Goal: Complete application form

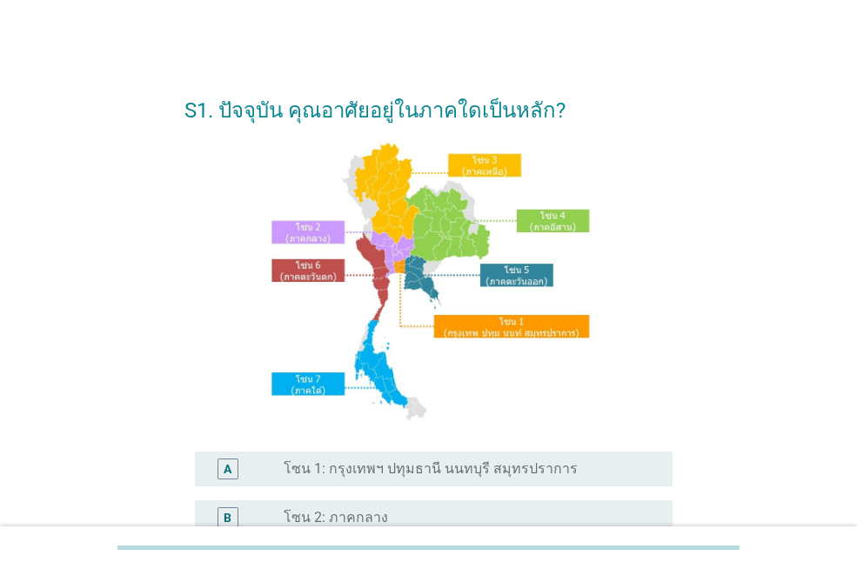
scroll to position [434, 0]
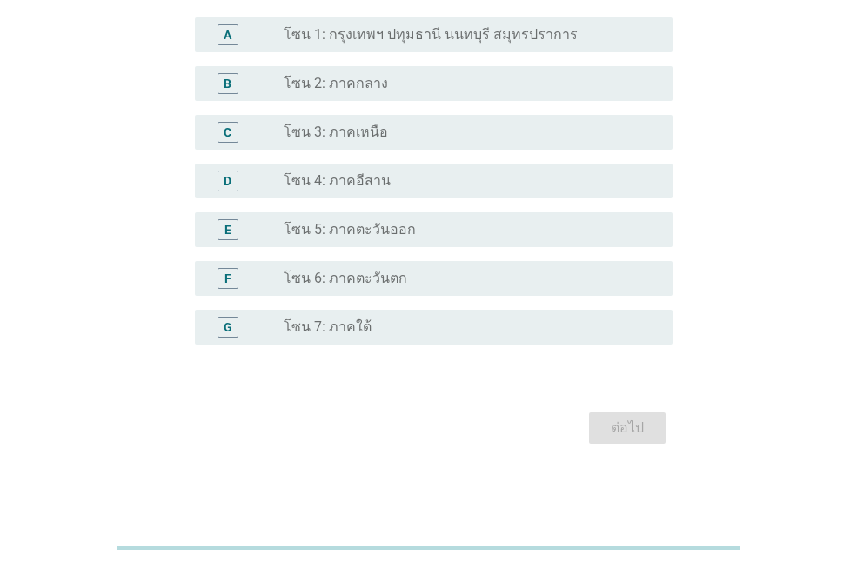
click at [425, 37] on label "โซน 1: กรุงเทพฯ ปทุมธานี นนทบุรี สมุทรปราการ" at bounding box center [431, 34] width 294 height 17
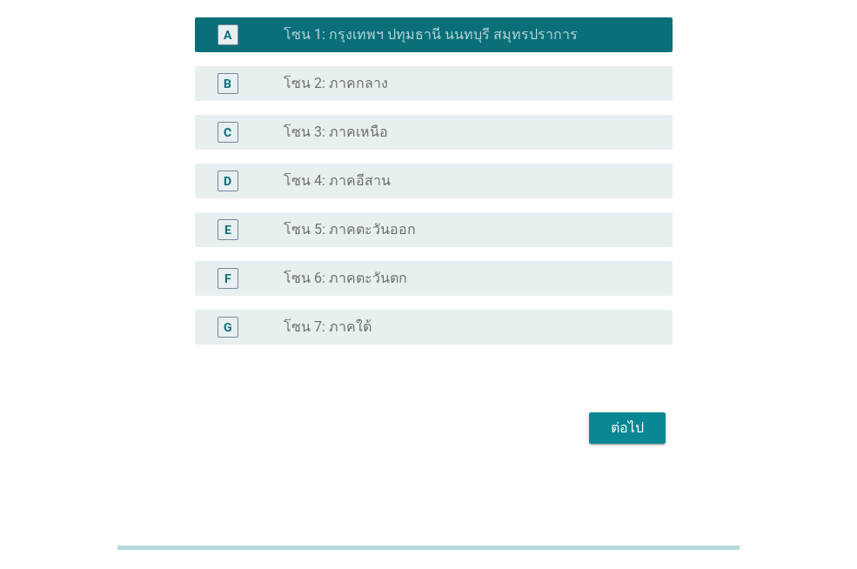
click at [622, 452] on div "S1. ปัจจุบัน คุณอาศัยอยู่ในภาคใดเป็นหลัก? A radio_button_checked โซน 1: กรุงเทพ…" at bounding box center [428, 46] width 516 height 834
click at [625, 405] on form "S1. ปัจจุบัน คุณอาศัยอยู่ในภาคใดเป็นหลัก? A radio_button_checked โซน 1: กรุงเทพ…" at bounding box center [428, 46] width 488 height 806
click at [635, 430] on div "ต่อไป" at bounding box center [627, 428] width 49 height 21
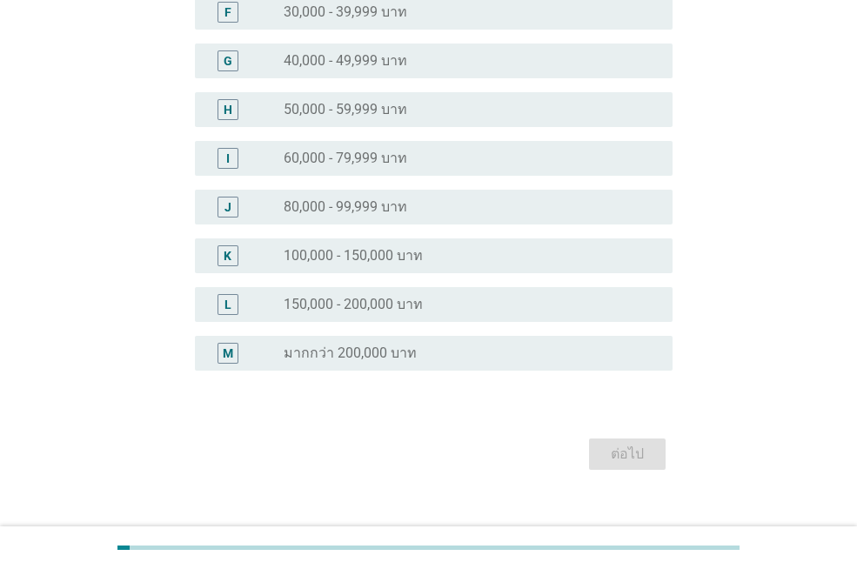
scroll to position [0, 0]
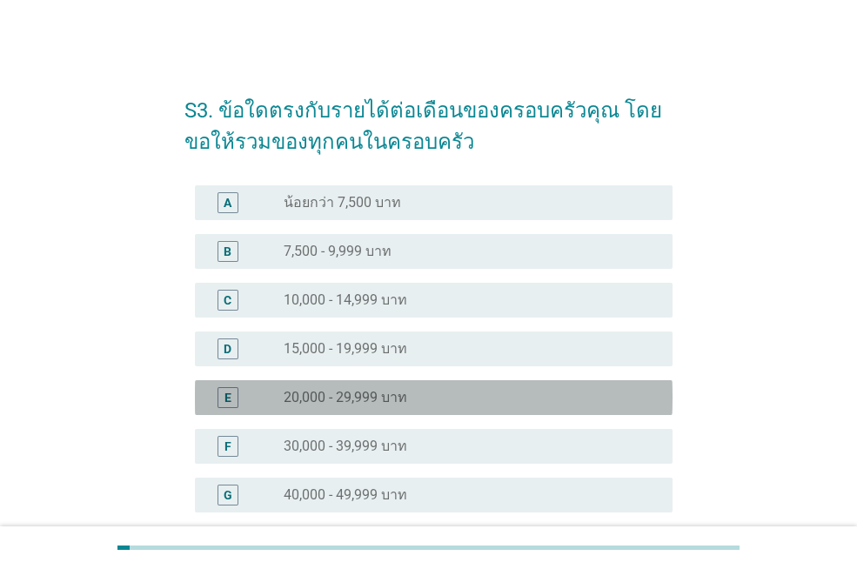
click at [504, 387] on div "radio_button_unchecked 20,000 - 29,999 บาท" at bounding box center [471, 397] width 375 height 21
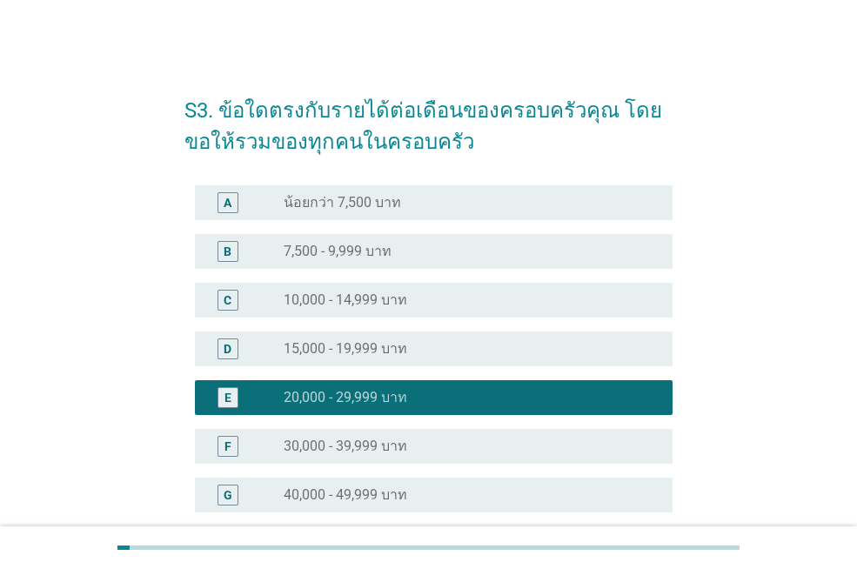
scroll to position [459, 0]
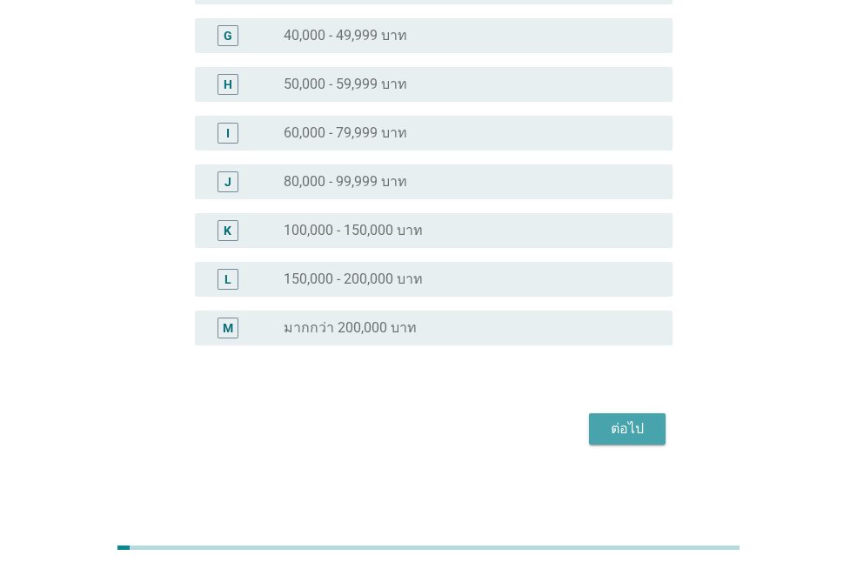
click at [609, 430] on div "ต่อไป" at bounding box center [627, 428] width 49 height 21
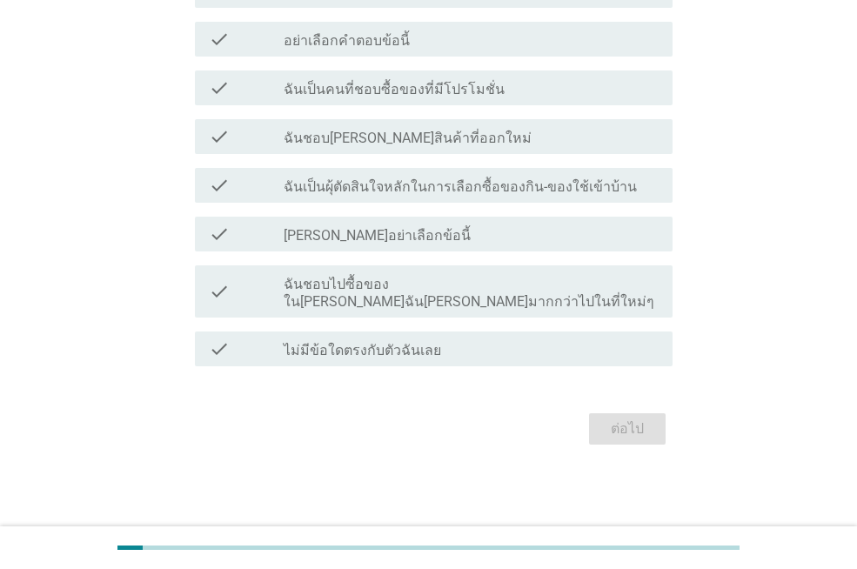
scroll to position [0, 0]
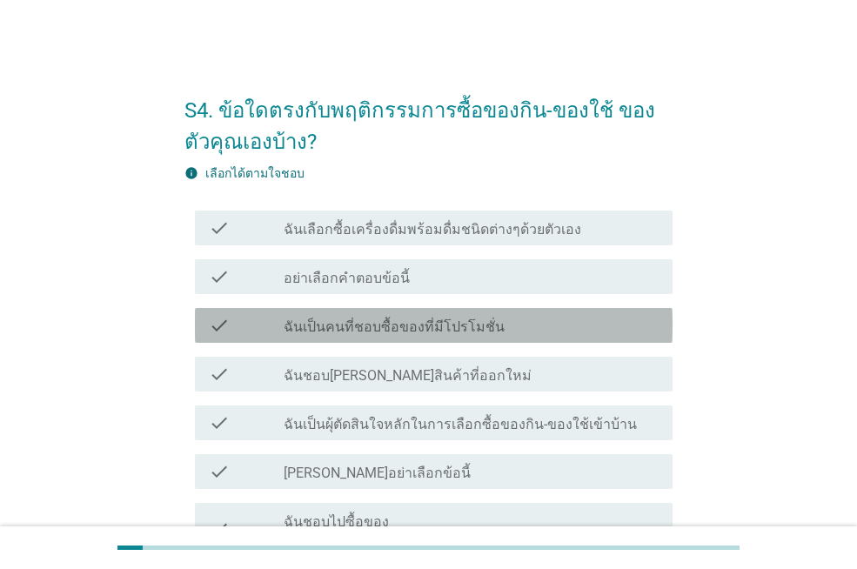
click at [483, 340] on div "check check_box_outline_blank ฉันเป็นคนที่ชอบซื้อของที่มีโปรโมชั่น" at bounding box center [434, 325] width 478 height 35
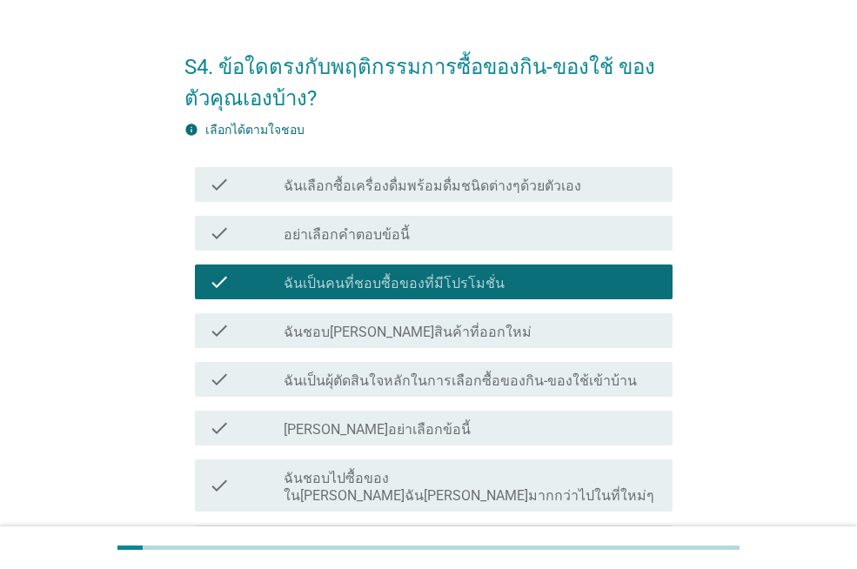
scroll to position [220, 0]
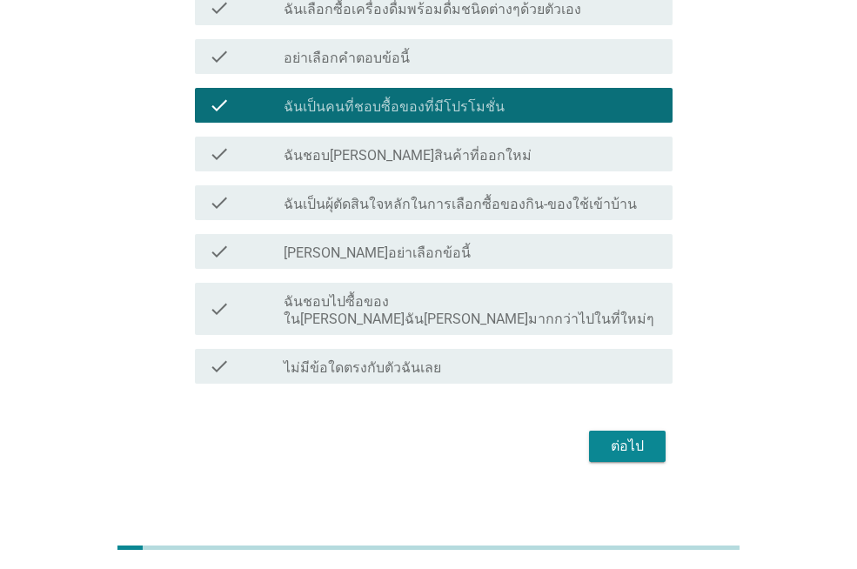
click at [578, 310] on label "ฉันชอบไปซื้อของใน[PERSON_NAME]ฉัน[PERSON_NAME]มากกว่าไปในที่ใหม่ๆ" at bounding box center [471, 310] width 375 height 35
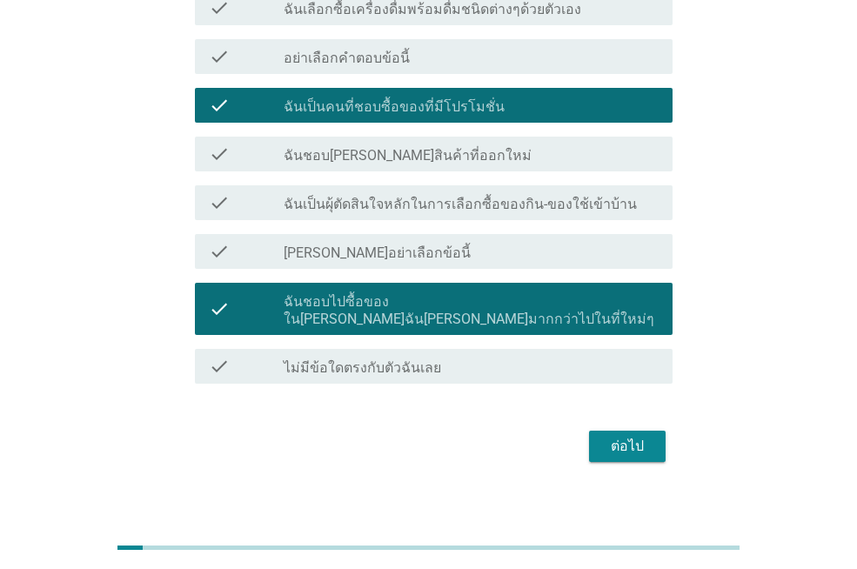
click at [610, 441] on button "ต่อไป" at bounding box center [627, 446] width 77 height 31
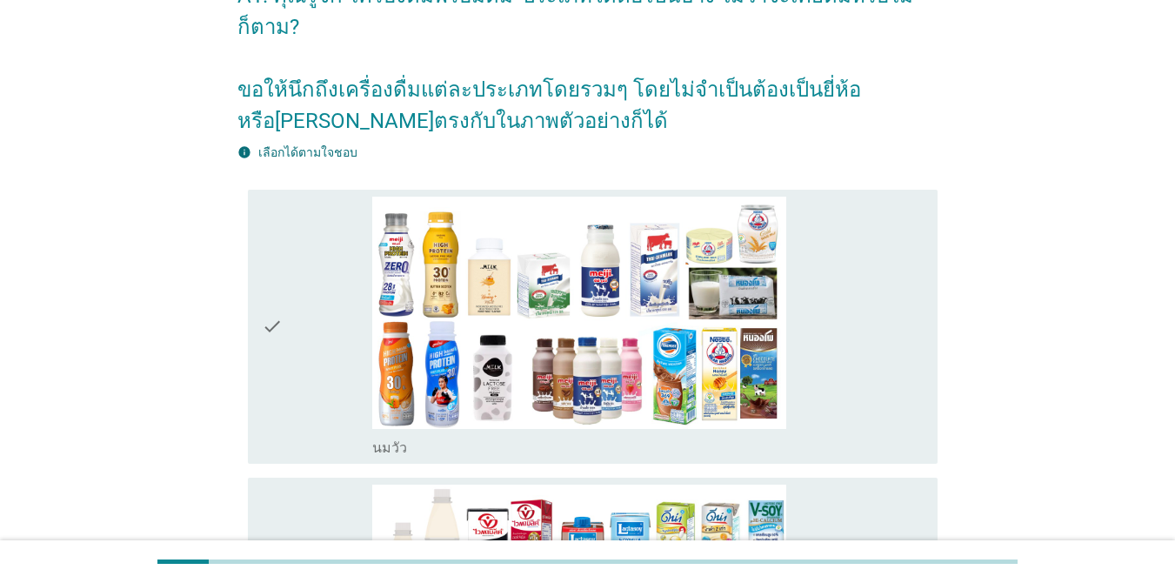
scroll to position [64, 0]
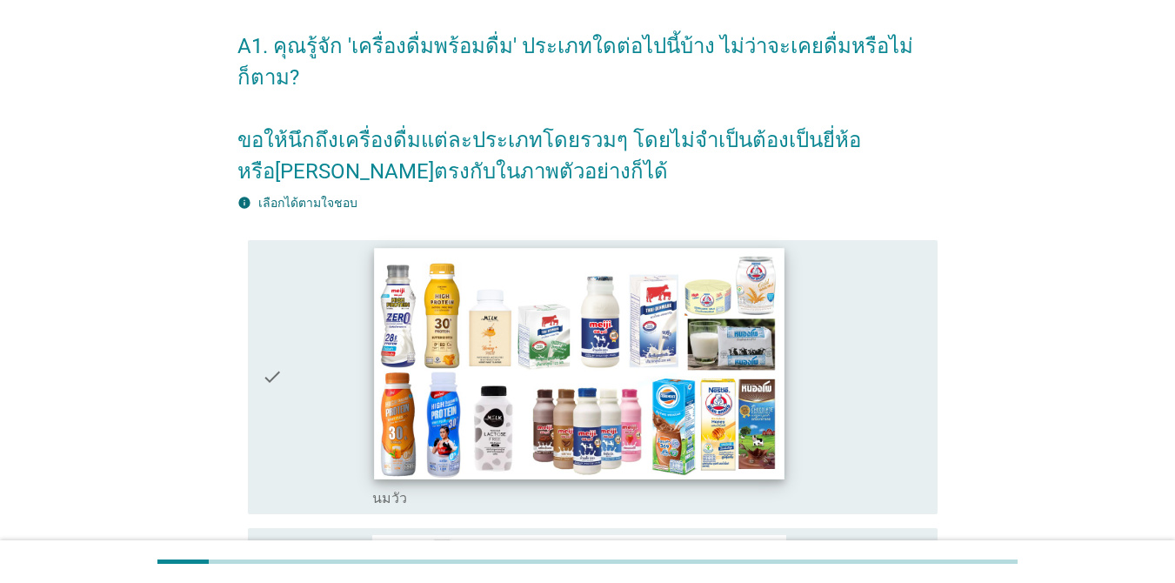
click at [759, 370] on img at bounding box center [579, 363] width 411 height 231
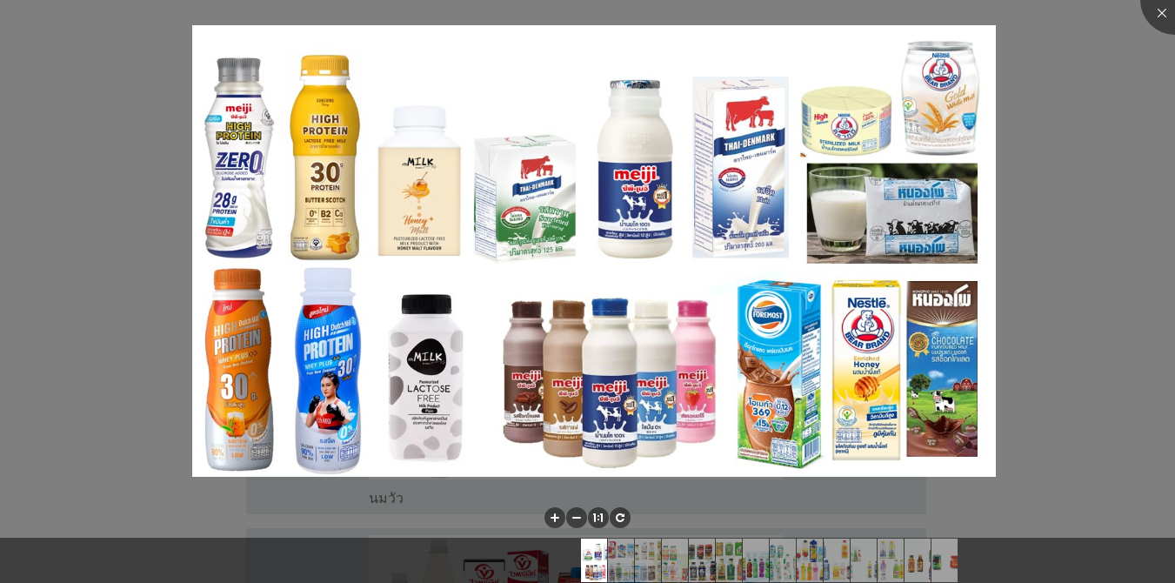
click at [856, 177] on div at bounding box center [587, 291] width 1175 height 583
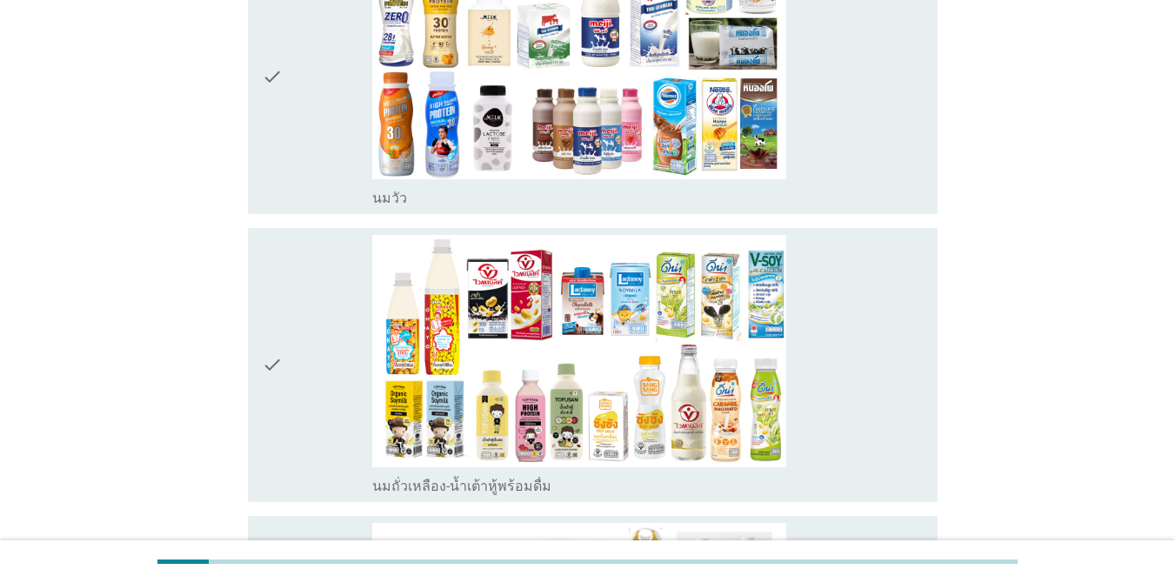
scroll to position [386, 0]
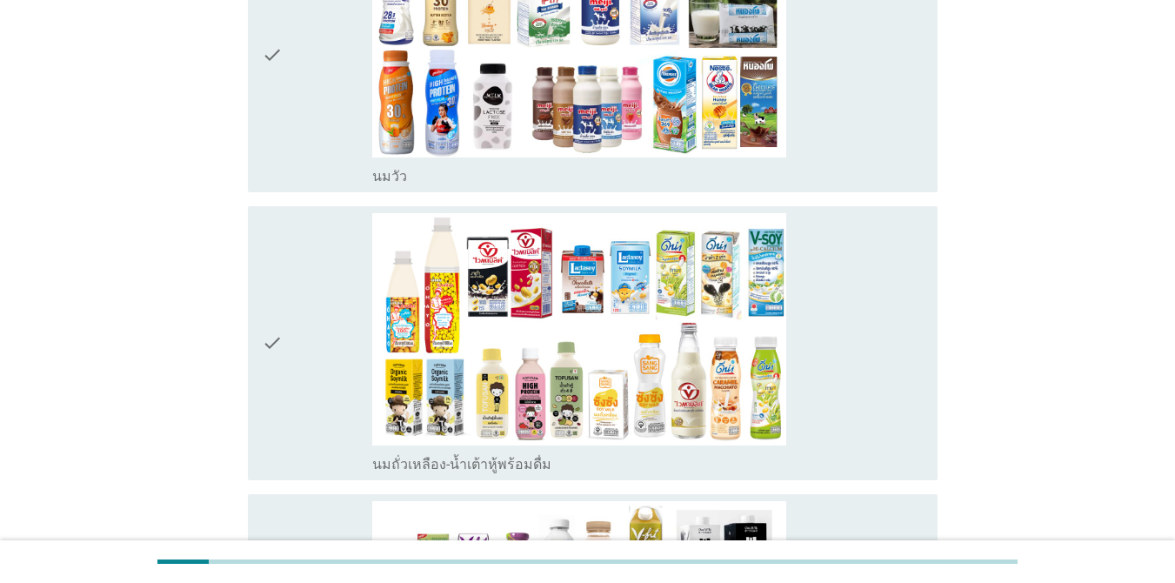
click at [856, 164] on div "check_box_outline_blank [PERSON_NAME]" at bounding box center [647, 174] width 551 height 21
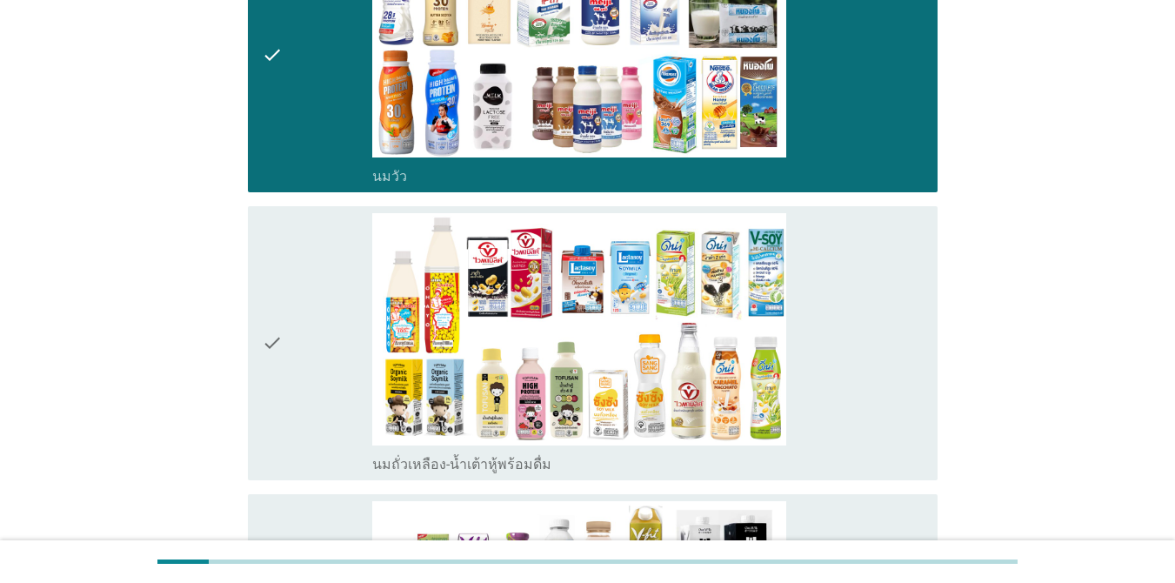
click at [856, 275] on div "check_box_outline_blank นมถั่วเหลือง-น้ำเต้าหู้พร้อมดื่ม" at bounding box center [647, 343] width 551 height 260
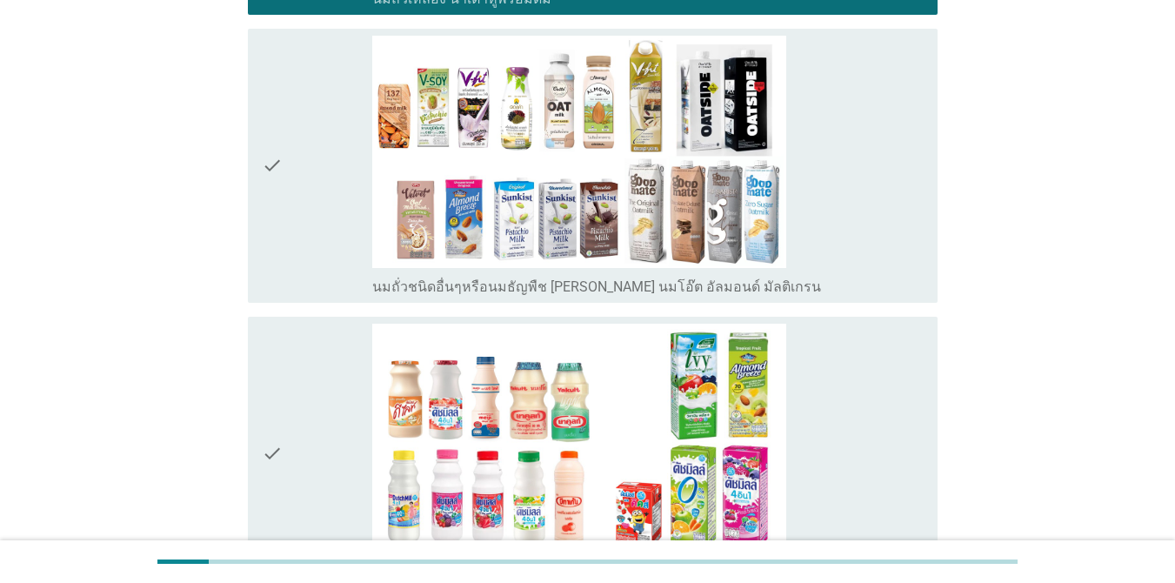
scroll to position [887, 0]
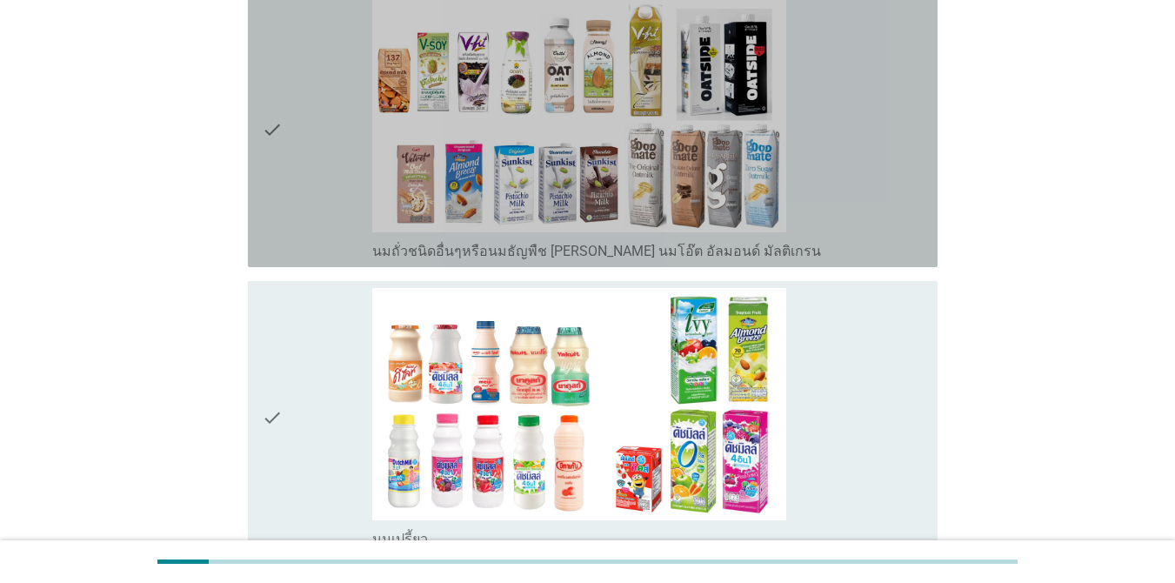
click at [856, 190] on div "check_box_outline_blank นมถั่วชนิดอื่นๆหรือนมธัญพืช [PERSON_NAME] นมโอ๊ต อัลมอน…" at bounding box center [647, 130] width 551 height 260
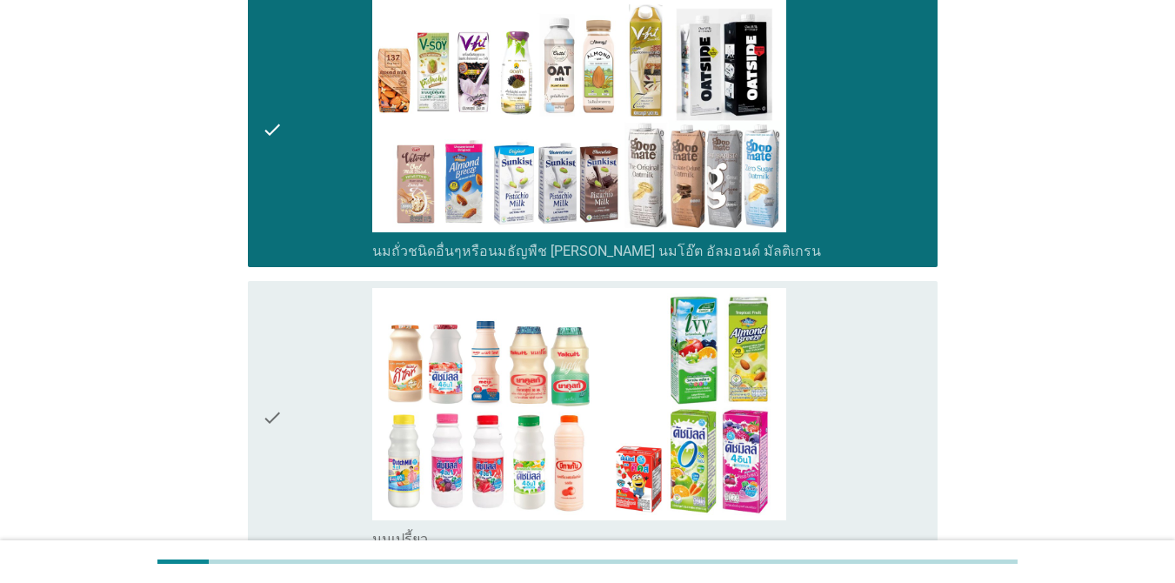
click at [856, 335] on div "check_box_outline_blank นมเปรี้ยว" at bounding box center [647, 418] width 551 height 260
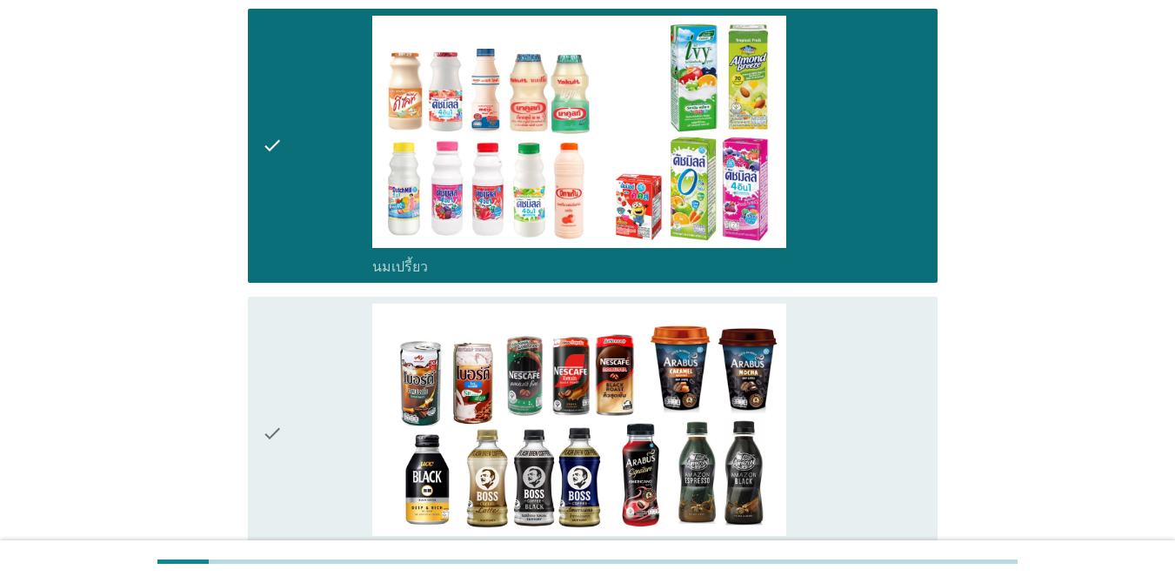
scroll to position [1173, 0]
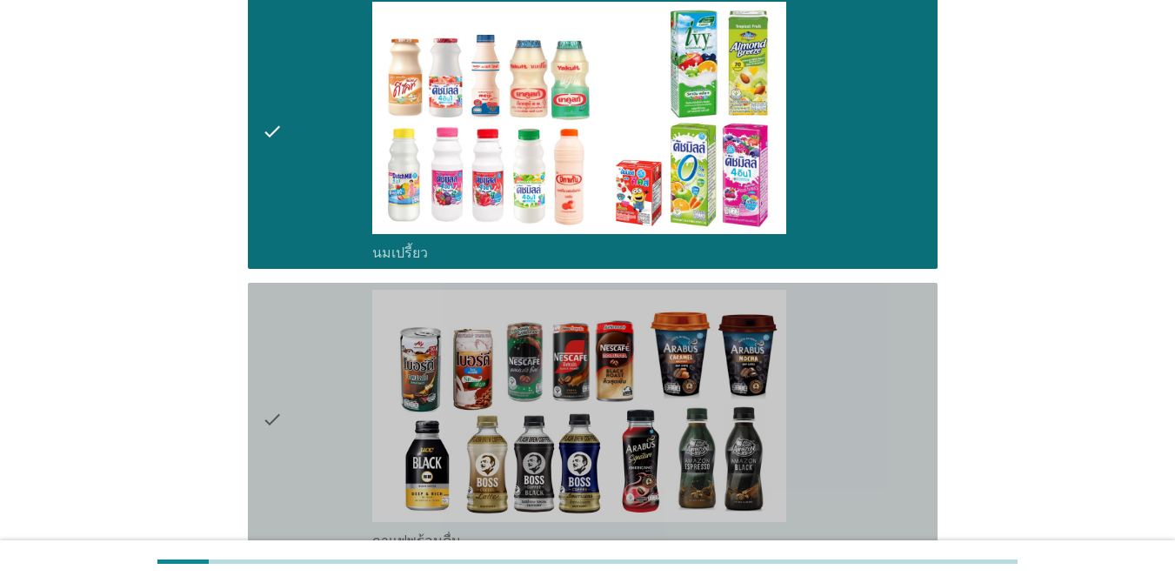
click at [856, 338] on div "check_box_outline_blank กาแฟพร้อมดื่ม" at bounding box center [647, 420] width 551 height 260
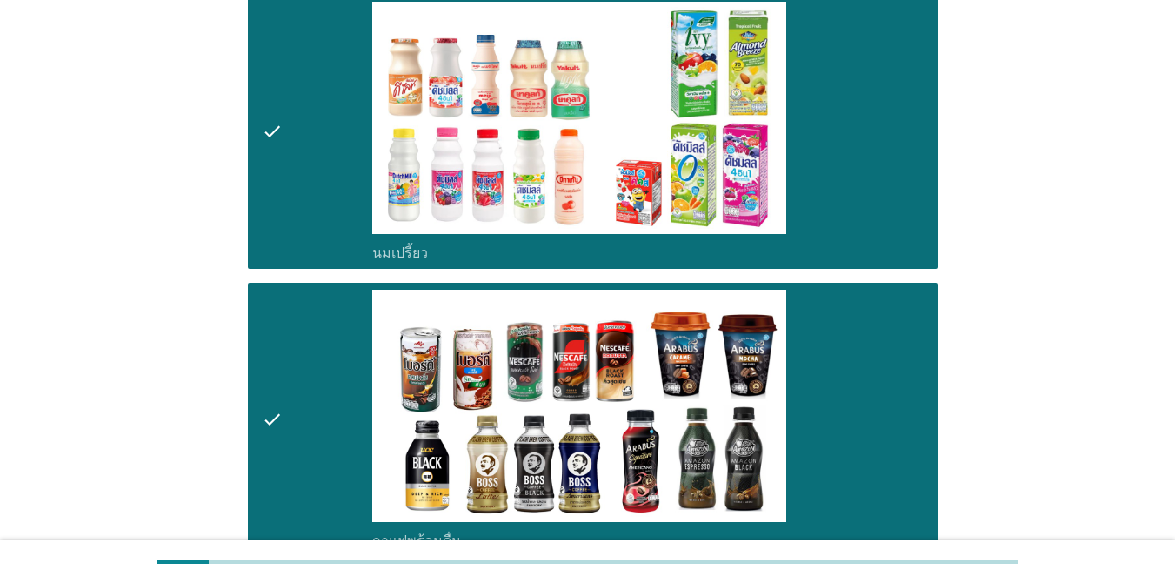
click at [856, 358] on div "check_box_outline_blank กาแฟพร้อมดื่ม" at bounding box center [647, 420] width 551 height 260
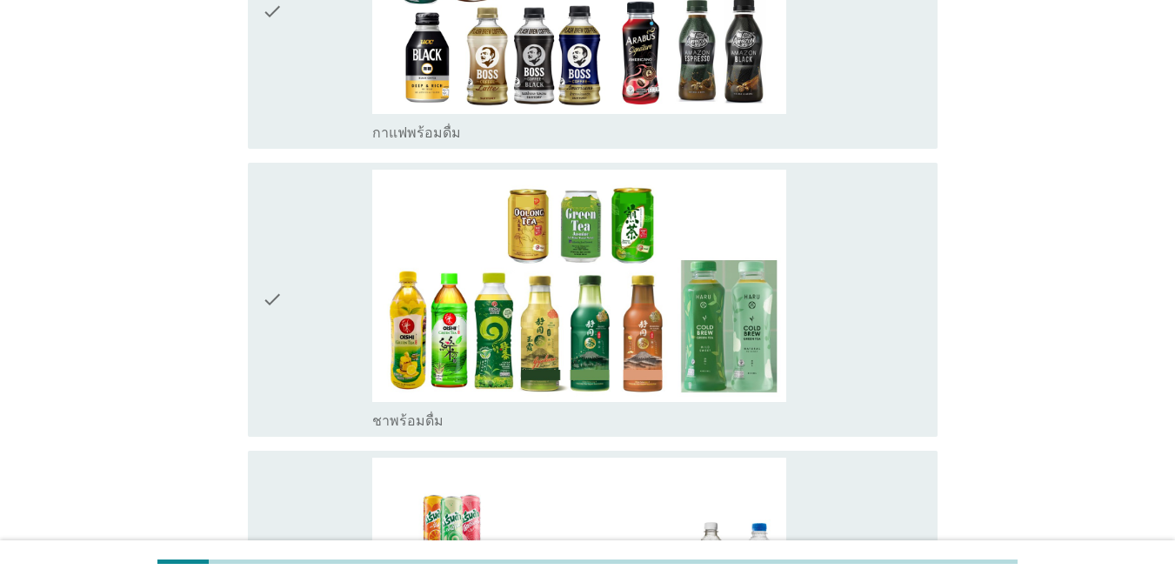
scroll to position [1639, 0]
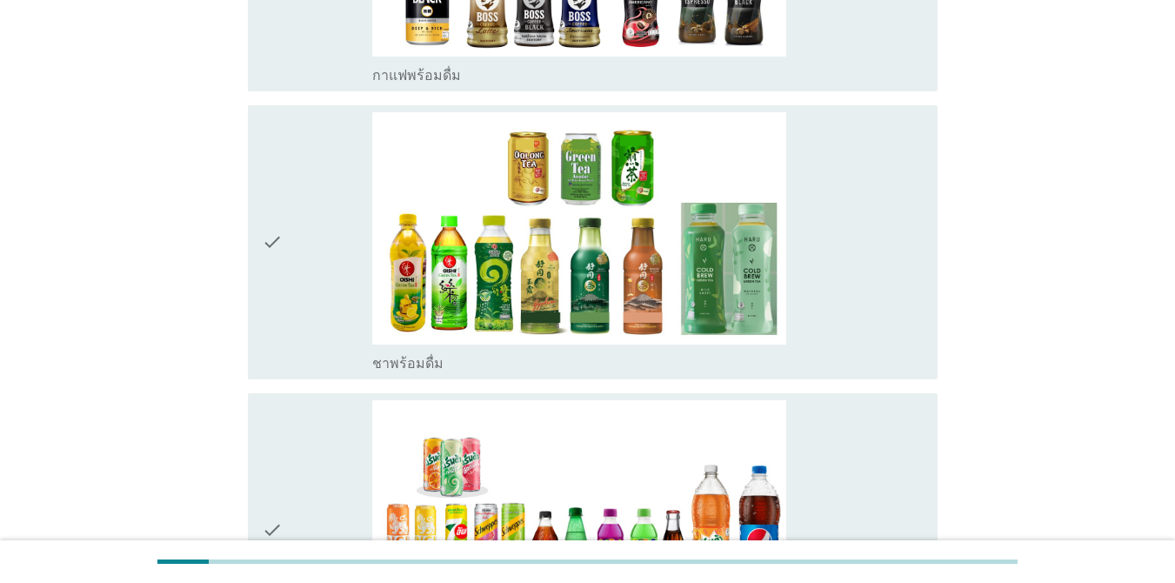
click at [856, 297] on div "check_box_outline_blank ชาพร้อมดื่ม" at bounding box center [647, 242] width 551 height 260
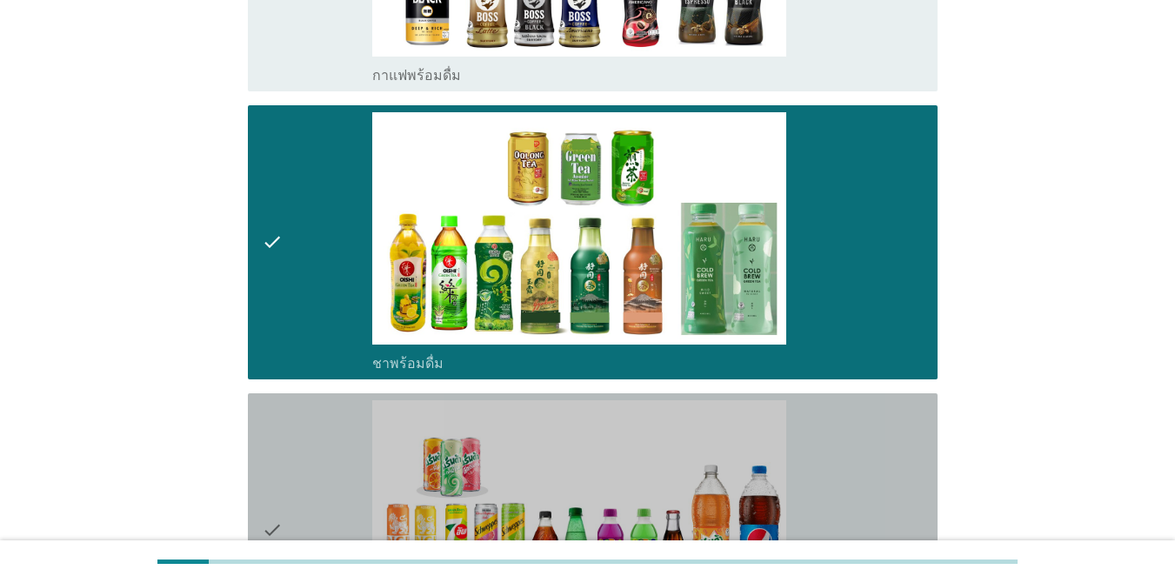
click at [856, 482] on div "check_box_outline_blank น้ำอัดลม" at bounding box center [647, 530] width 551 height 260
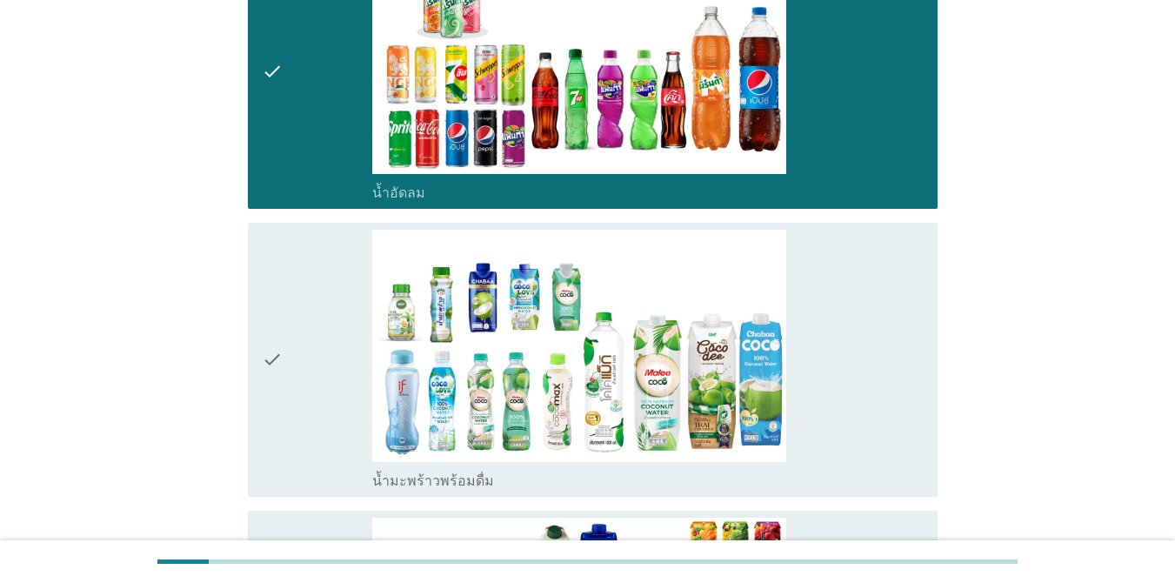
scroll to position [2169, 0]
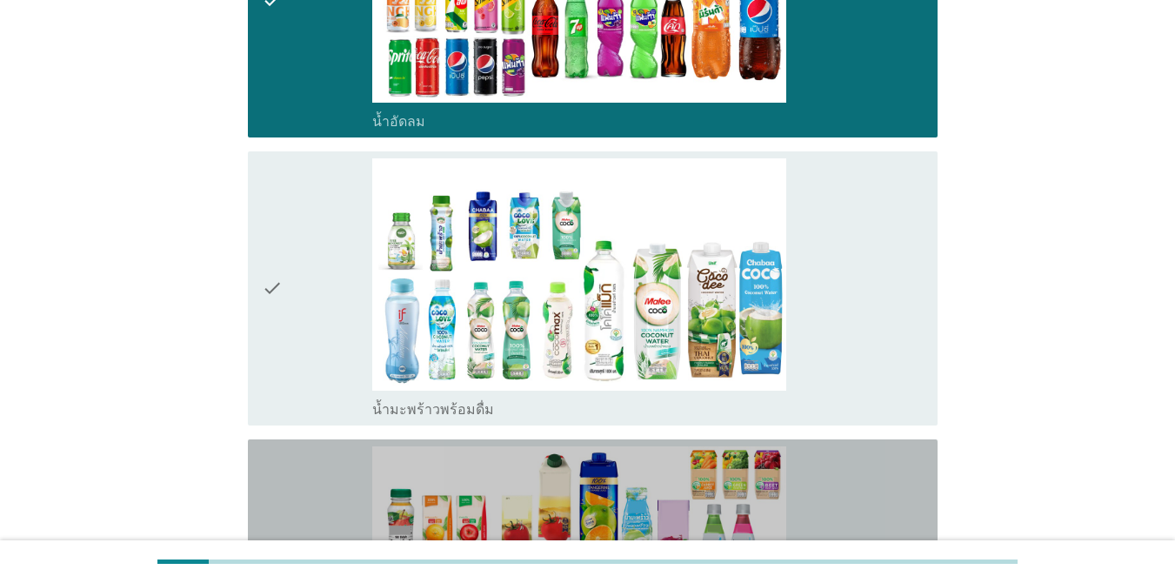
click at [849, 459] on div "check_box_outline_blank น้ำผลไม้-น้ำผักผลไม้พร้อมดื่ม" at bounding box center [647, 576] width 551 height 260
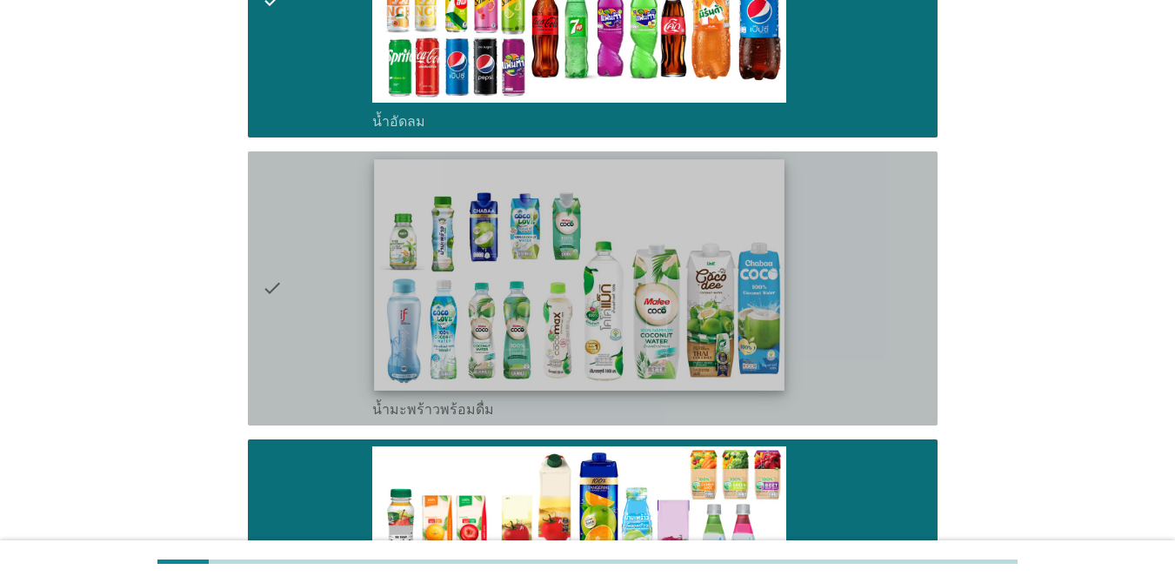
click at [655, 344] on img at bounding box center [579, 274] width 411 height 231
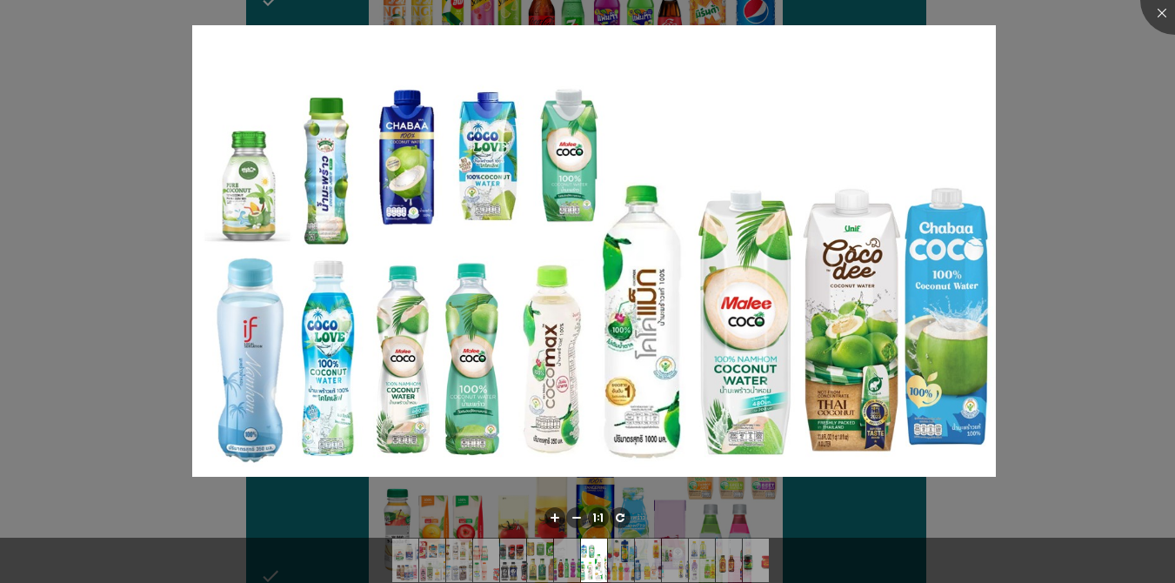
click at [856, 315] on div at bounding box center [587, 291] width 1175 height 583
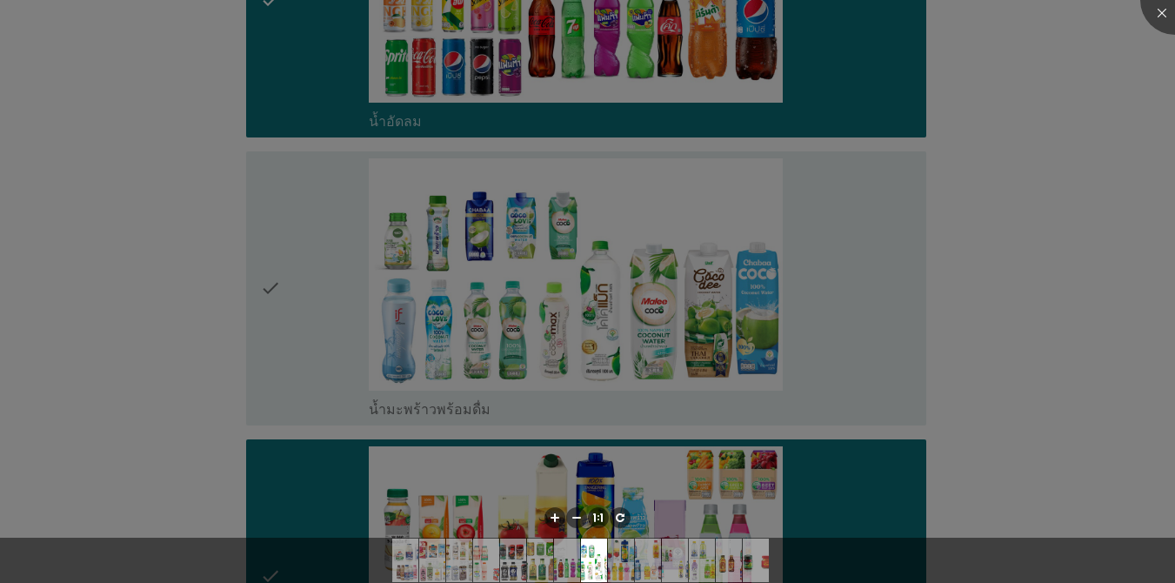
click at [826, 329] on div at bounding box center [587, 291] width 1175 height 583
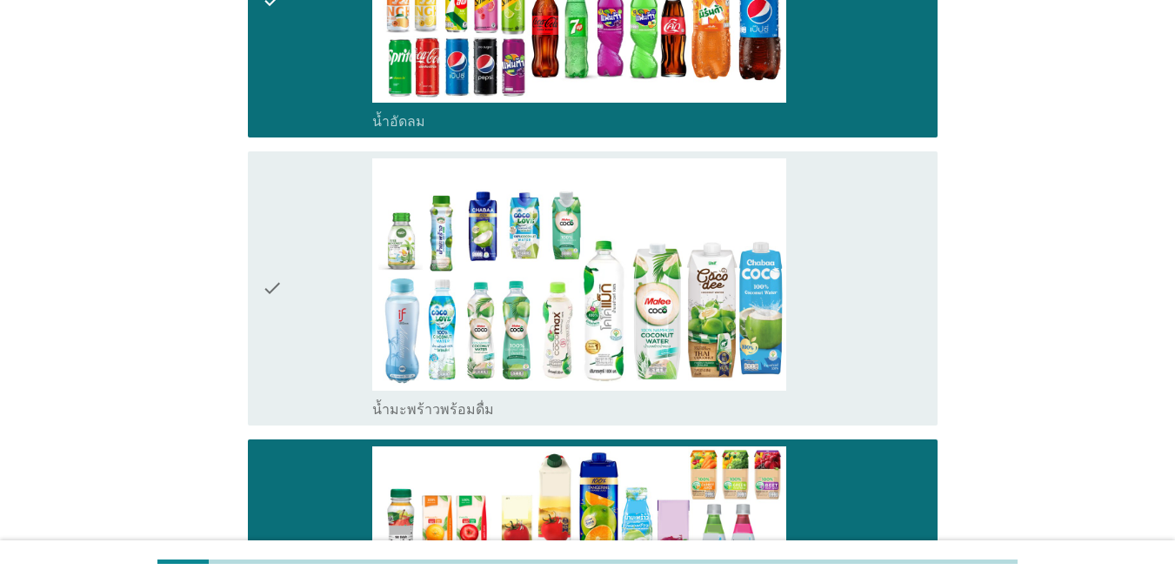
click at [847, 307] on div "check_box_outline_blank น้ำมะพร้าวพร้อมดื่ม" at bounding box center [647, 288] width 551 height 260
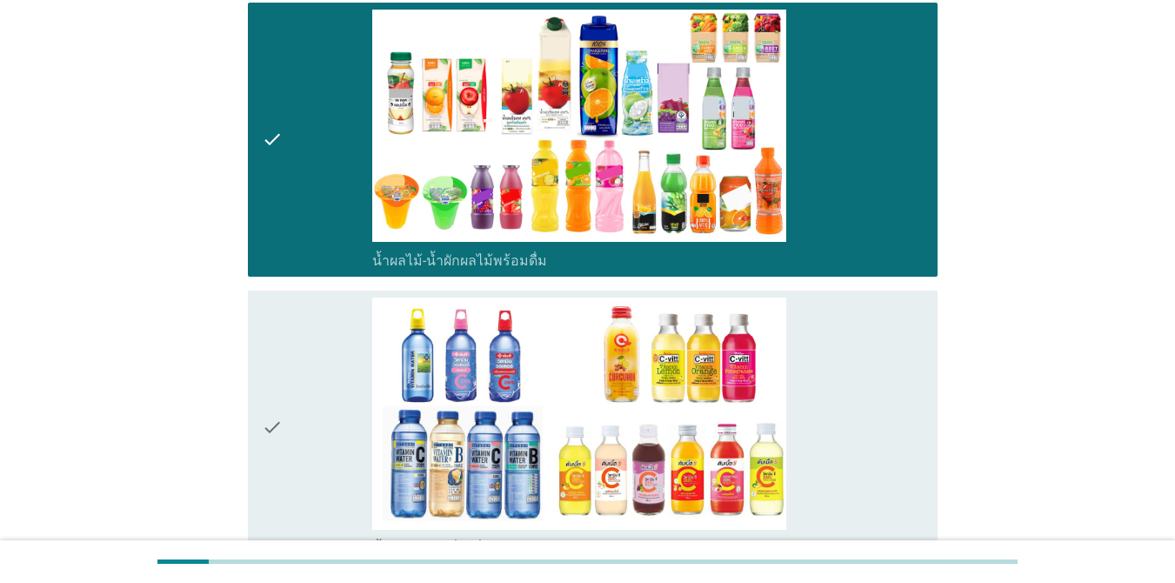
scroll to position [2684, 0]
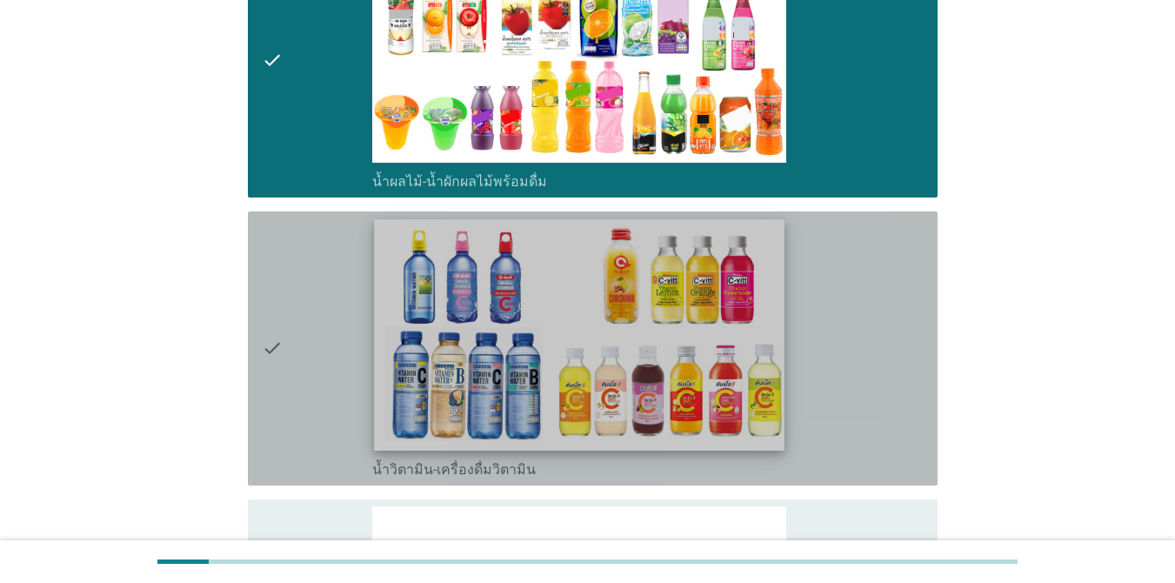
click at [633, 314] on img at bounding box center [579, 334] width 411 height 231
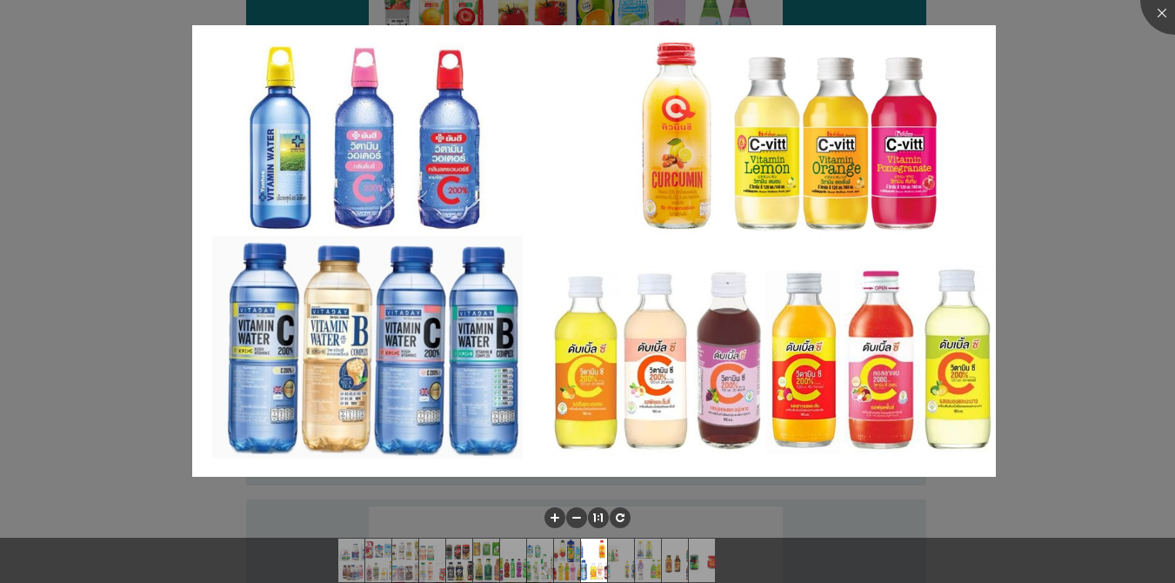
click at [856, 380] on div at bounding box center [587, 291] width 1175 height 583
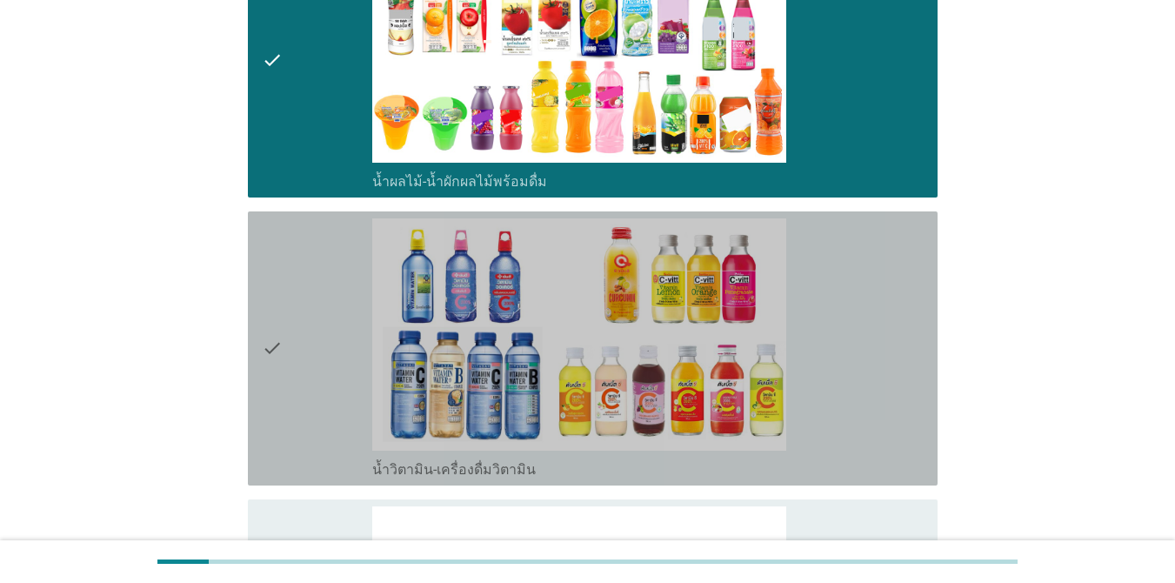
drag, startPoint x: 785, startPoint y: 343, endPoint x: 857, endPoint y: 346, distance: 71.4
click at [785, 343] on div "check_box_outline_blank น้ำวิตามิน-เครื่องดื่มวิตามิน" at bounding box center [647, 348] width 551 height 260
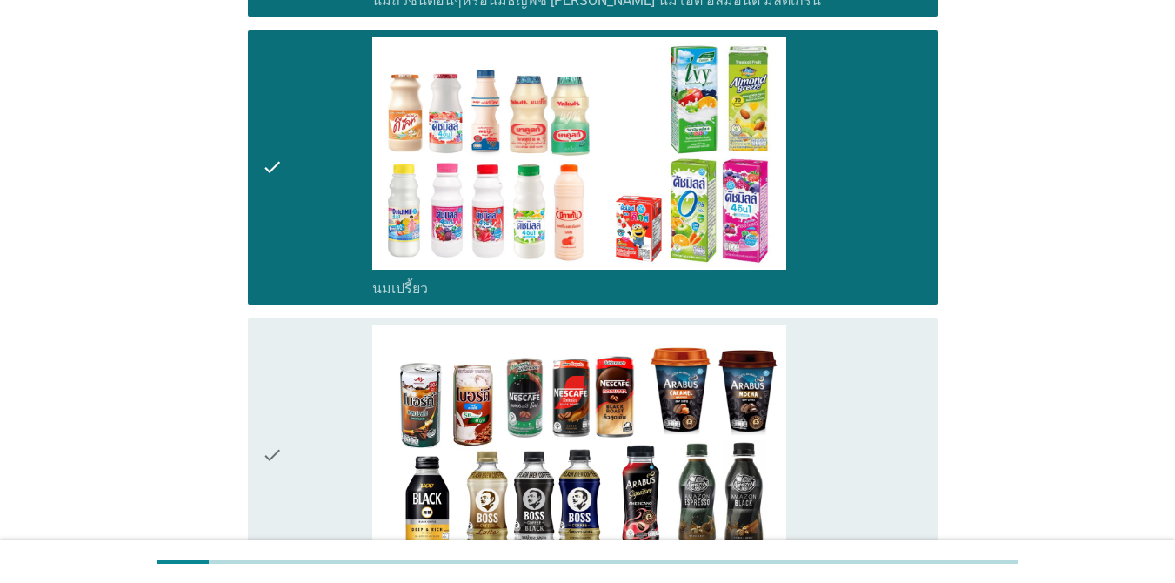
scroll to position [1124, 0]
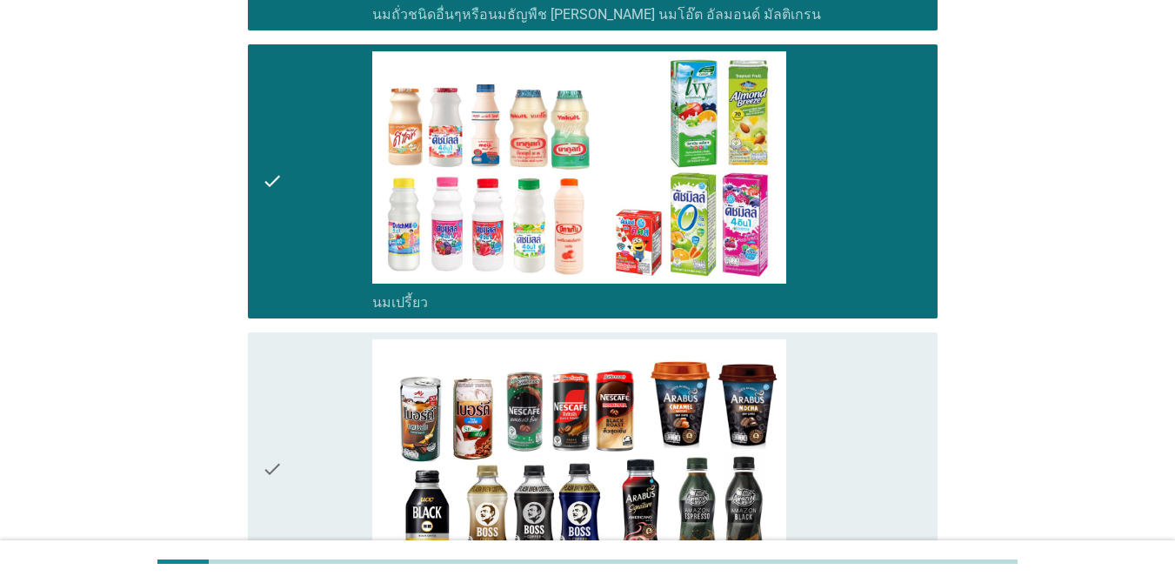
click at [838, 378] on div "check_box_outline_blank กาแฟพร้อมดื่ม" at bounding box center [647, 469] width 551 height 260
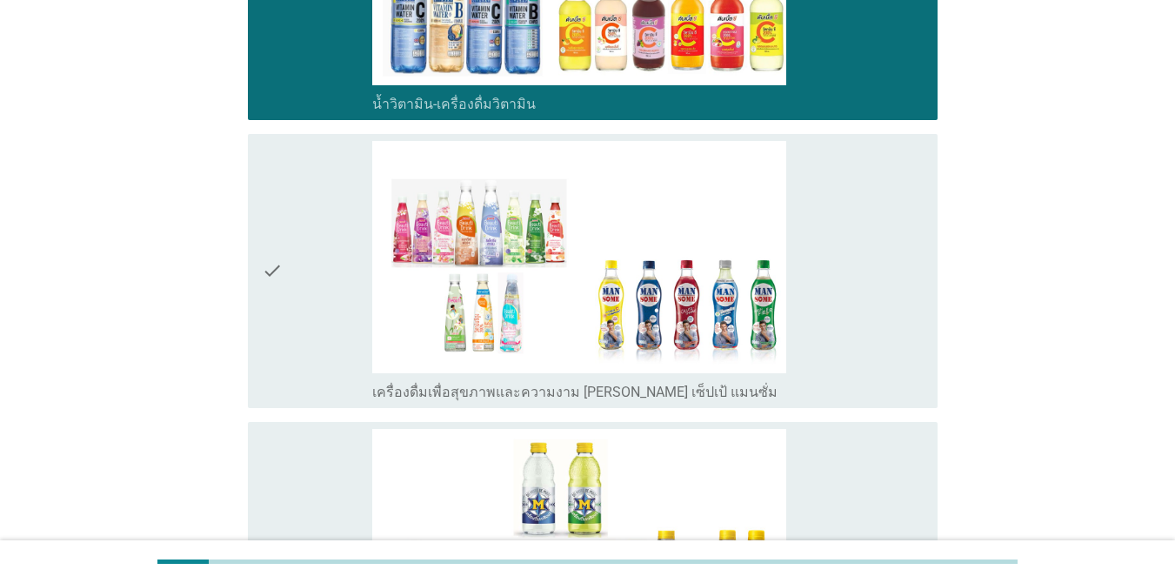
scroll to position [3057, 0]
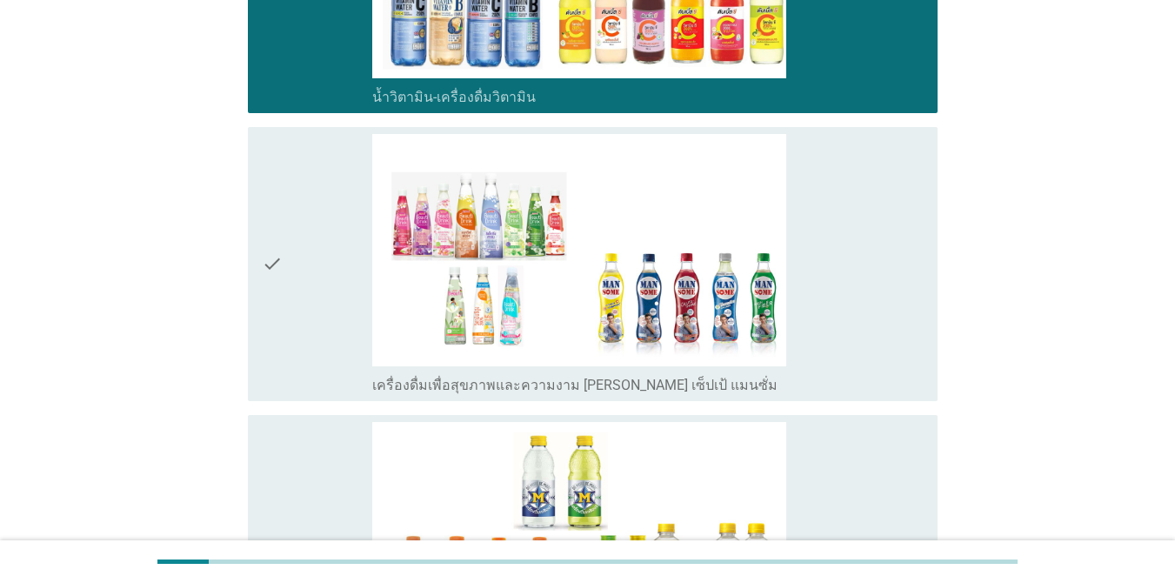
drag, startPoint x: 760, startPoint y: 291, endPoint x: 826, endPoint y: 327, distance: 75.5
click at [760, 290] on img at bounding box center [579, 250] width 414 height 233
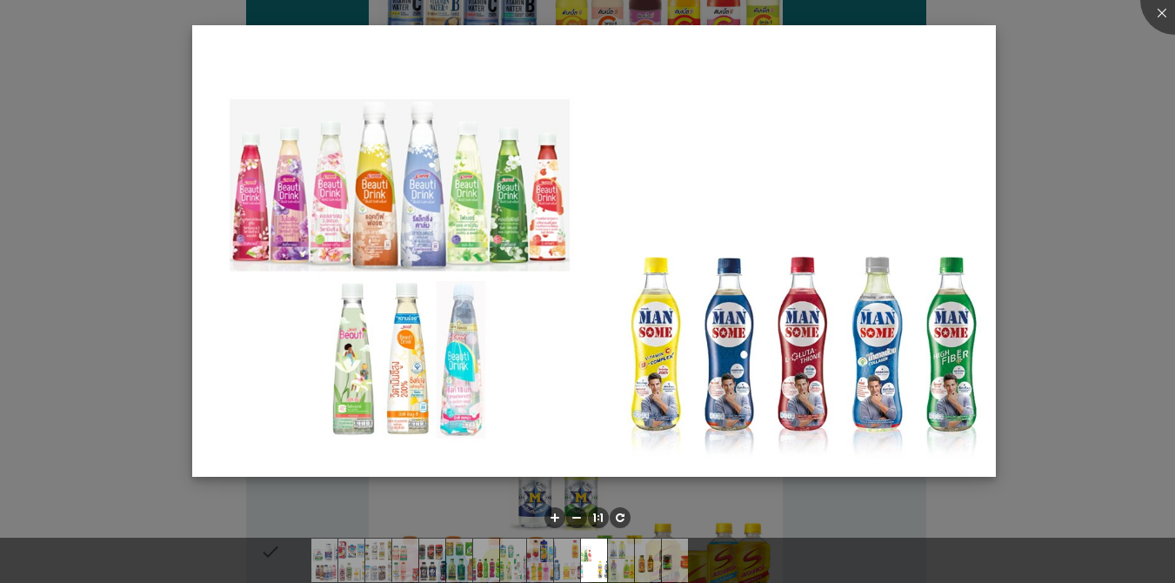
click at [856, 233] on img at bounding box center [593, 250] width 803 height 451
click at [856, 270] on div at bounding box center [587, 291] width 1175 height 583
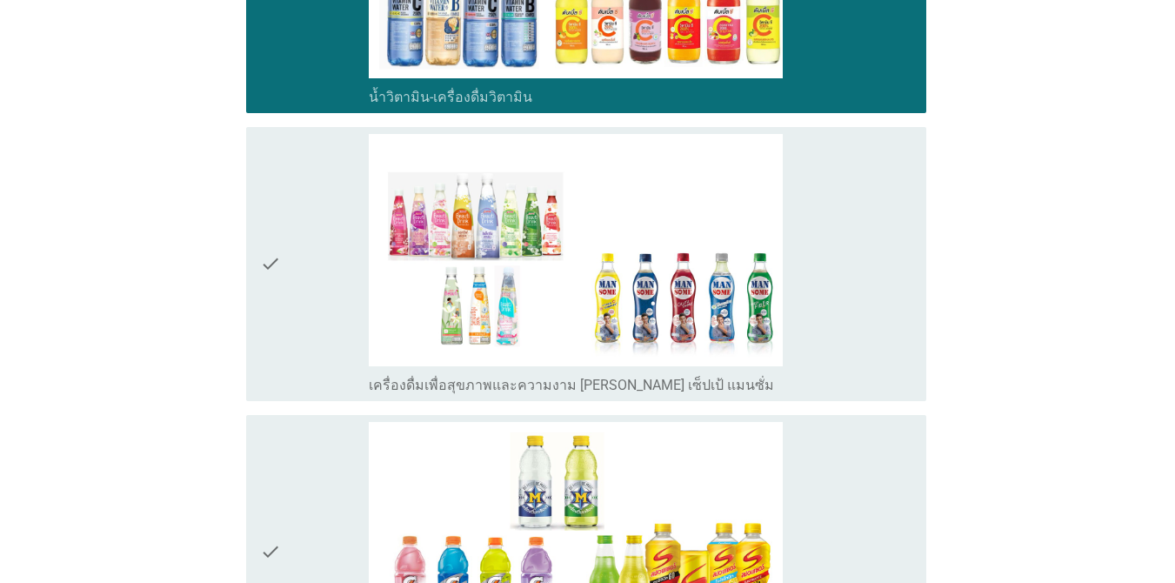
click at [856, 271] on div at bounding box center [587, 291] width 1175 height 583
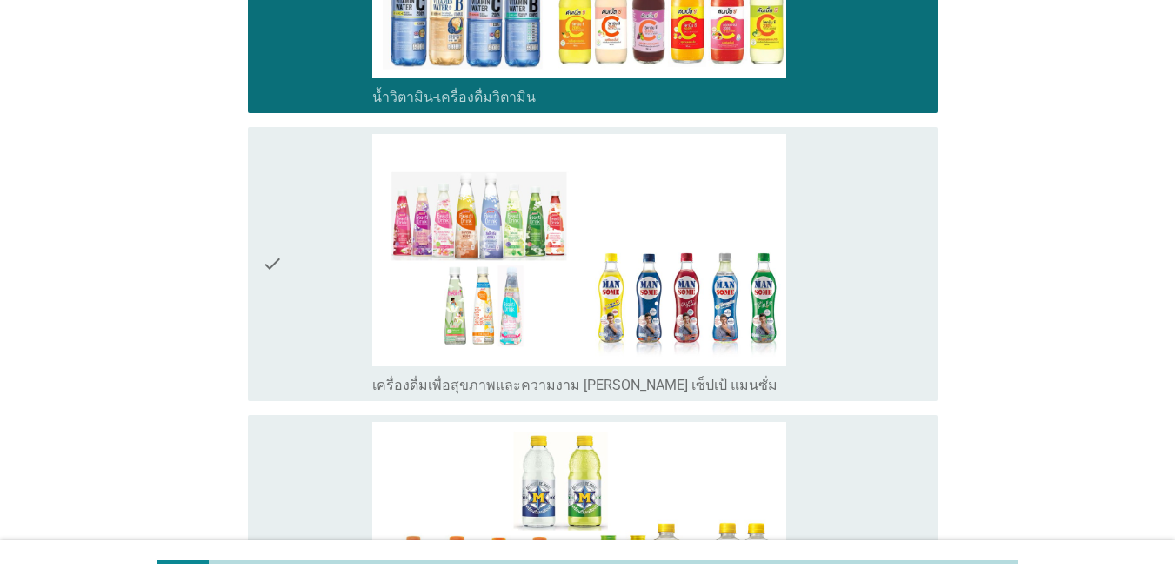
click at [856, 270] on div "check_box_outline_blank เครื่องดื่มเพื่อสุขภาพและความงาม [PERSON_NAME] เซ็ปเป้ …" at bounding box center [647, 264] width 551 height 260
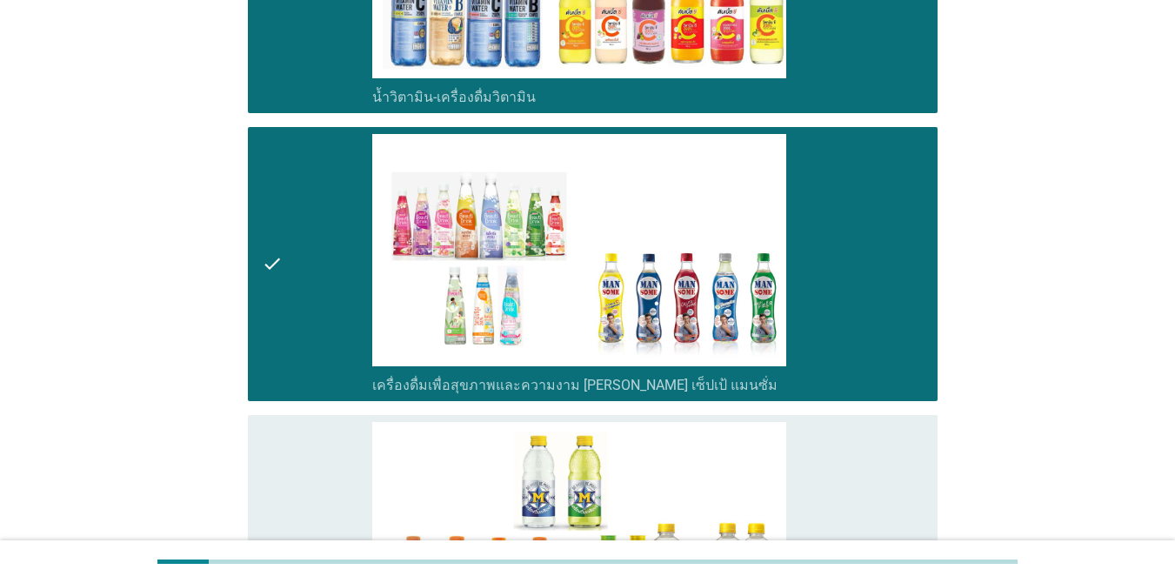
click at [856, 422] on div "check_box_outline_blank เครื่องดื่มเกลือแร่" at bounding box center [647, 552] width 551 height 260
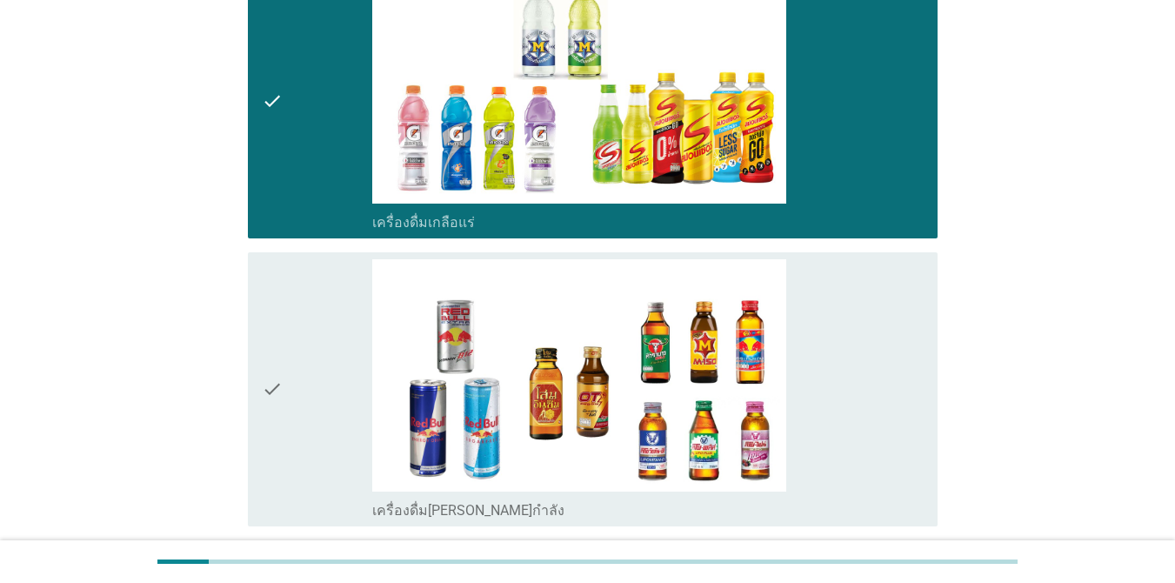
scroll to position [3558, 0]
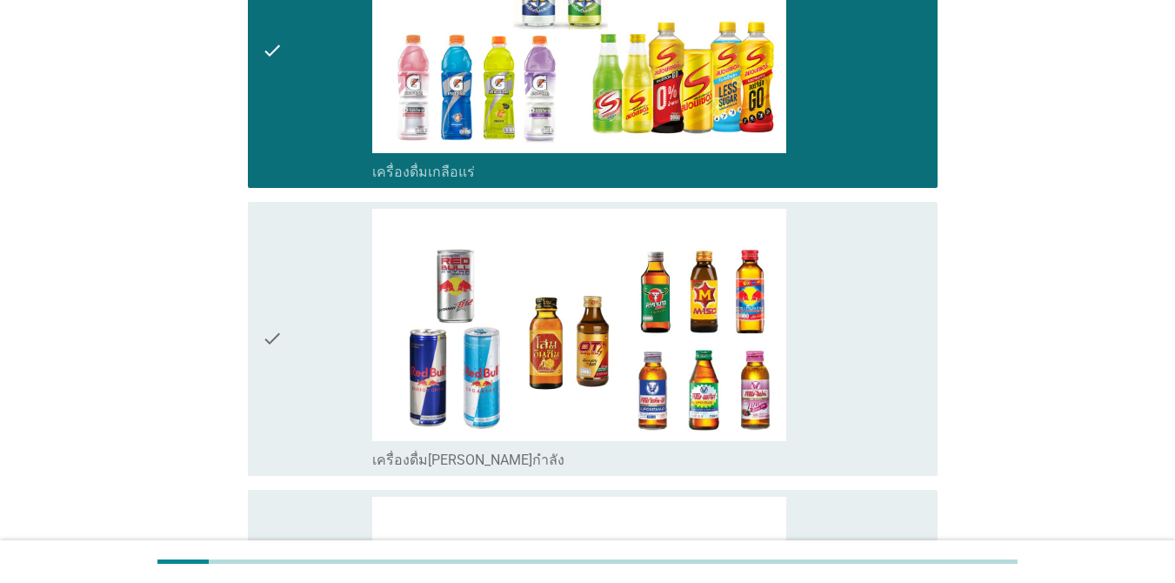
click at [852, 415] on div "check_box_outline_blank เครื่องดื่ม[PERSON_NAME]กำลัง" at bounding box center [647, 339] width 551 height 260
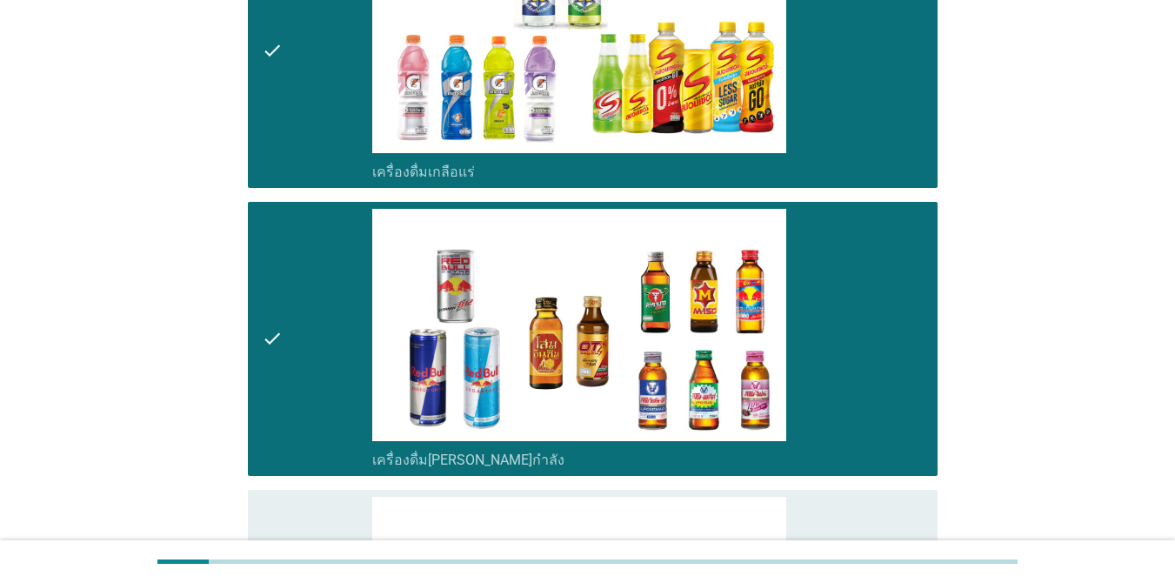
scroll to position [3959, 0]
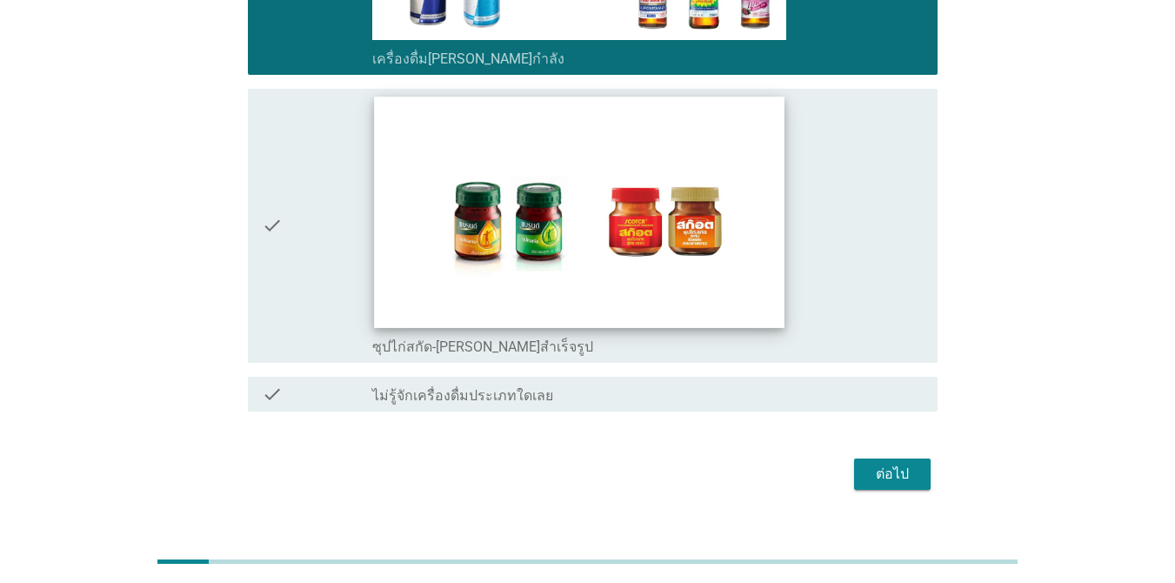
click at [756, 256] on img at bounding box center [579, 212] width 411 height 231
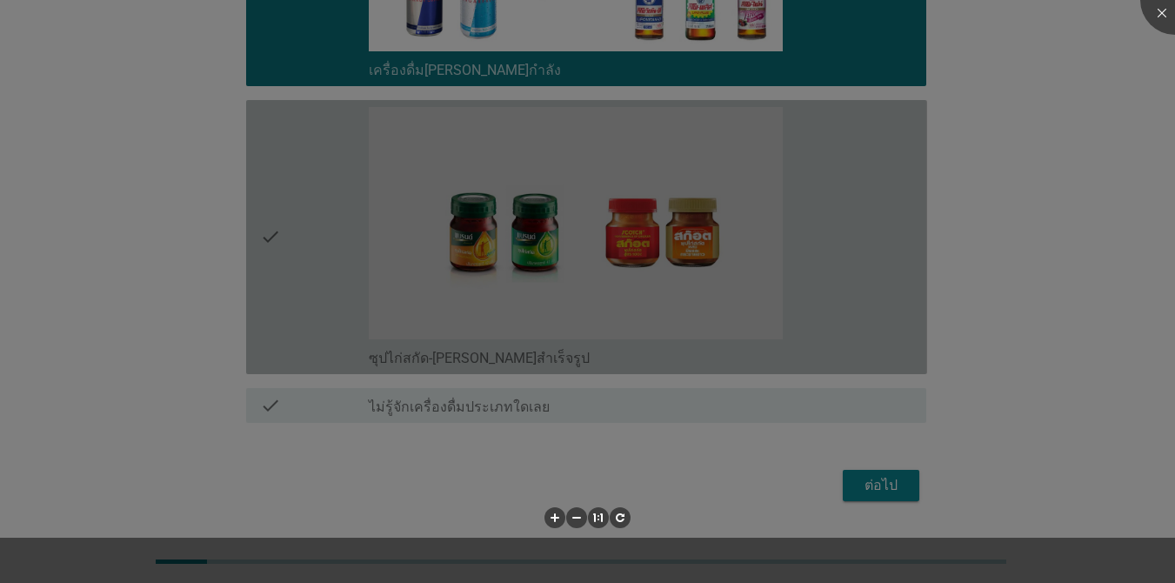
scroll to position [3947, 0]
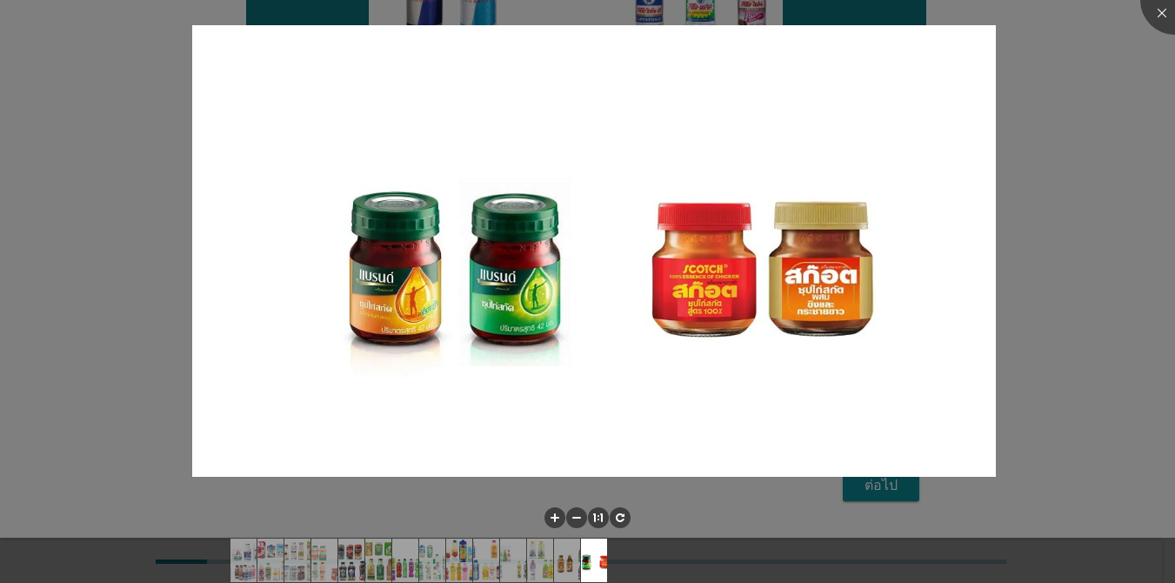
click at [856, 226] on div at bounding box center [587, 291] width 1175 height 583
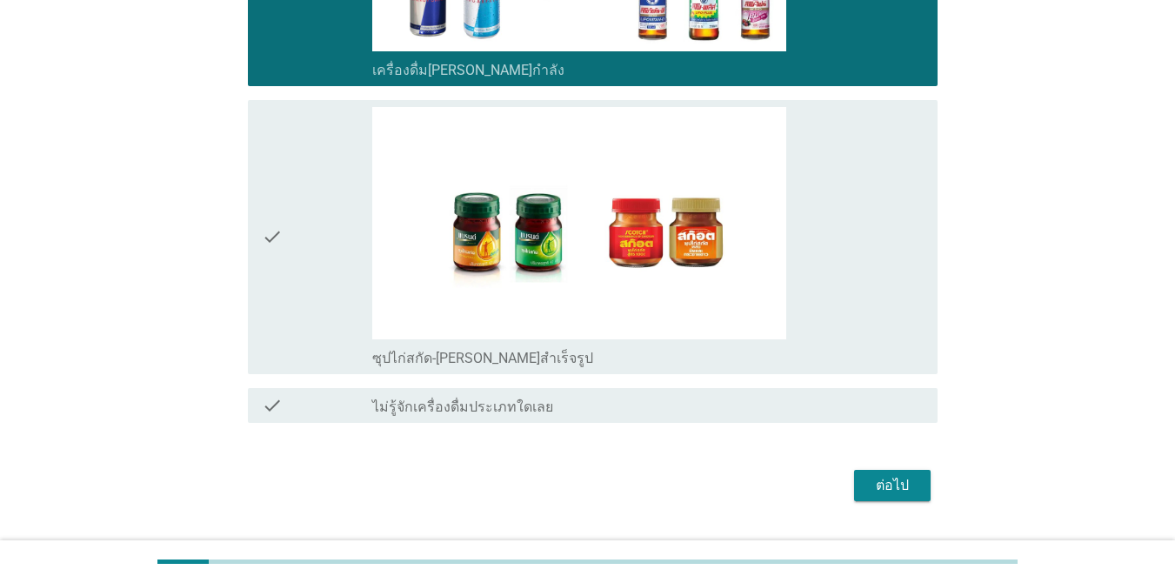
click at [819, 258] on div "check_box_outline_blank ซุปไก่สกัด-[PERSON_NAME]สำเร็จรูป" at bounding box center [647, 237] width 551 height 260
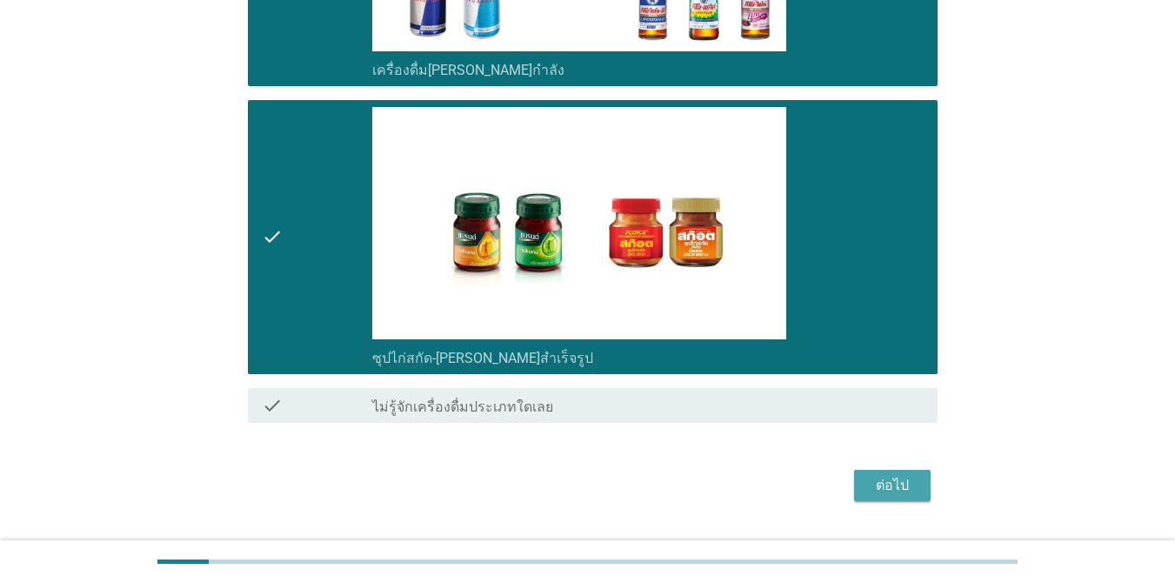
click at [856, 475] on div "ต่อไป" at bounding box center [892, 485] width 49 height 21
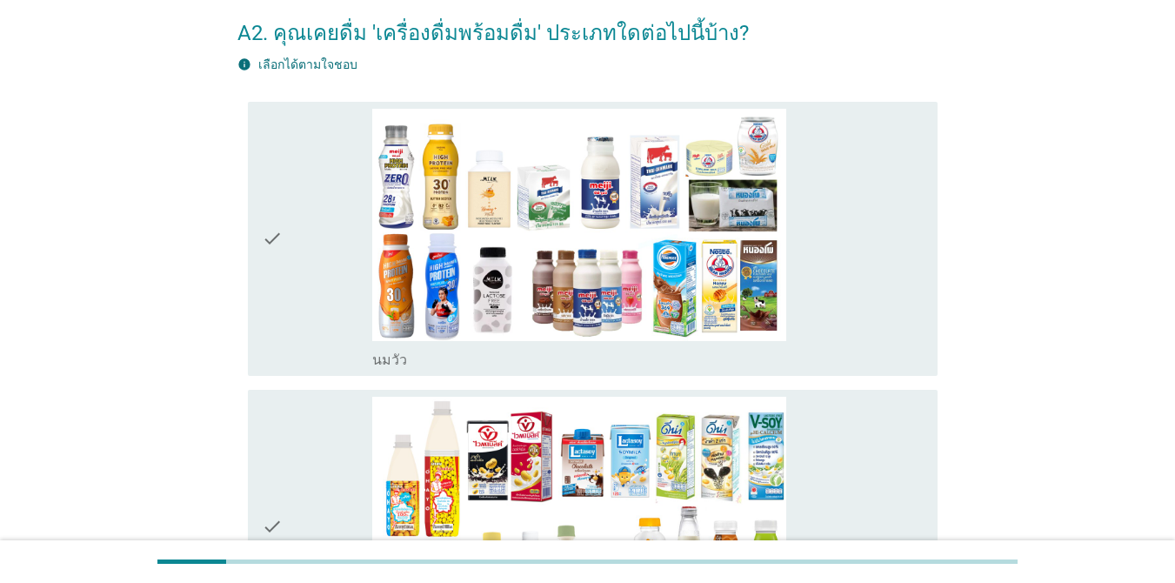
scroll to position [91, 0]
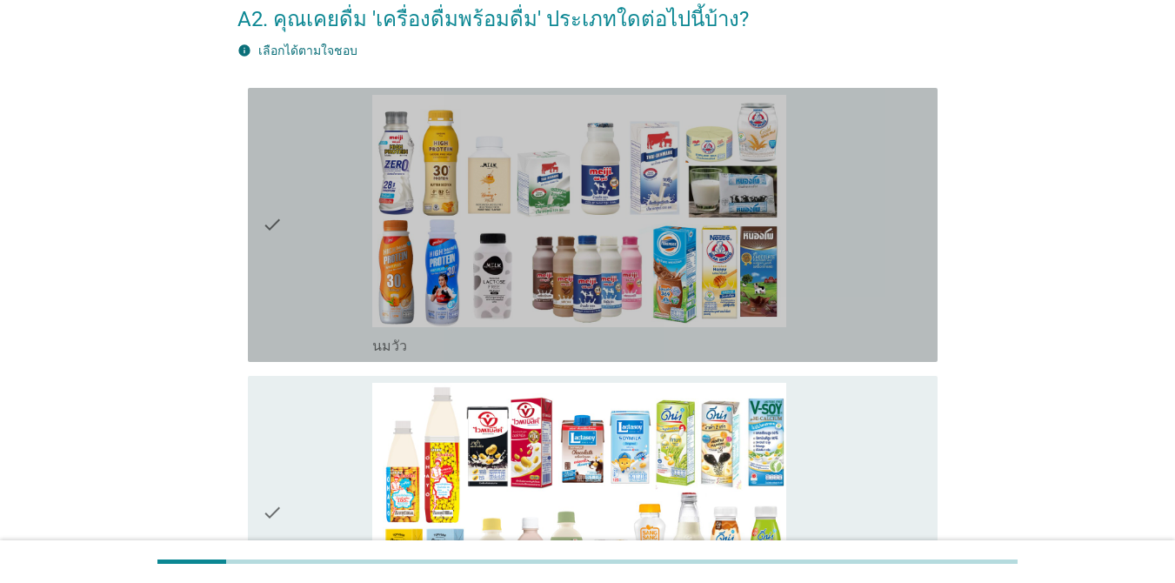
click at [856, 257] on div "check_box_outline_blank [PERSON_NAME]" at bounding box center [647, 225] width 551 height 260
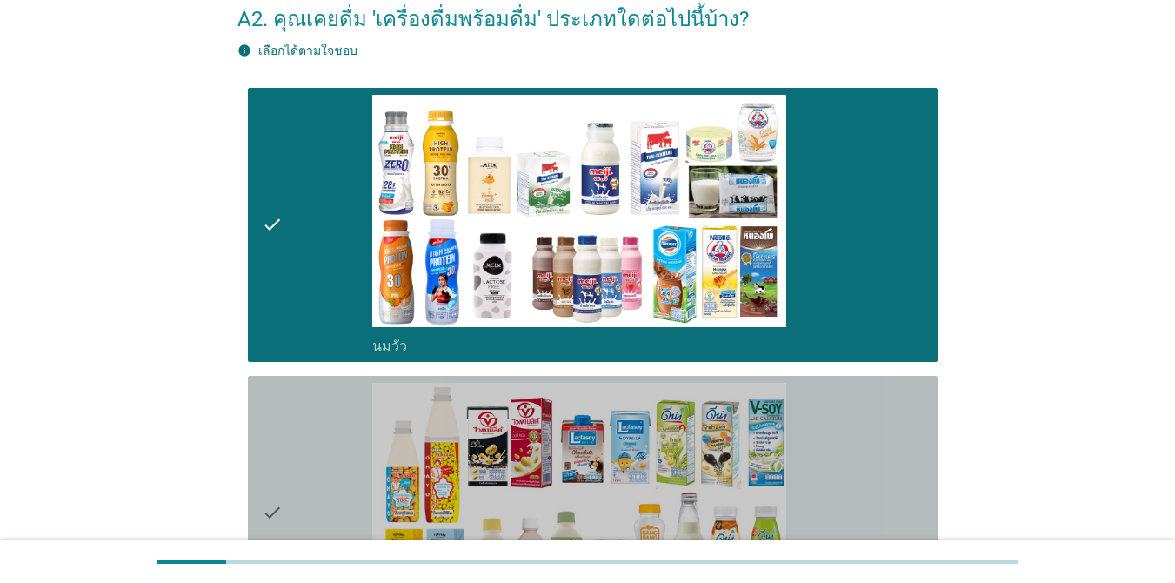
click at [856, 454] on div "check_box_outline_blank นมถั่วเหลือง-น้ำเต้าหู้พร้อมดื่ม" at bounding box center [647, 513] width 551 height 260
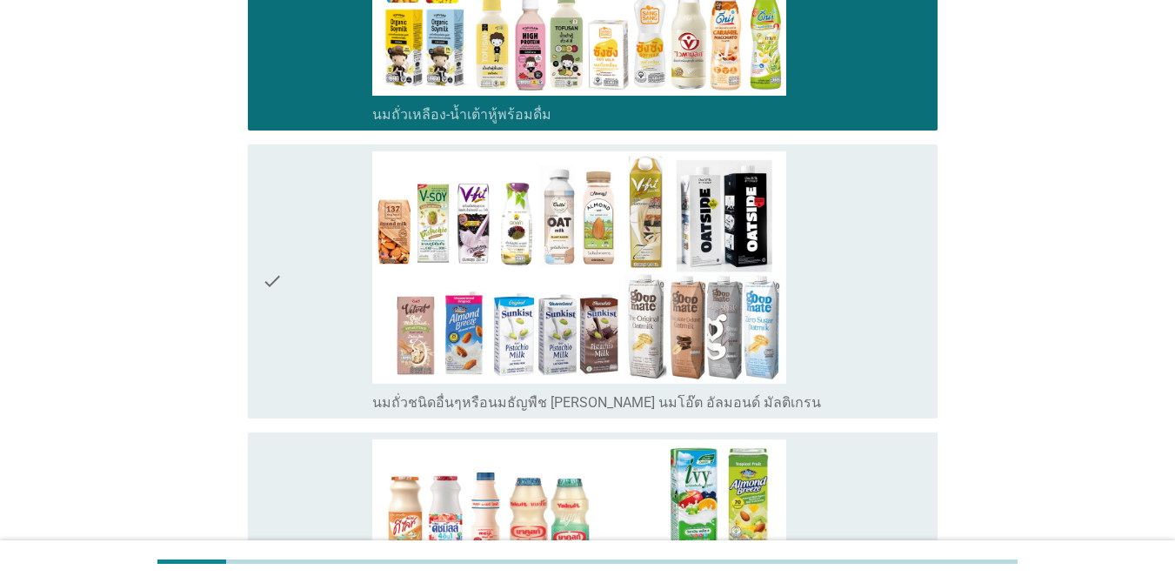
scroll to position [618, 0]
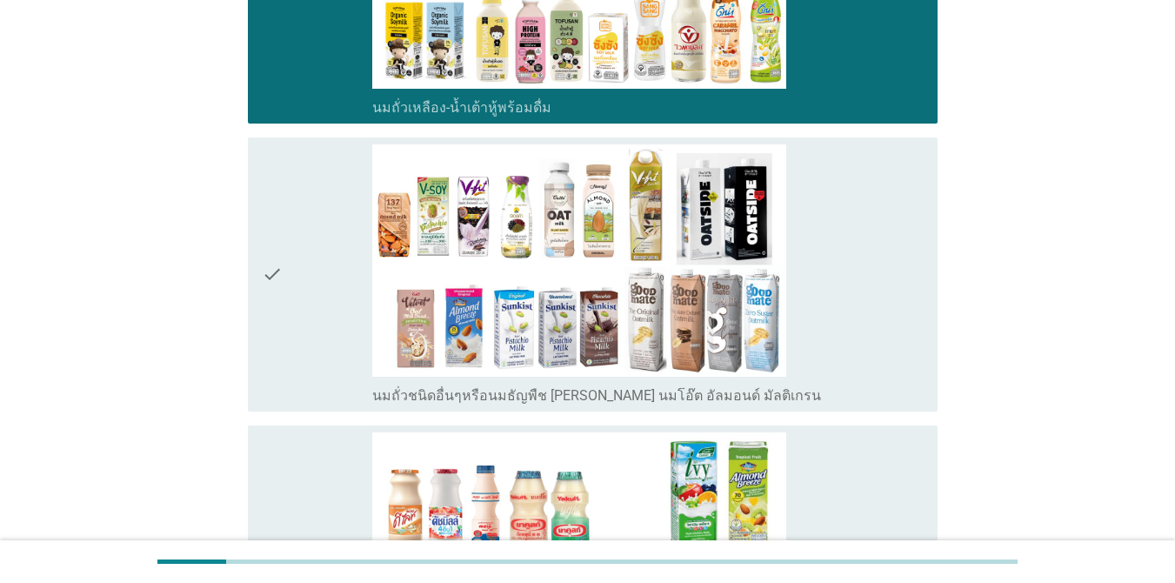
click at [825, 284] on div "check_box_outline_blank นมถั่วชนิดอื่นๆหรือนมธัญพืช [PERSON_NAME] นมโอ๊ต อัลมอน…" at bounding box center [647, 274] width 551 height 260
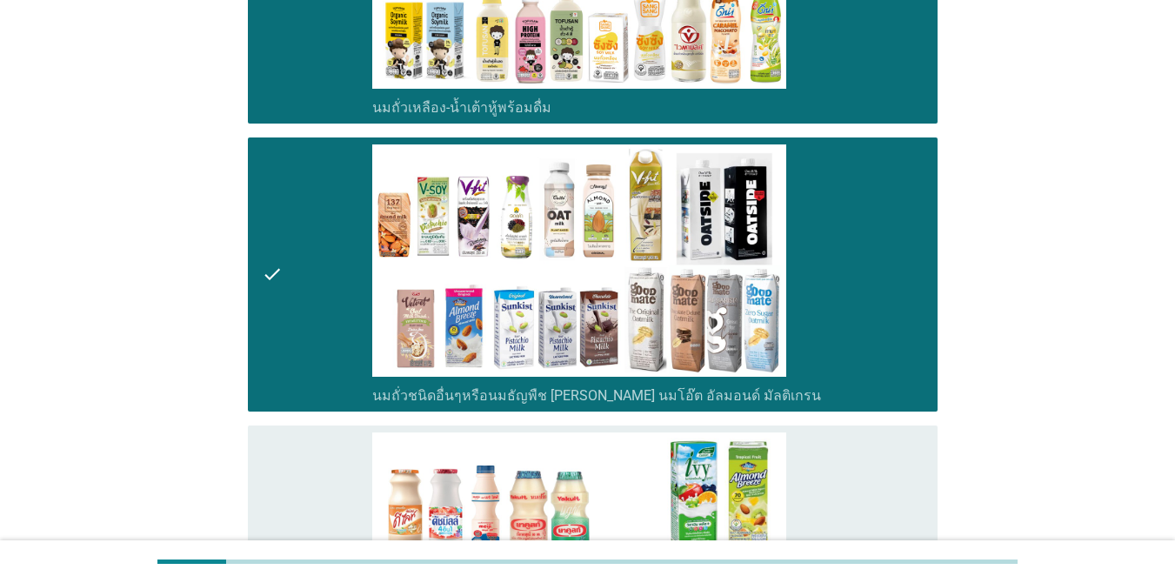
click at [825, 462] on div "check_box_outline_blank นมเปรี้ยว" at bounding box center [647, 562] width 551 height 260
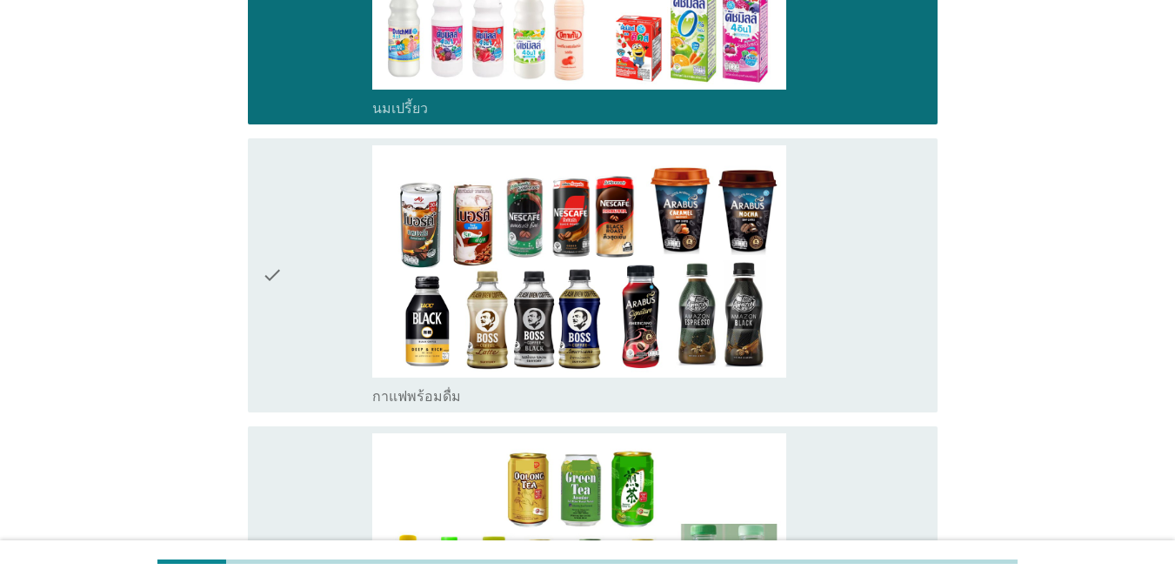
scroll to position [1206, 0]
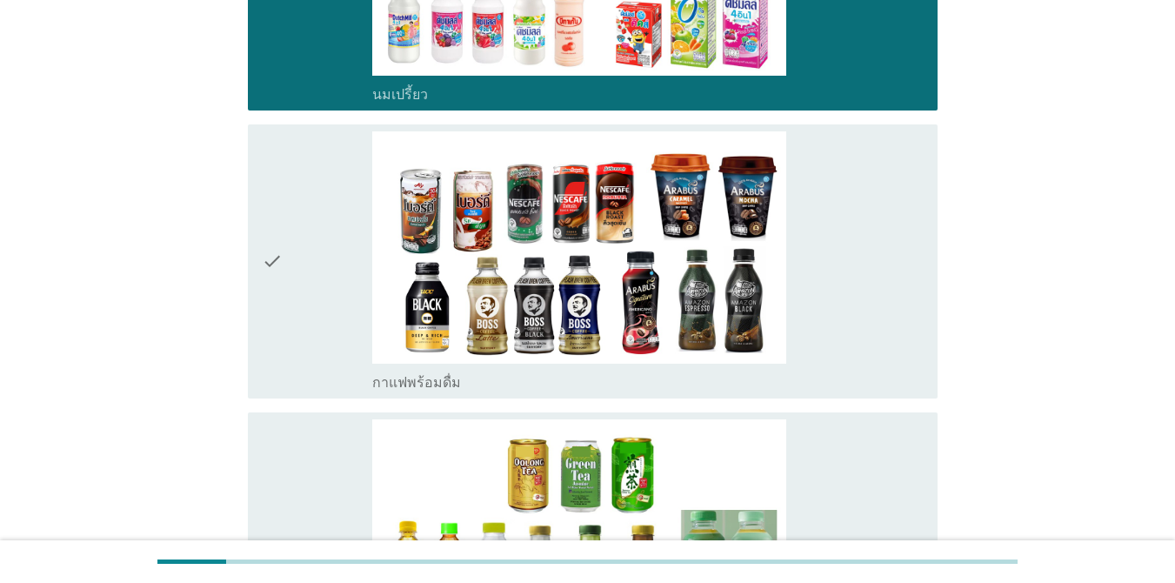
click at [845, 455] on div "check_box_outline_blank ชาพร้อมดื่ม" at bounding box center [647, 549] width 551 height 260
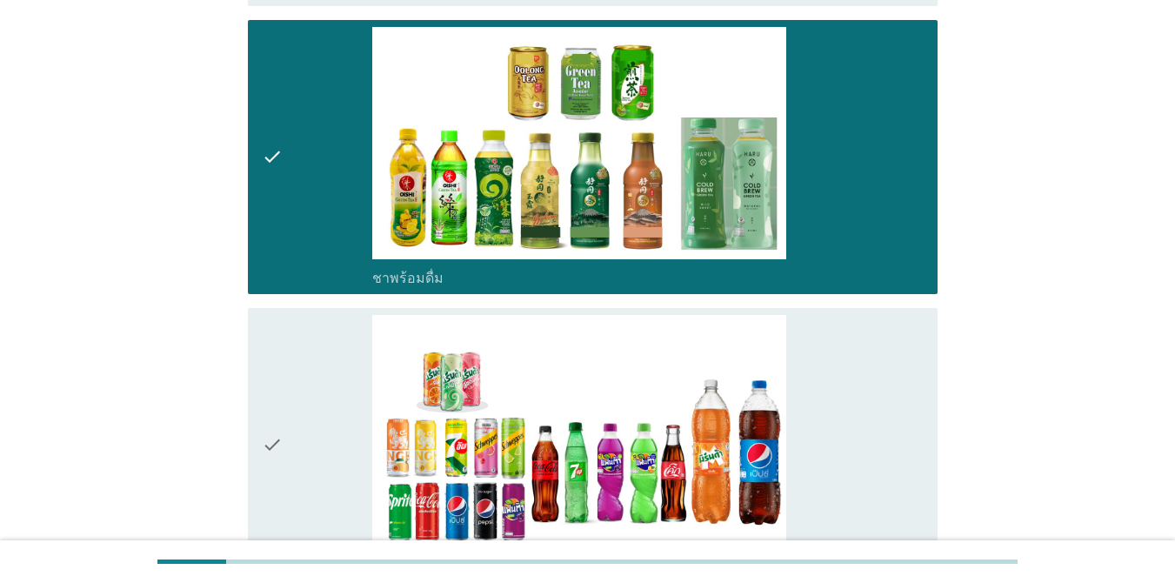
scroll to position [1634, 0]
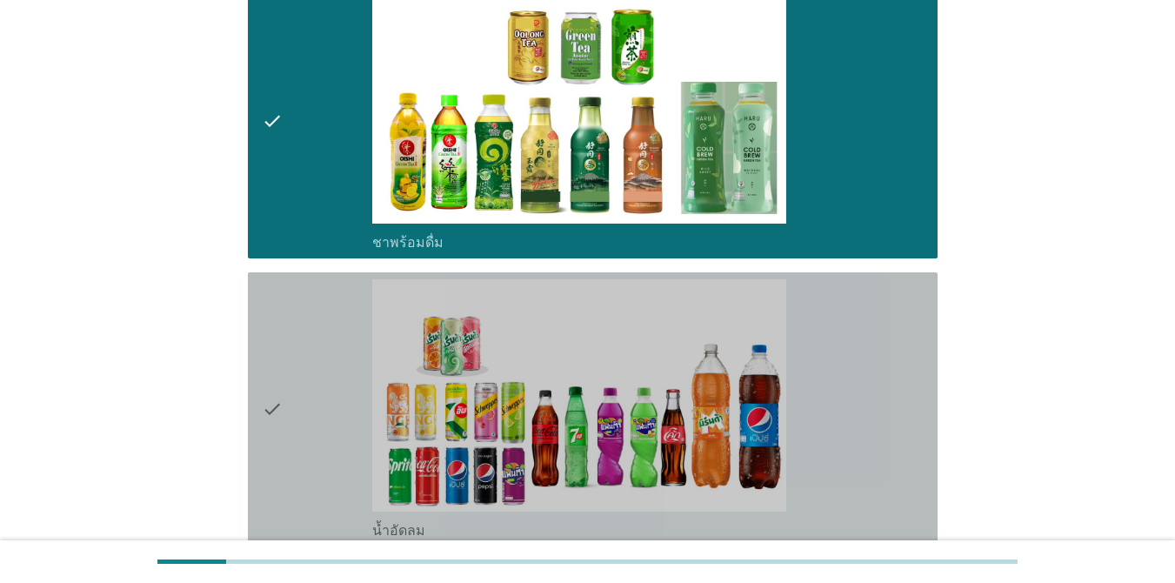
click at [856, 431] on div "check_box_outline_blank น้ำอัดลม" at bounding box center [647, 409] width 551 height 260
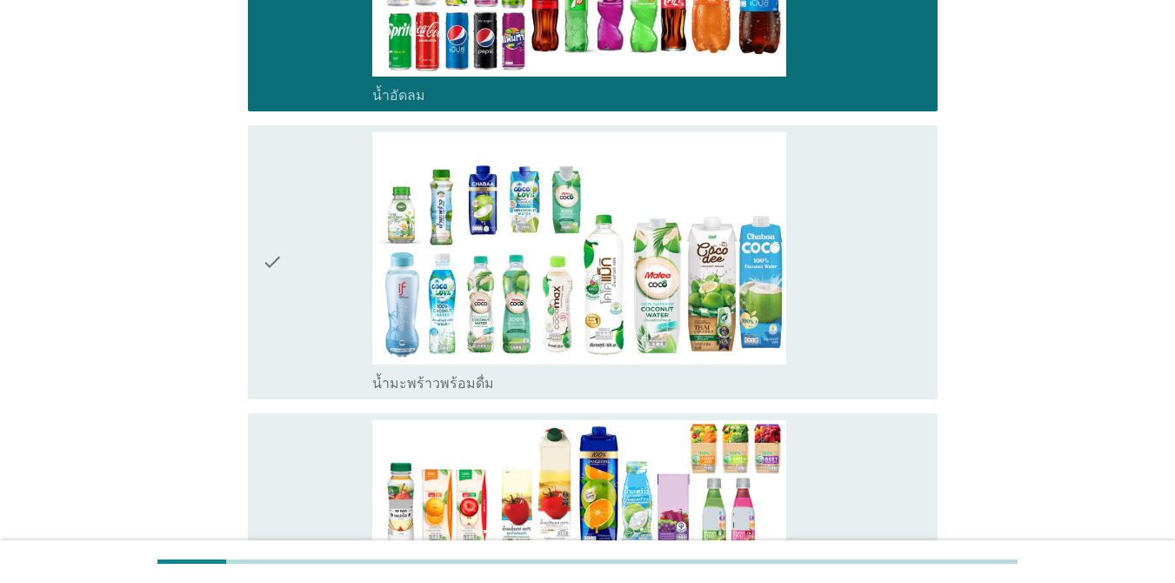
scroll to position [2196, 0]
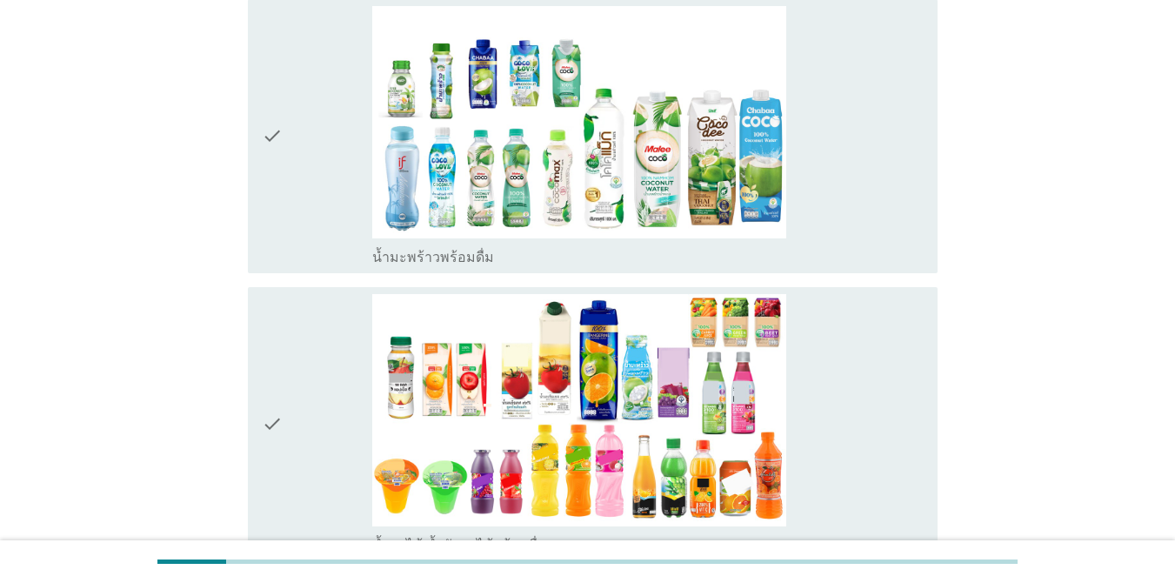
click at [832, 236] on div "check_box_outline_blank น้ำมะพร้าวพร้อมดื่ม" at bounding box center [647, 136] width 551 height 260
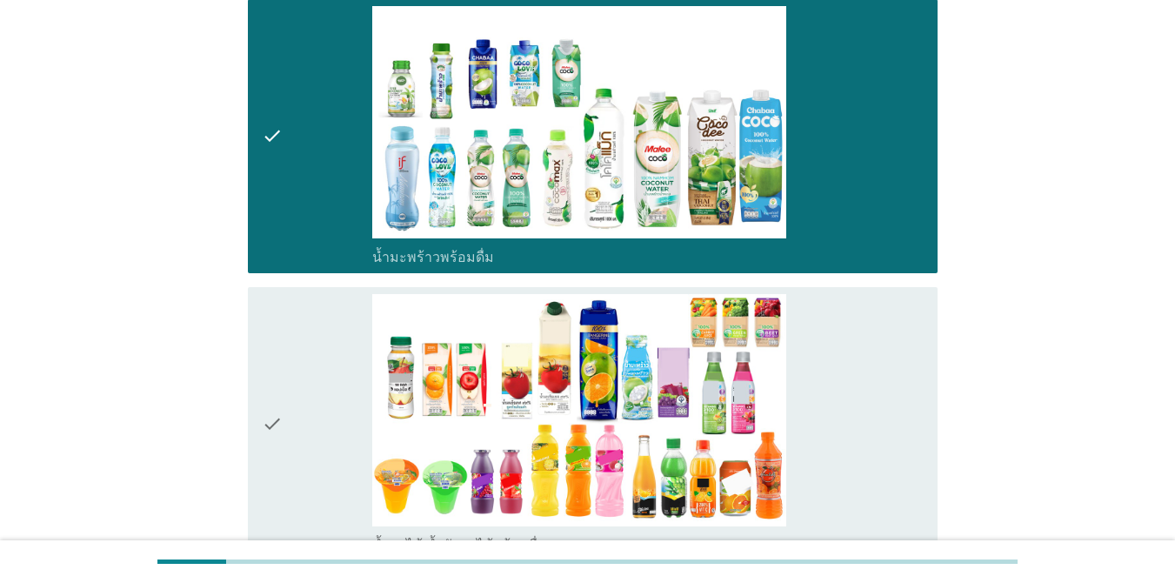
click at [850, 229] on div "check_box_outline_blank น้ำมะพร้าวพร้อมดื่ม" at bounding box center [647, 136] width 551 height 260
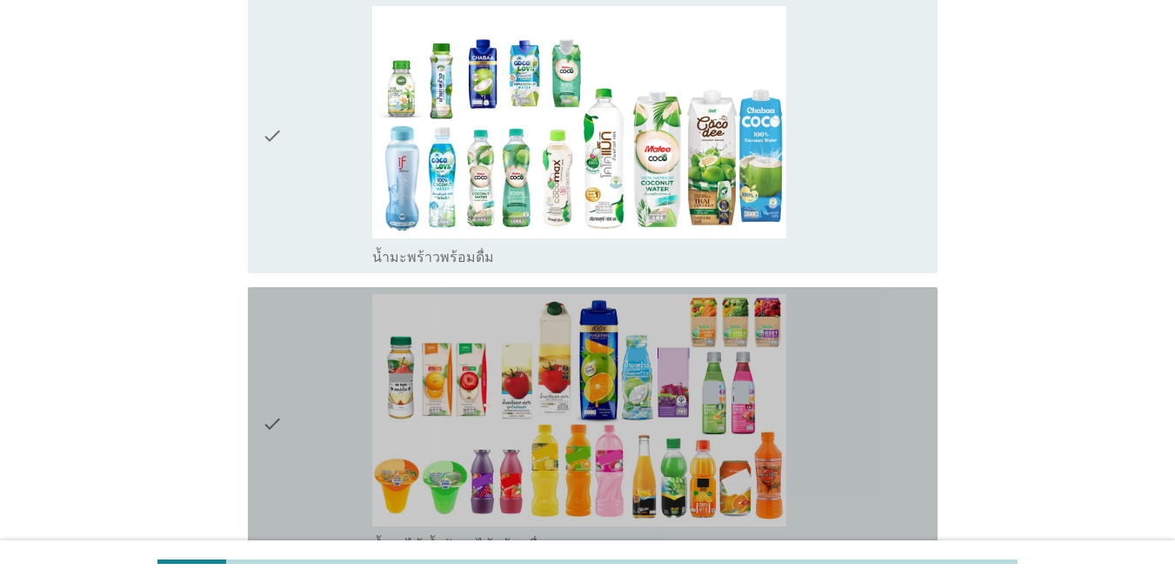
click at [856, 387] on div "check_box_outline_blank น้ำผลไม้-น้ำผักผลไม้พร้อมดื่ม" at bounding box center [647, 424] width 551 height 260
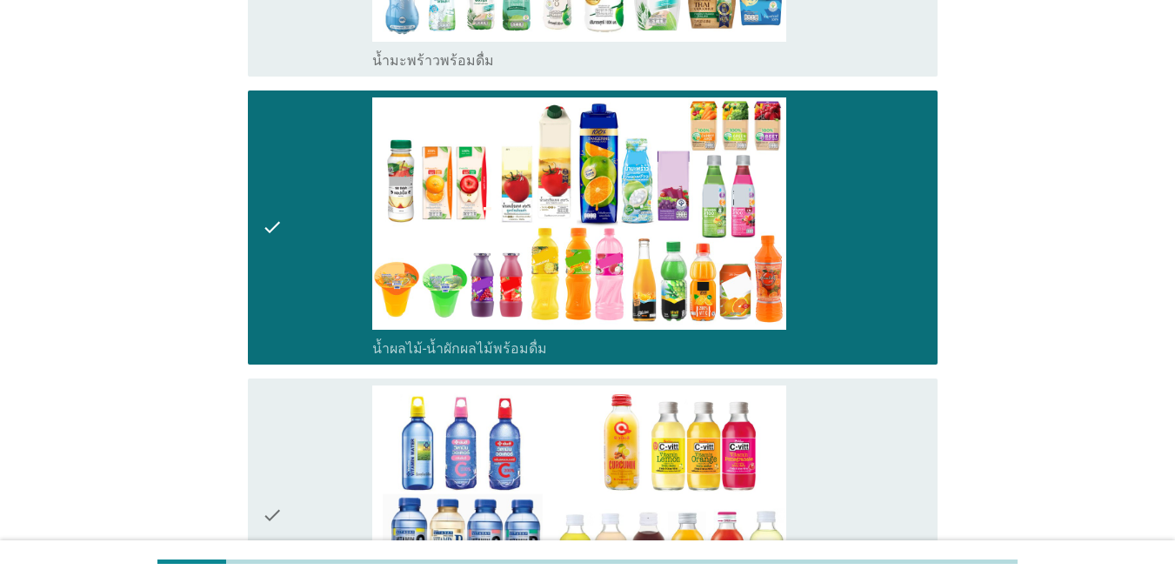
scroll to position [2560, 0]
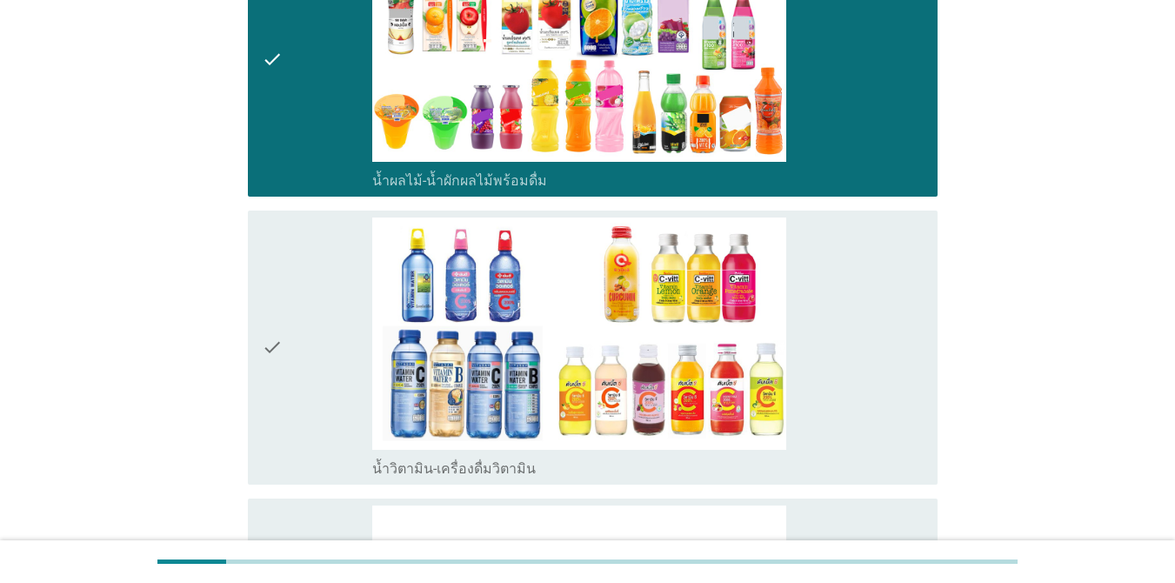
click at [856, 403] on div "check_box_outline_blank น้ำวิตามิน-เครื่องดื่มวิตามิน" at bounding box center [647, 347] width 551 height 260
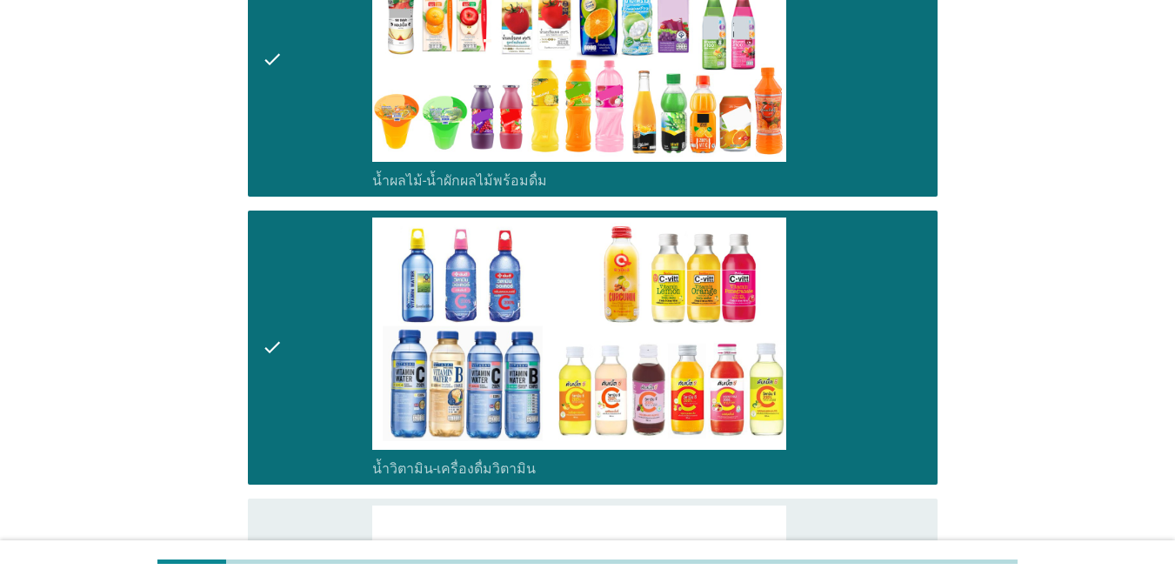
click at [856, 362] on div "check_box_outline_blank น้ำวิตามิน-เครื่องดื่มวิตามิน" at bounding box center [647, 347] width 551 height 260
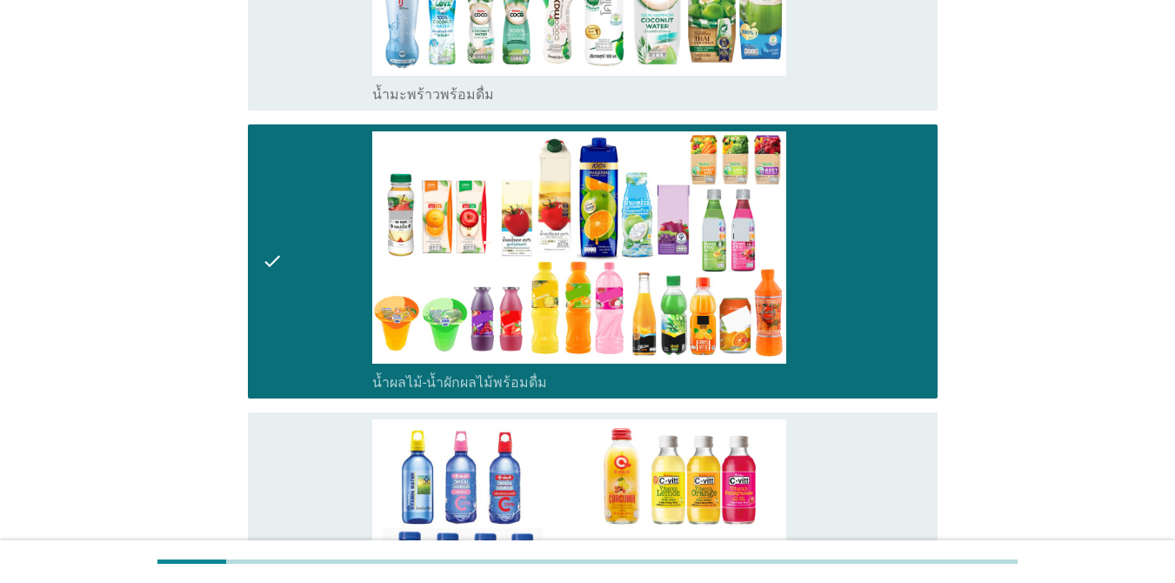
scroll to position [2798, 0]
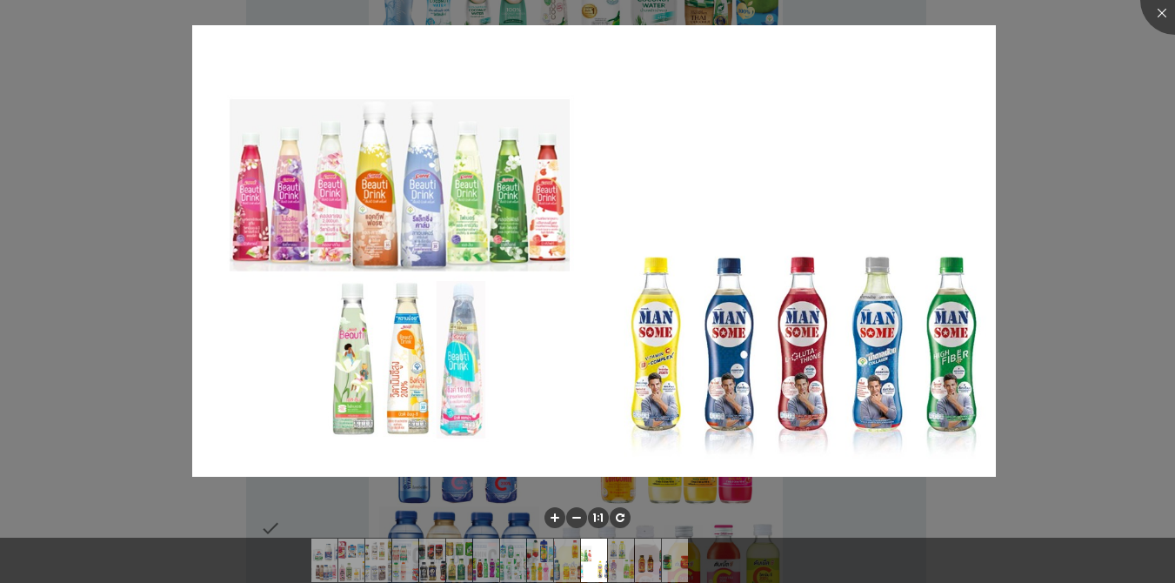
click at [856, 401] on div at bounding box center [587, 291] width 1175 height 583
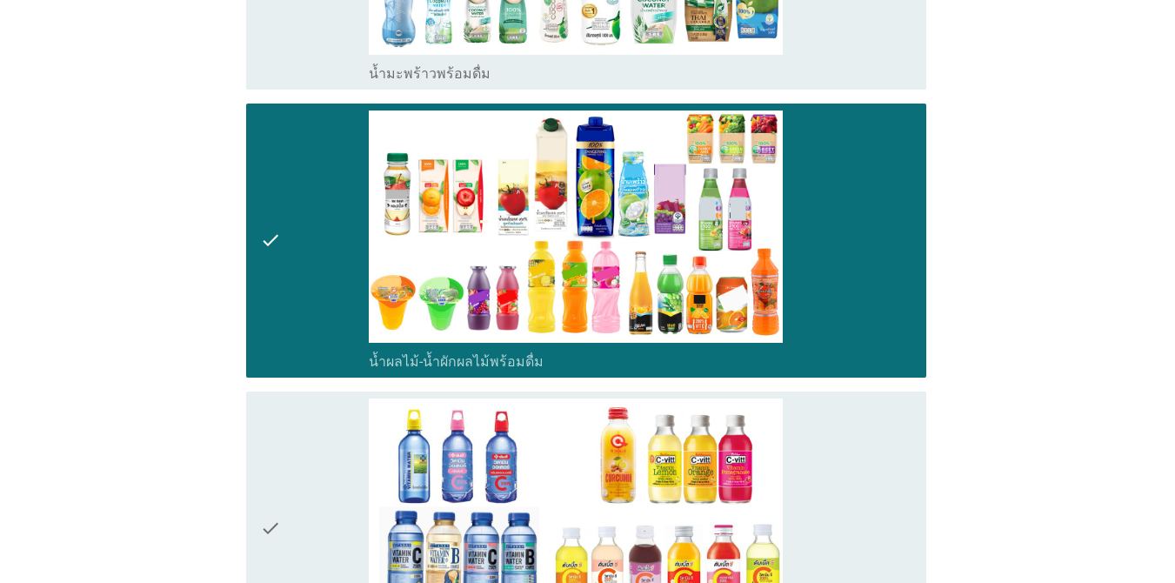
click at [827, 431] on div at bounding box center [587, 291] width 1175 height 583
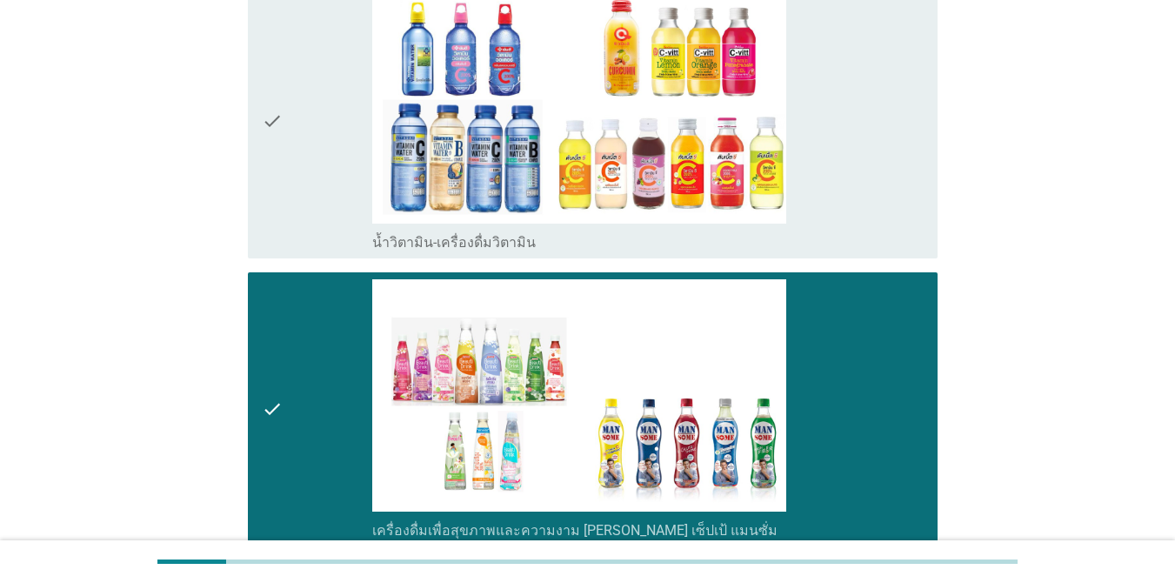
scroll to position [3247, 0]
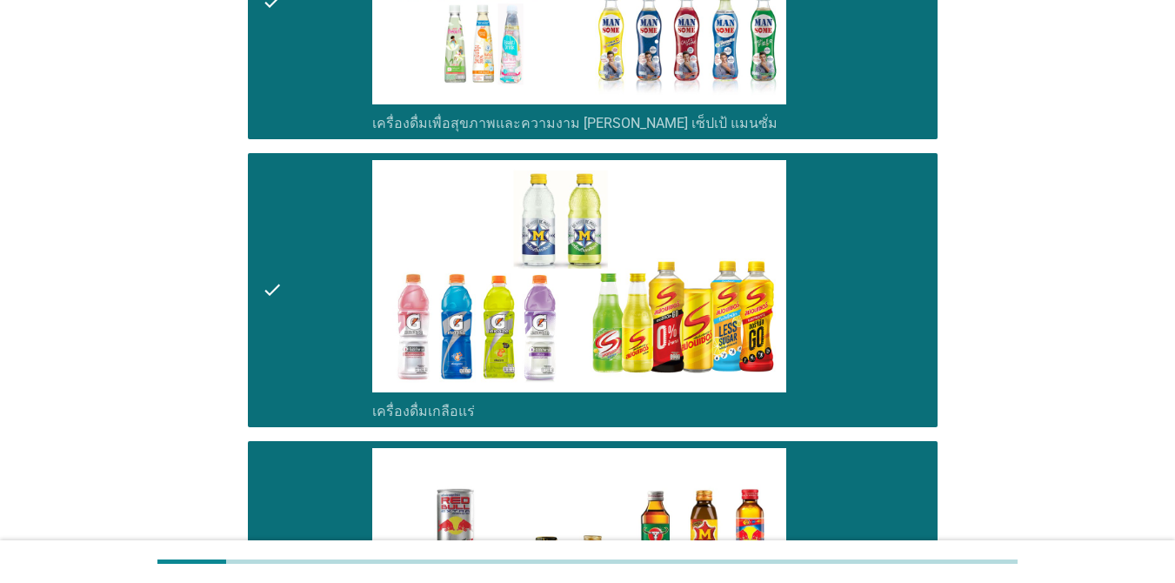
scroll to position [3865, 0]
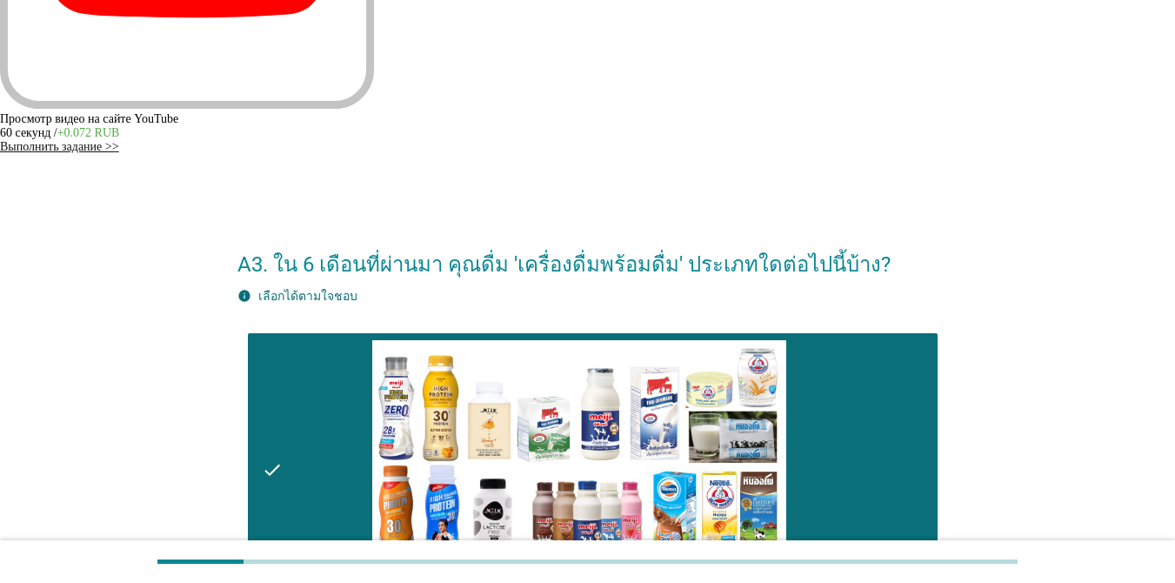
scroll to position [307, 0]
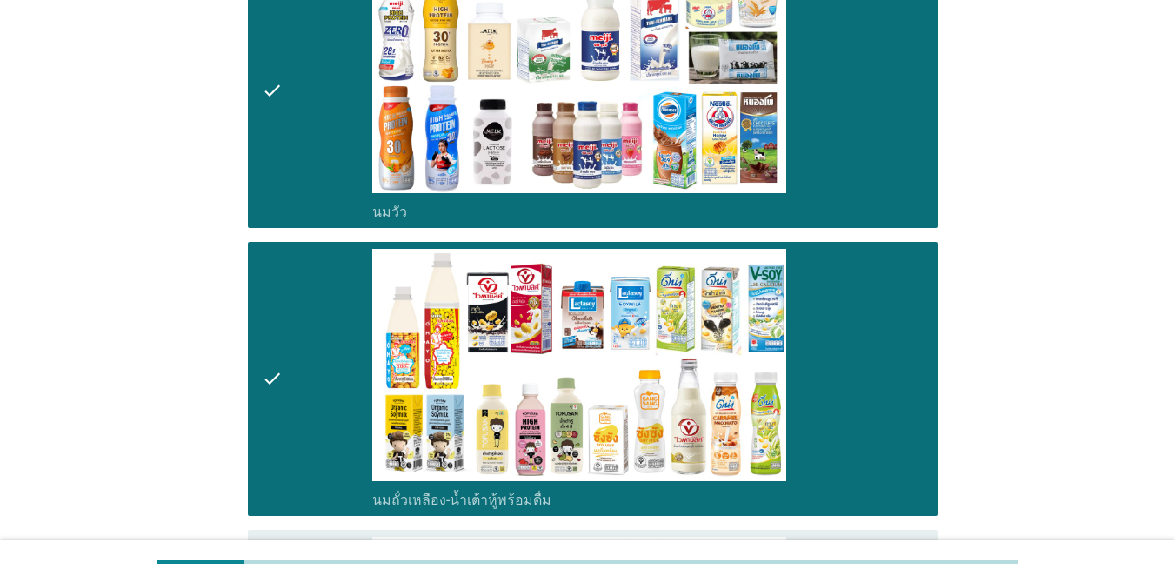
scroll to position [650, 0]
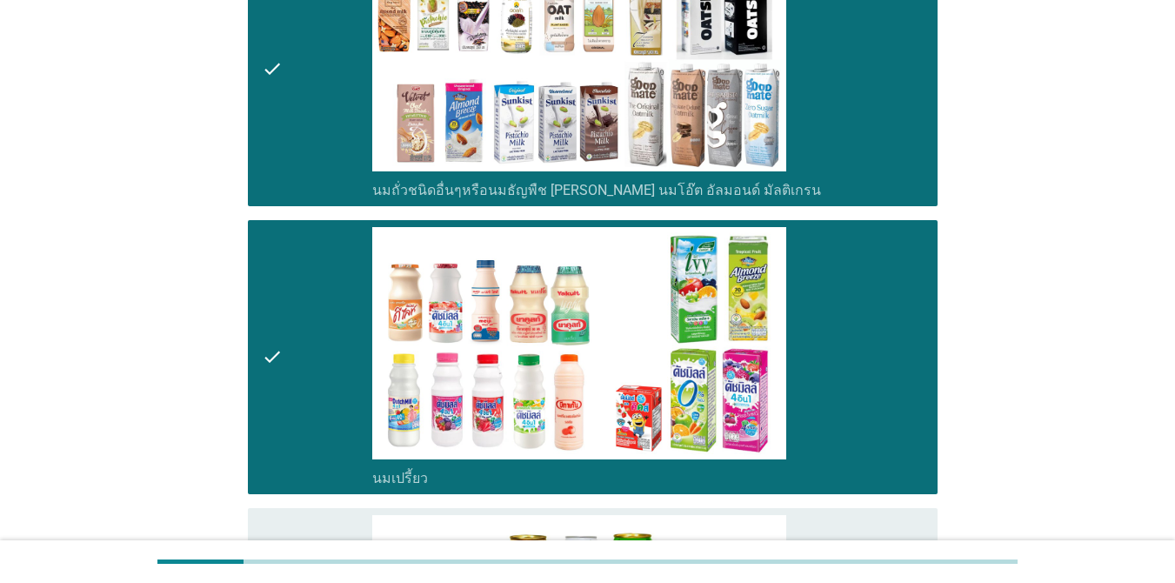
scroll to position [1300, 0]
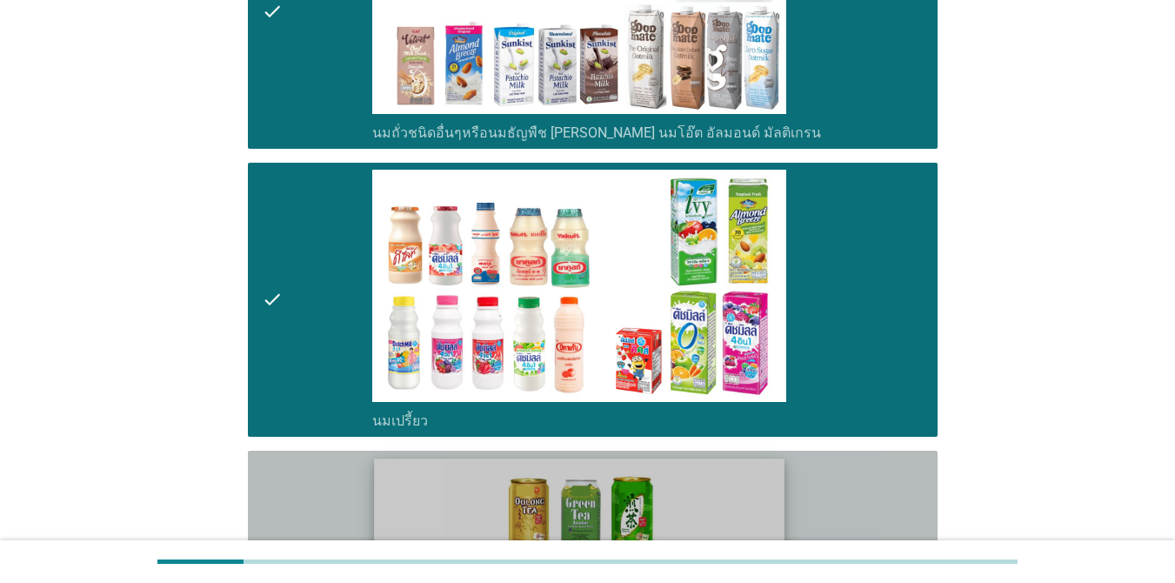
click at [731, 458] on img at bounding box center [579, 573] width 411 height 231
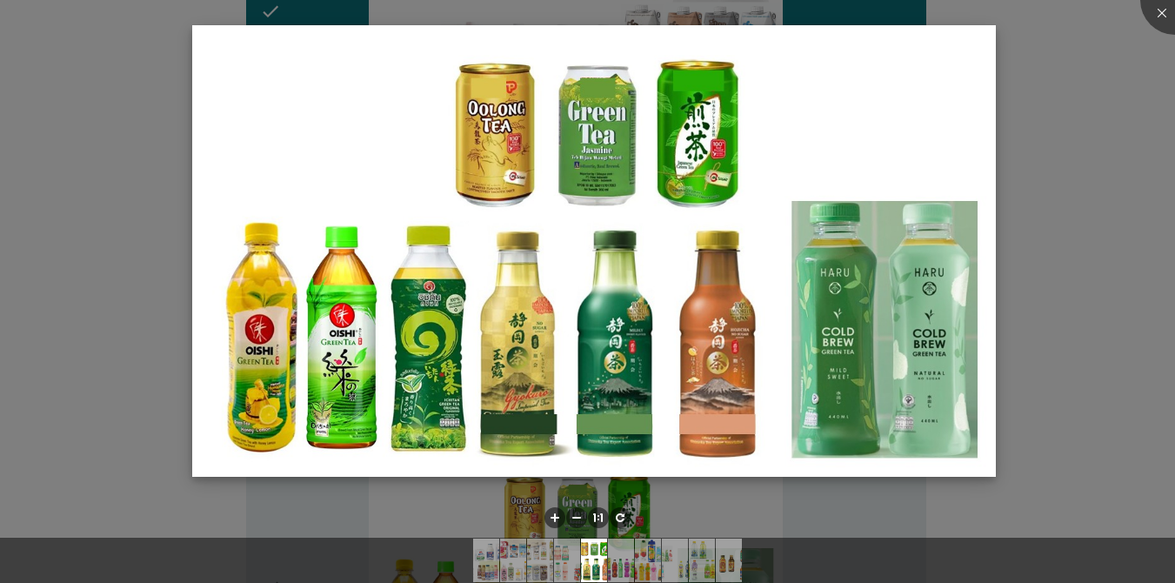
click at [856, 271] on img at bounding box center [593, 250] width 803 height 451
click at [856, 234] on div at bounding box center [587, 291] width 1175 height 583
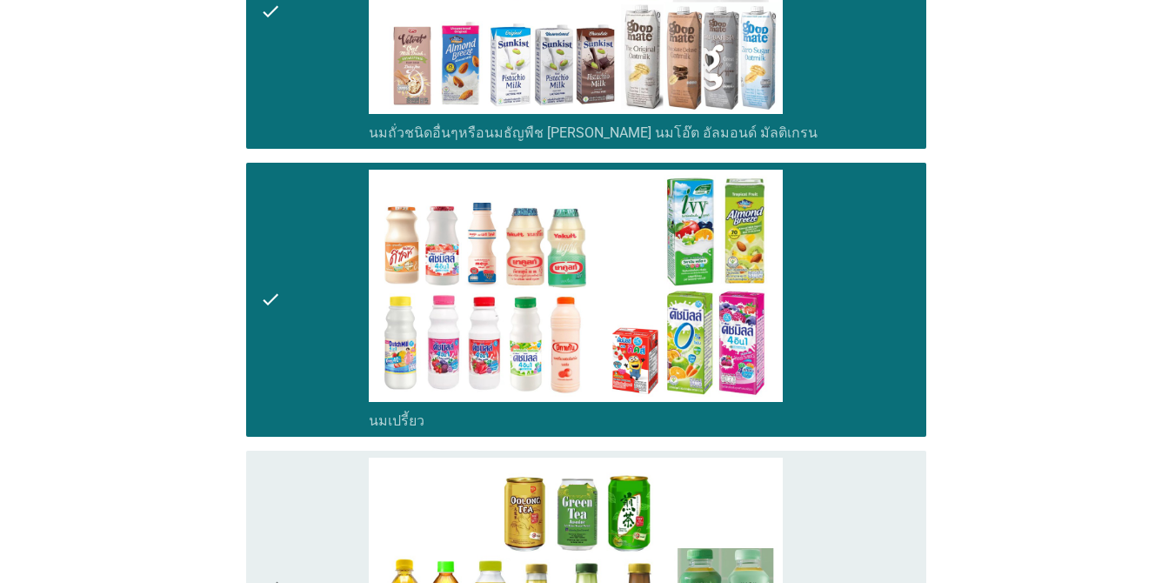
click at [824, 458] on div "check_box ชาพร้อมดื่ม" at bounding box center [641, 588] width 545 height 260
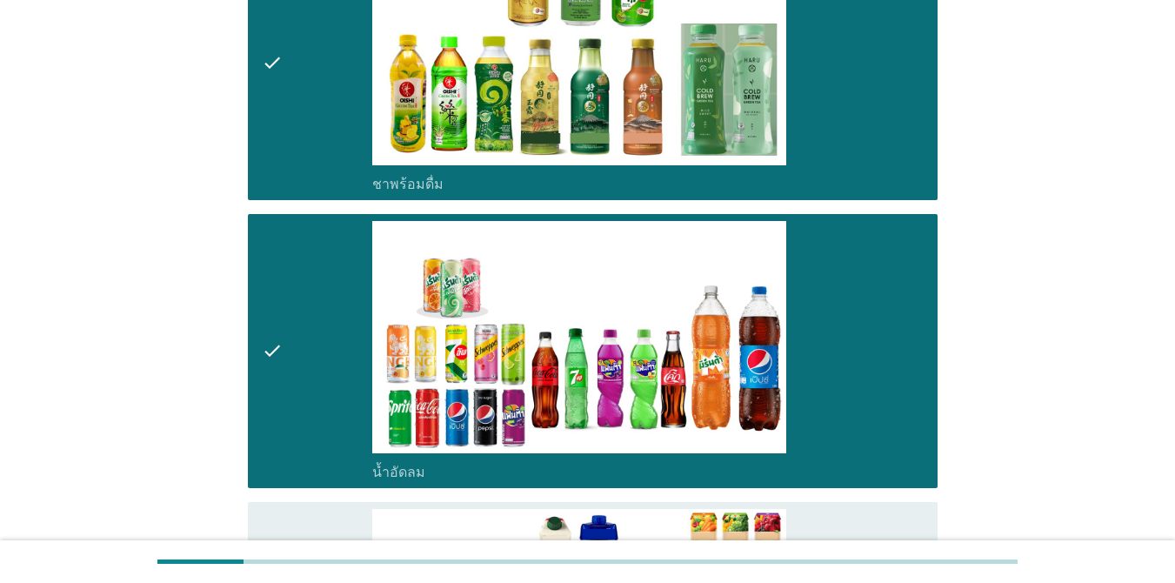
scroll to position [1829, 0]
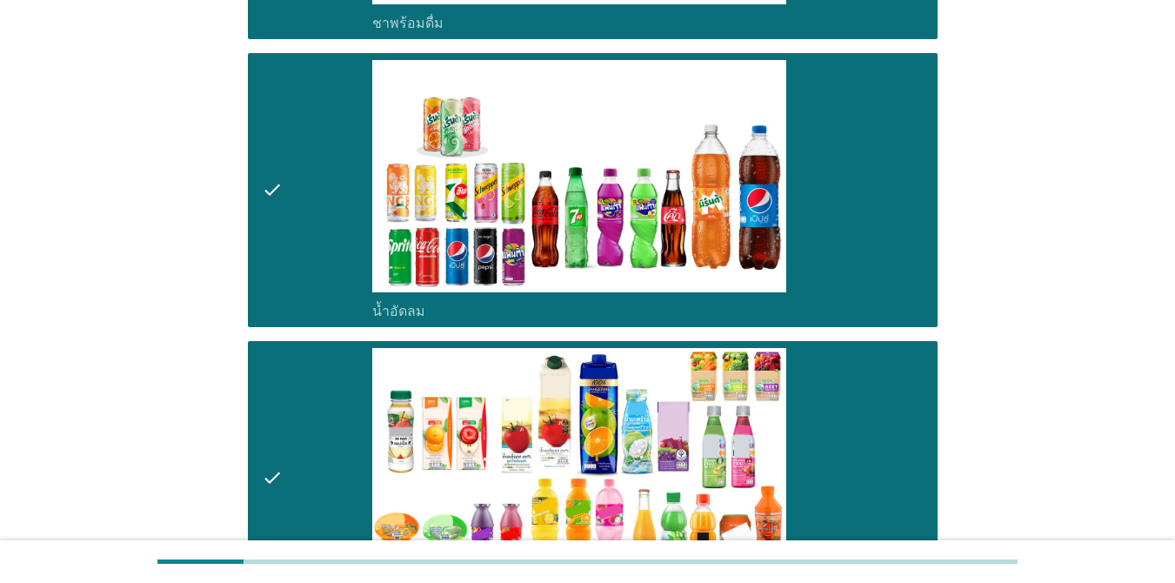
scroll to position [2053, 0]
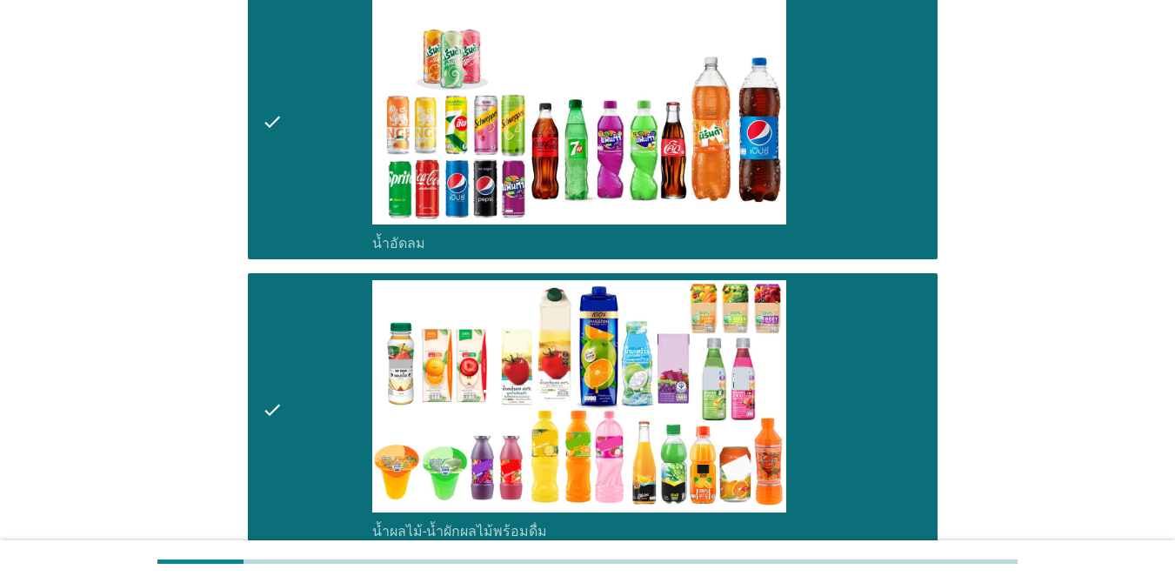
drag, startPoint x: 900, startPoint y: 458, endPoint x: 926, endPoint y: 458, distance: 26.1
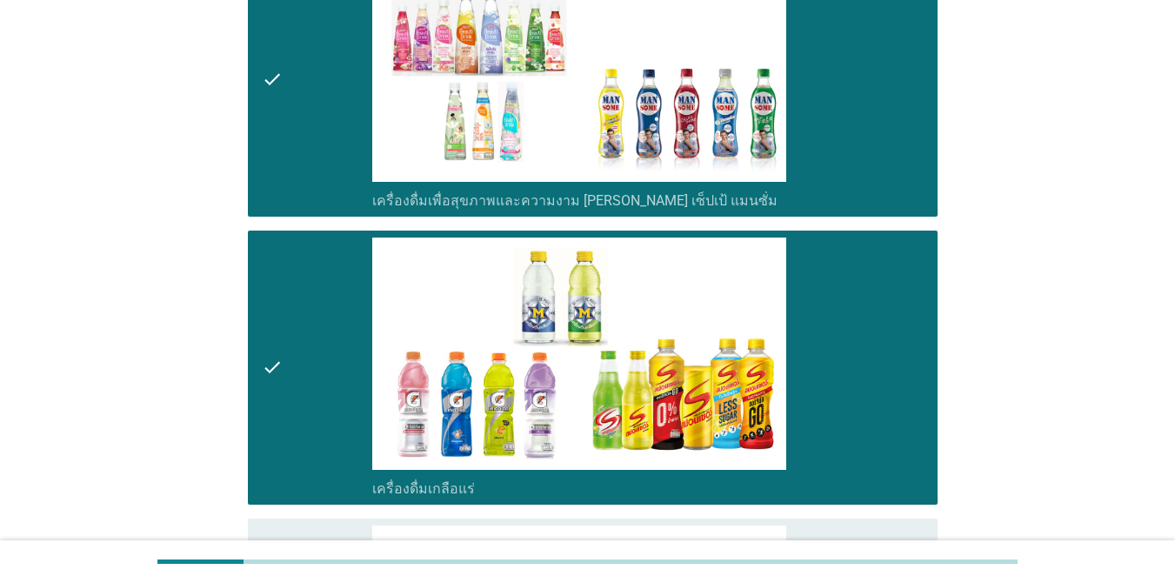
scroll to position [2703, 0]
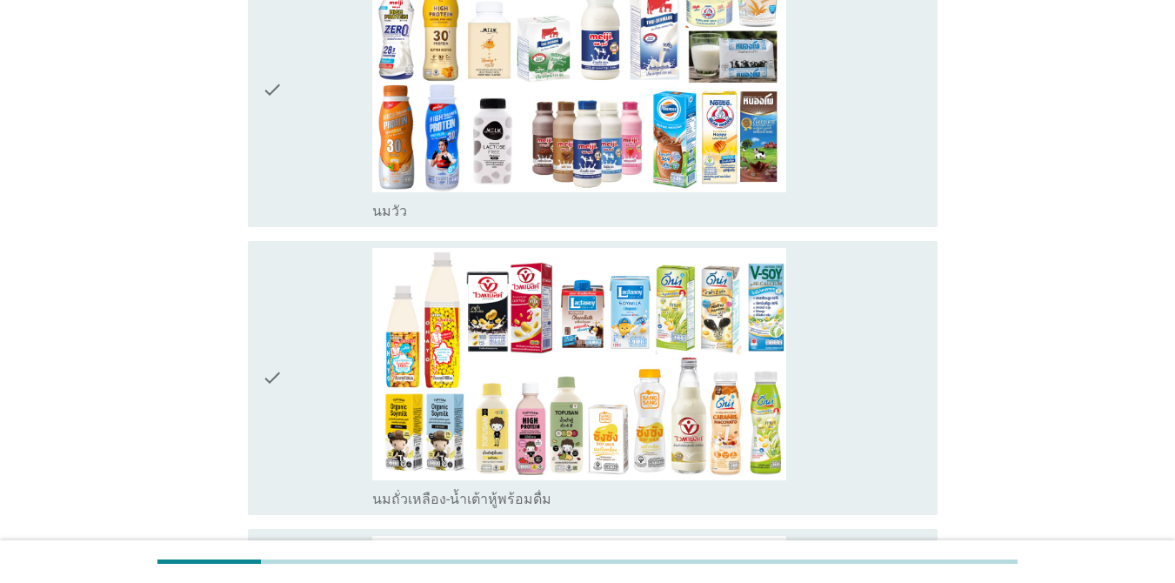
scroll to position [665, 0]
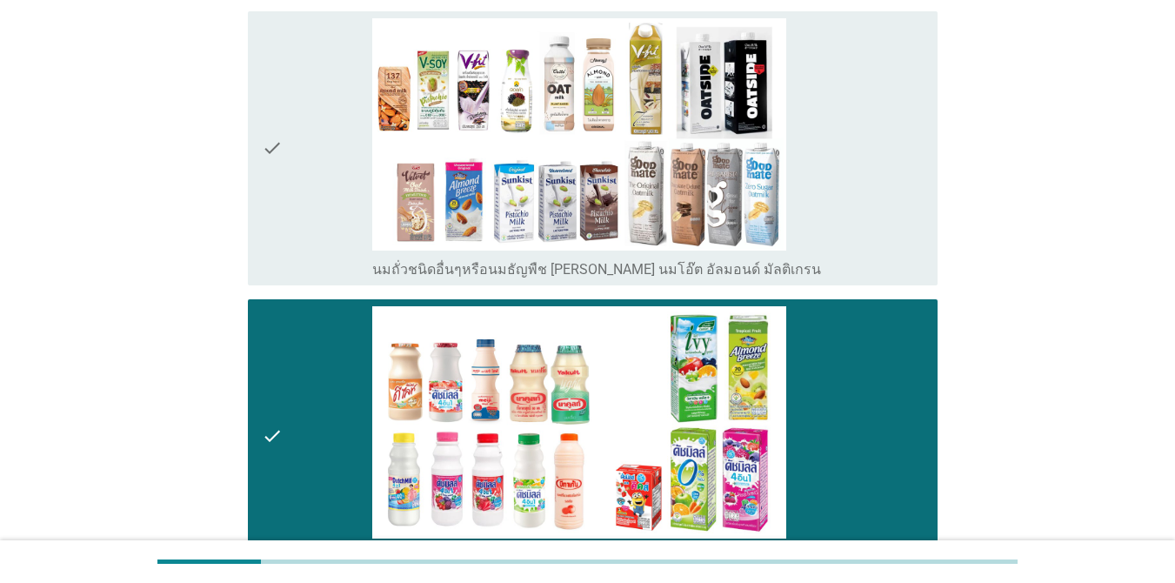
scroll to position [1262, 0]
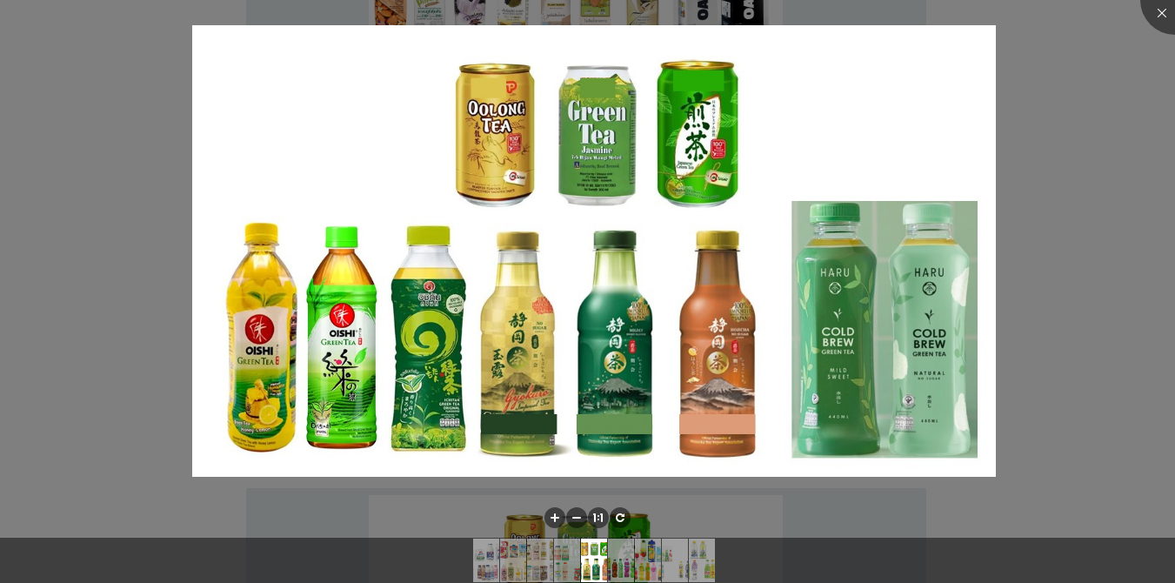
click at [856, 271] on div at bounding box center [587, 291] width 1175 height 583
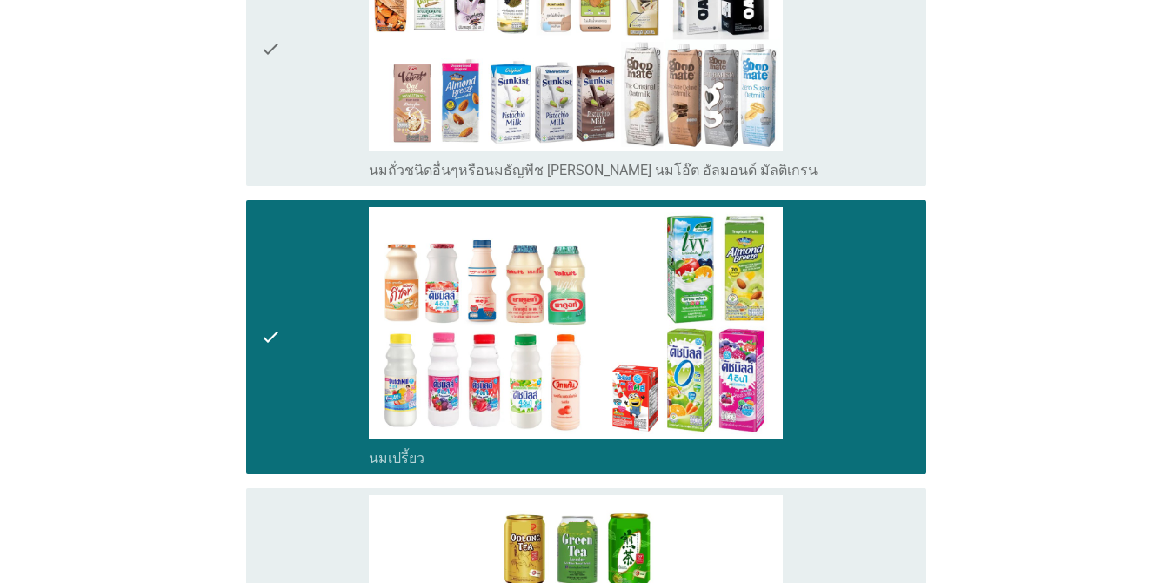
click at [856, 224] on div at bounding box center [587, 291] width 1175 height 583
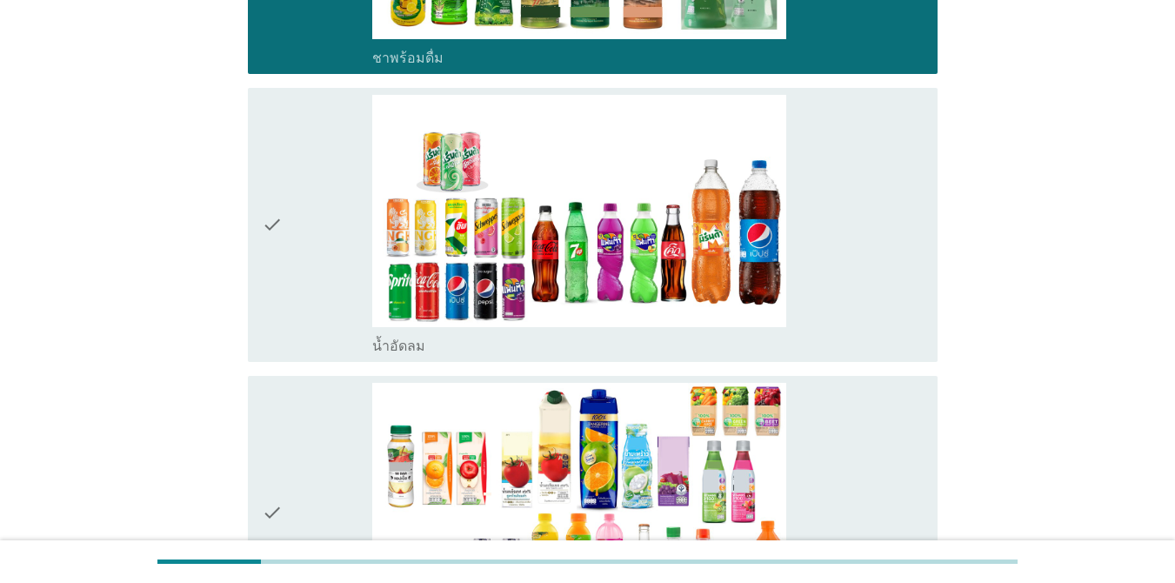
scroll to position [1955, 0]
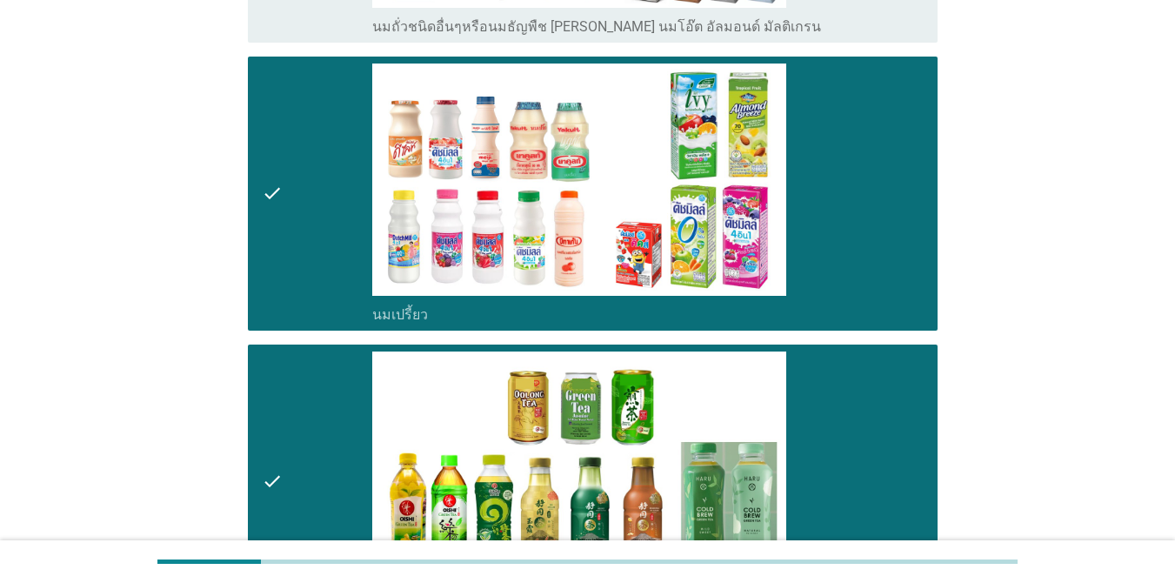
scroll to position [1915, 0]
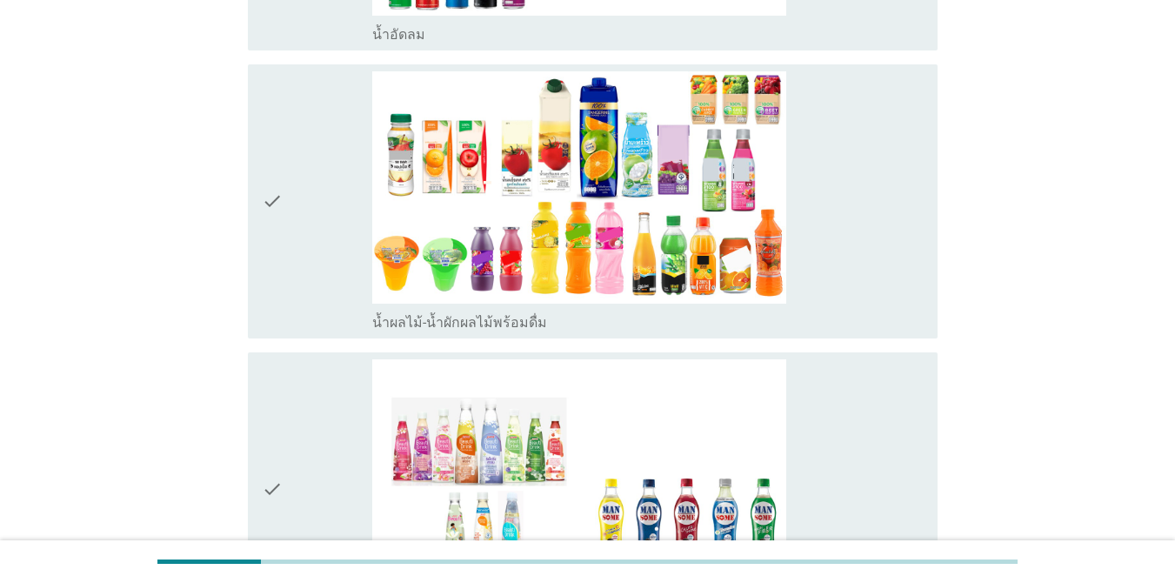
scroll to position [2376, 0]
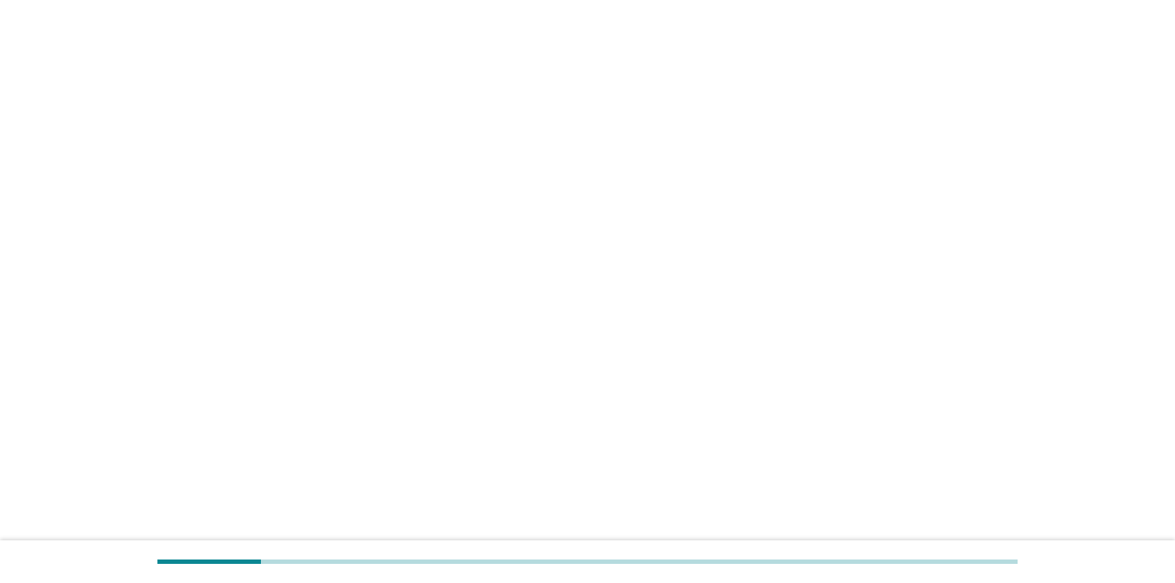
scroll to position [0, 0]
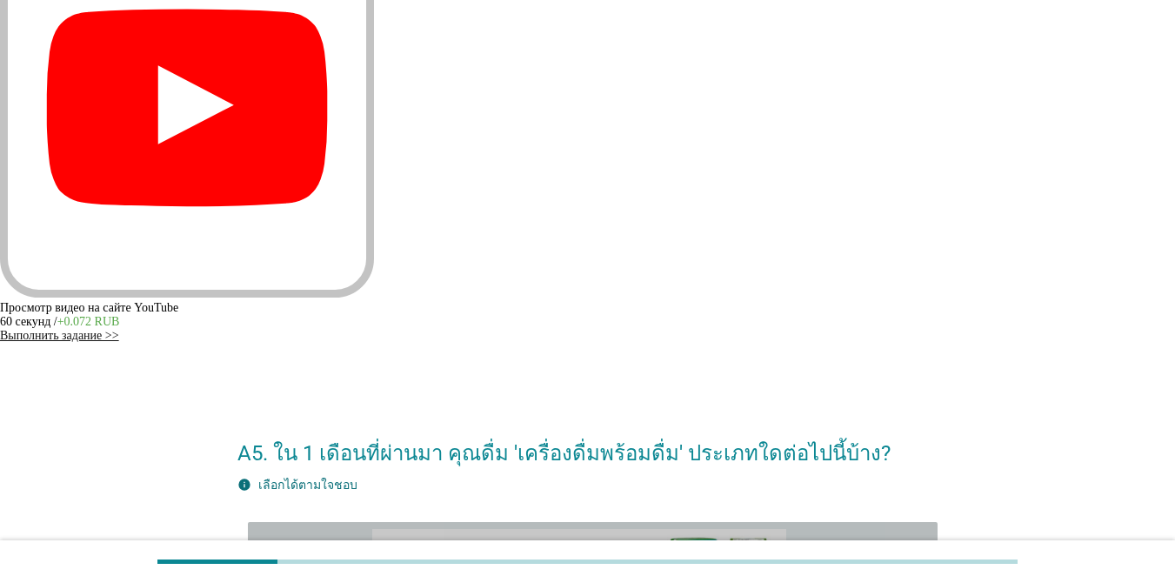
drag, startPoint x: 848, startPoint y: 260, endPoint x: 1076, endPoint y: 204, distance: 234.8
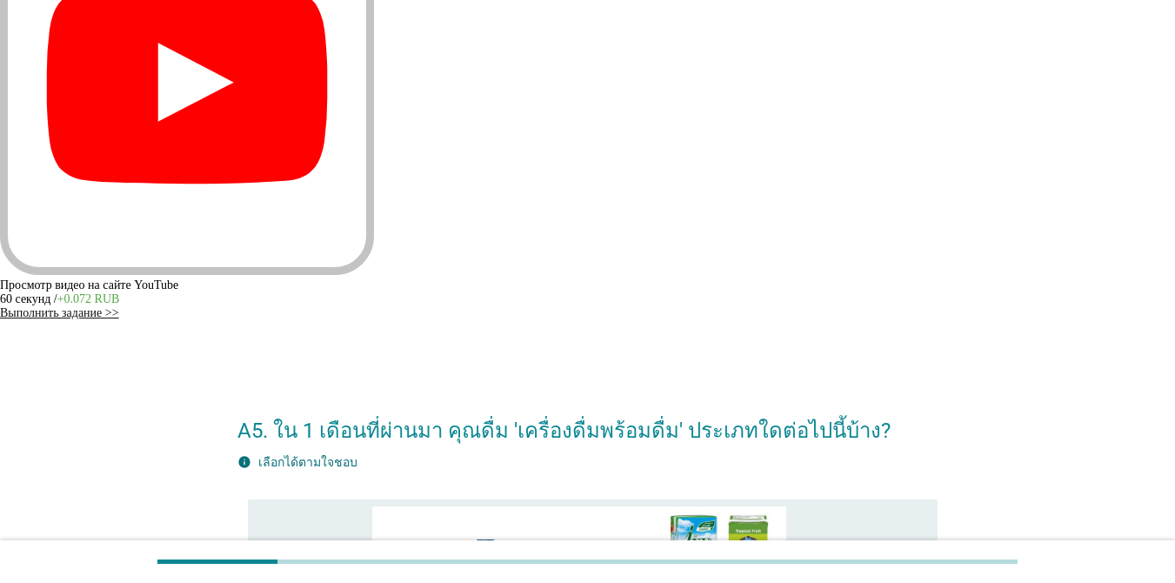
scroll to position [162, 0]
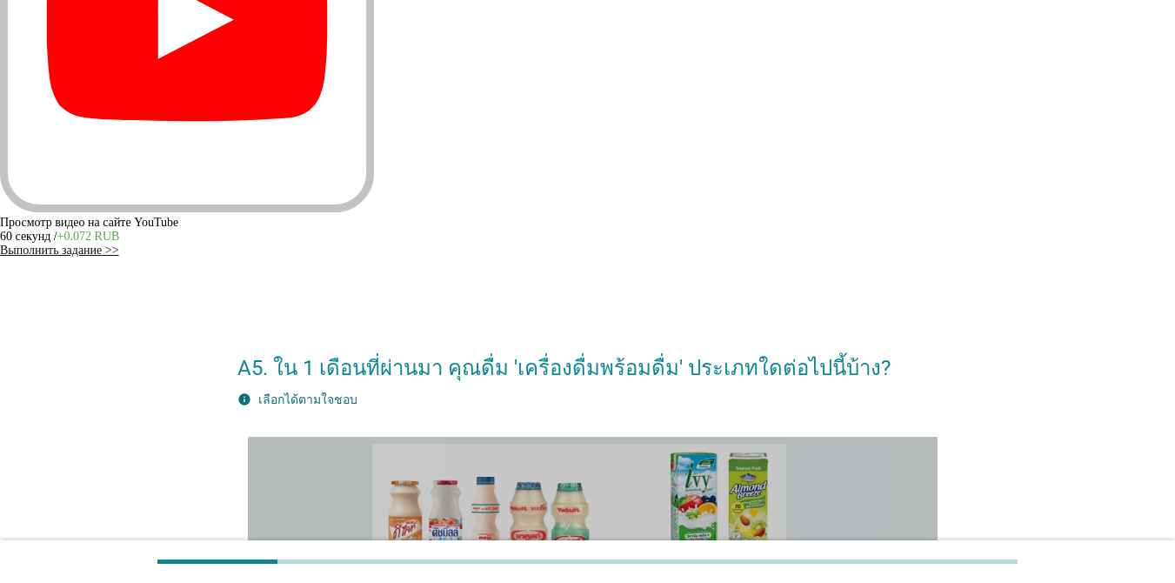
click at [843, 444] on div "check_box นมเปรี้ยว" at bounding box center [647, 574] width 551 height 260
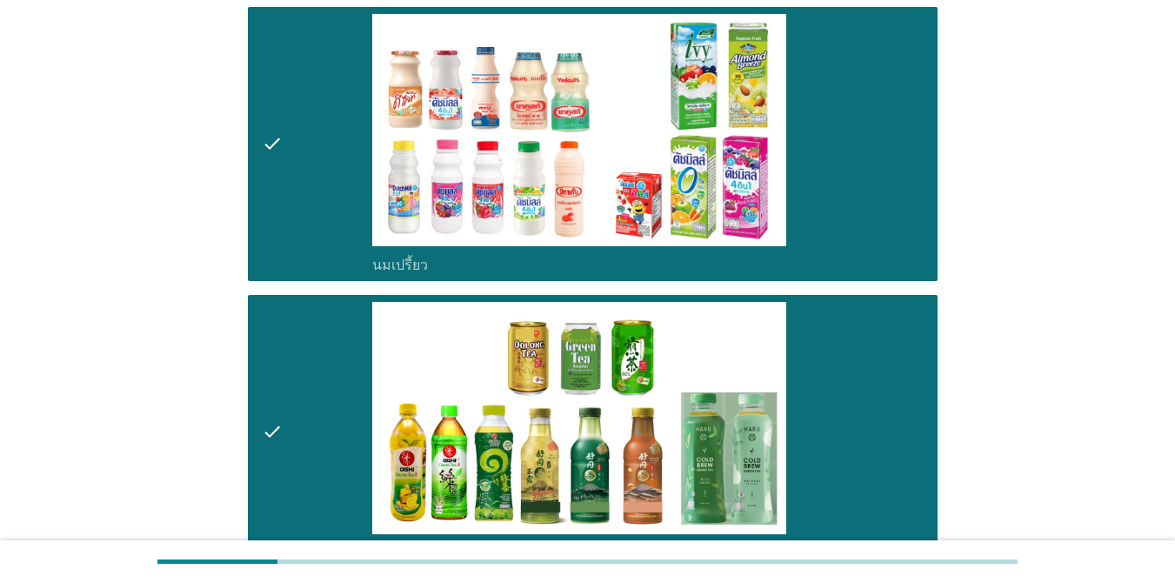
drag, startPoint x: 1042, startPoint y: 225, endPoint x: 993, endPoint y: 225, distance: 49.6
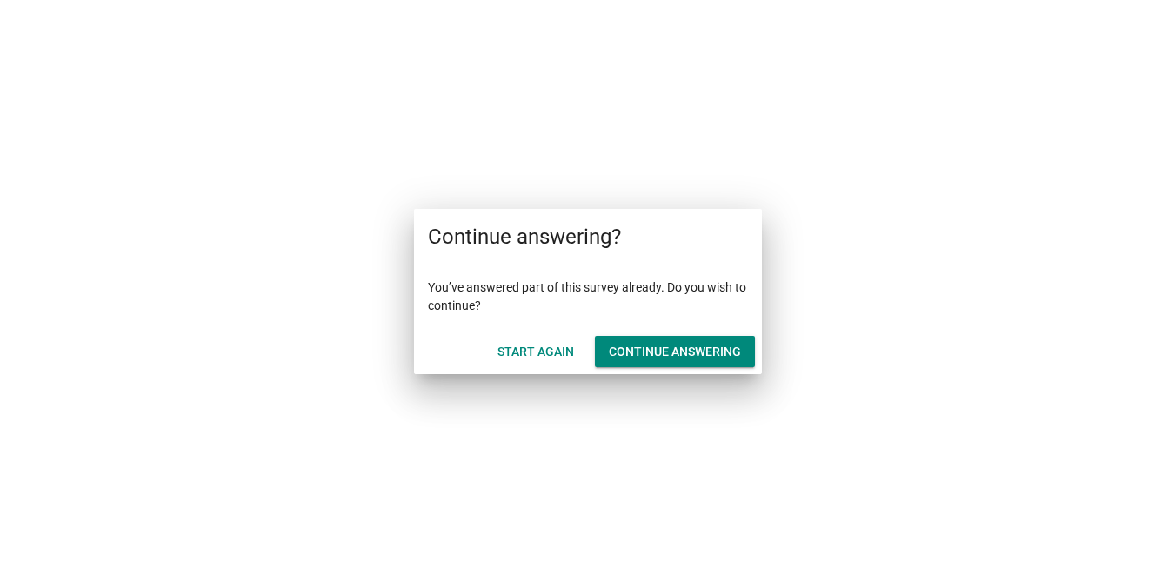
click at [690, 351] on div "Continue answering" at bounding box center [675, 352] width 132 height 18
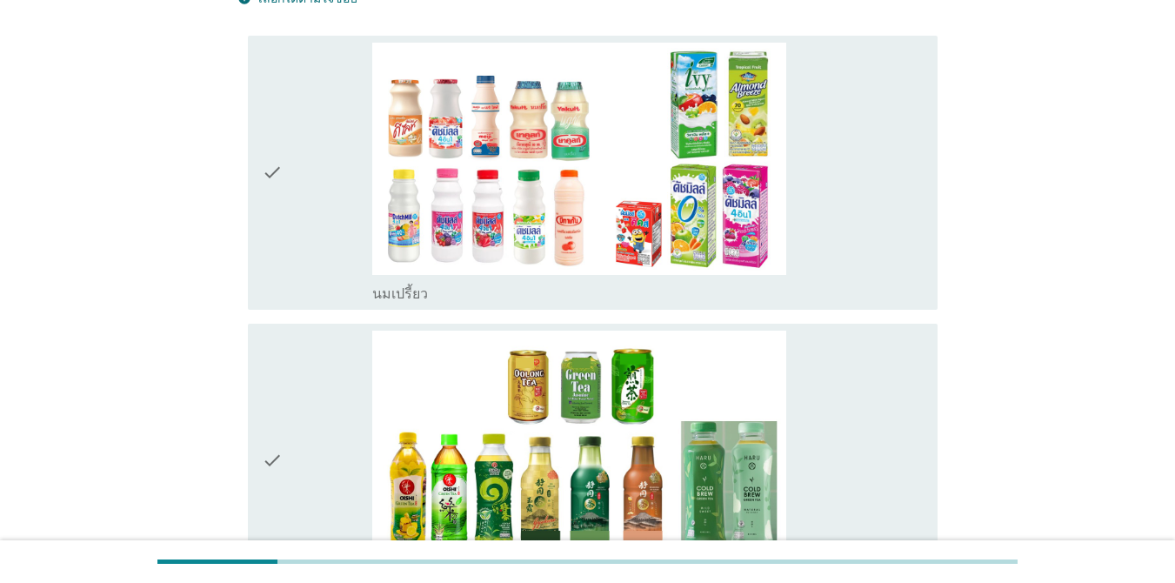
scroll to position [148, 0]
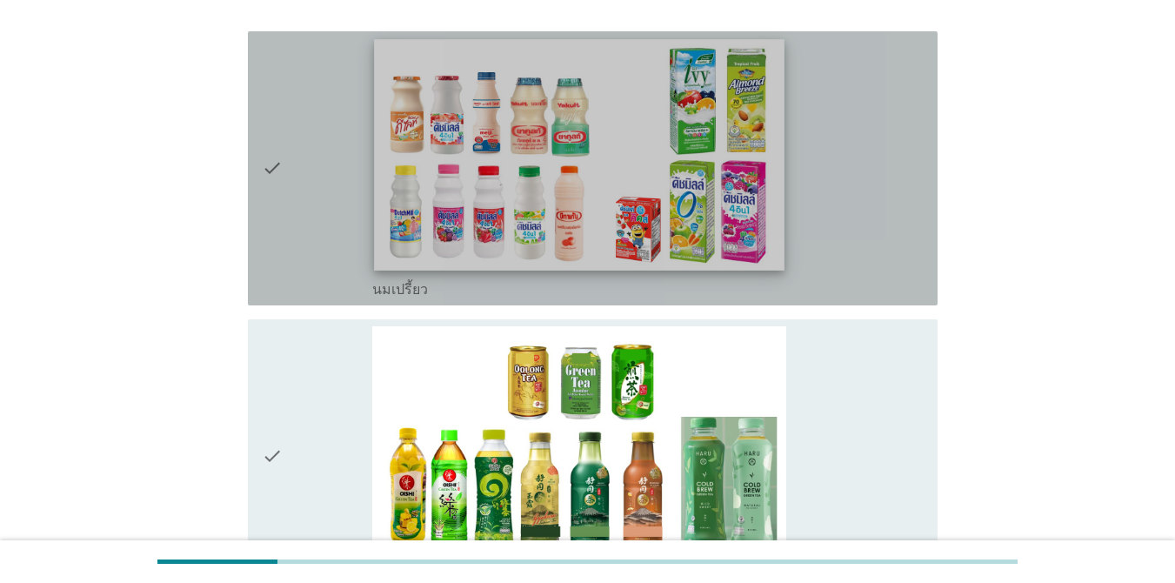
click at [758, 218] on img at bounding box center [579, 154] width 411 height 231
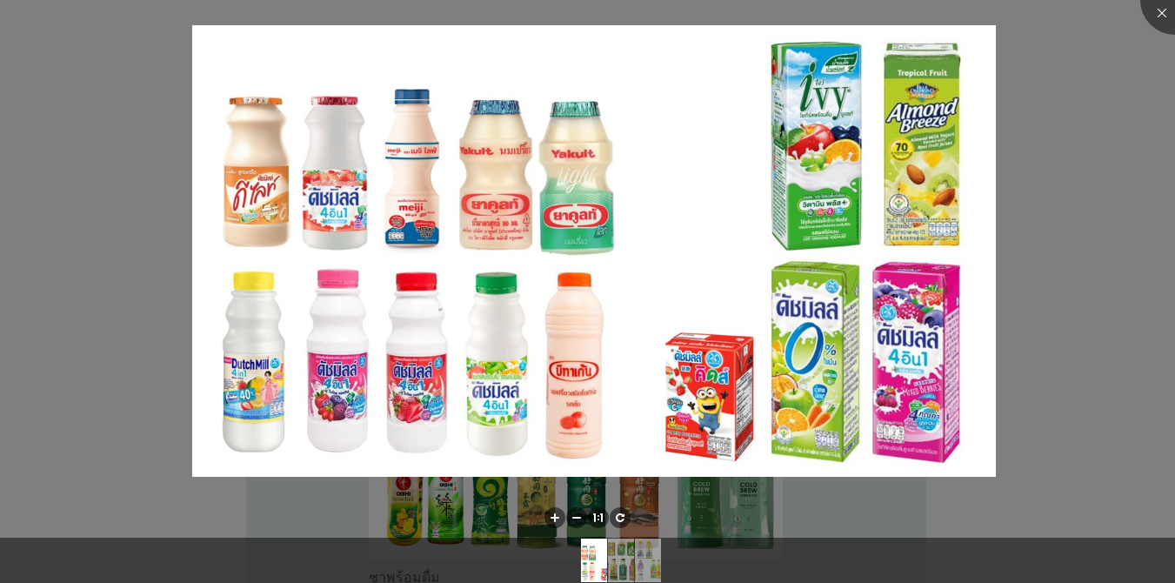
click at [1060, 257] on div at bounding box center [587, 291] width 1175 height 583
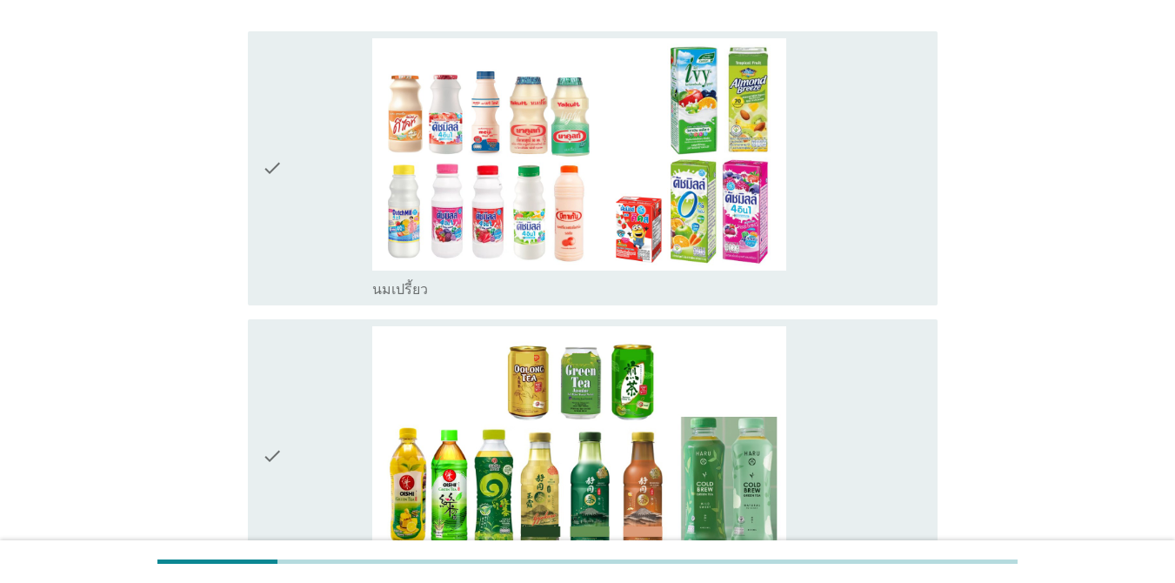
click at [808, 264] on body "A5. ใน 1 เดือนที่ผ่านมา คุณดื่ม 'เครื่องดื่มพร้อมดื่ม' ประเภทใดต่อไปนี้บ้าง? in…" at bounding box center [587, 471] width 1175 height 1238
click at [860, 249] on div "check_box_outline_blank นมเปรี้ยว" at bounding box center [647, 168] width 551 height 260
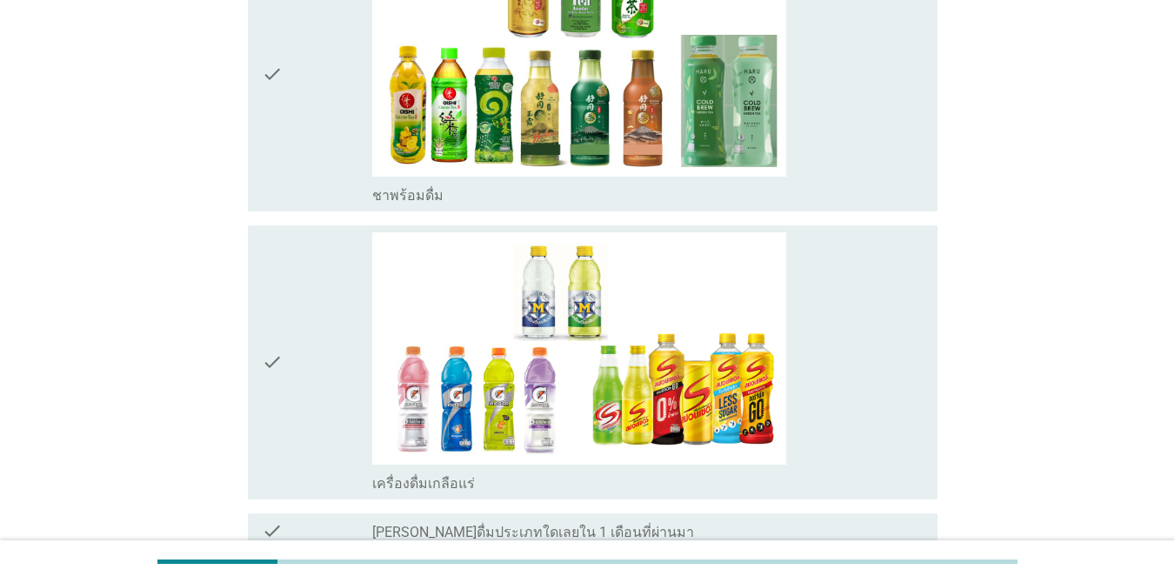
scroll to position [556, 0]
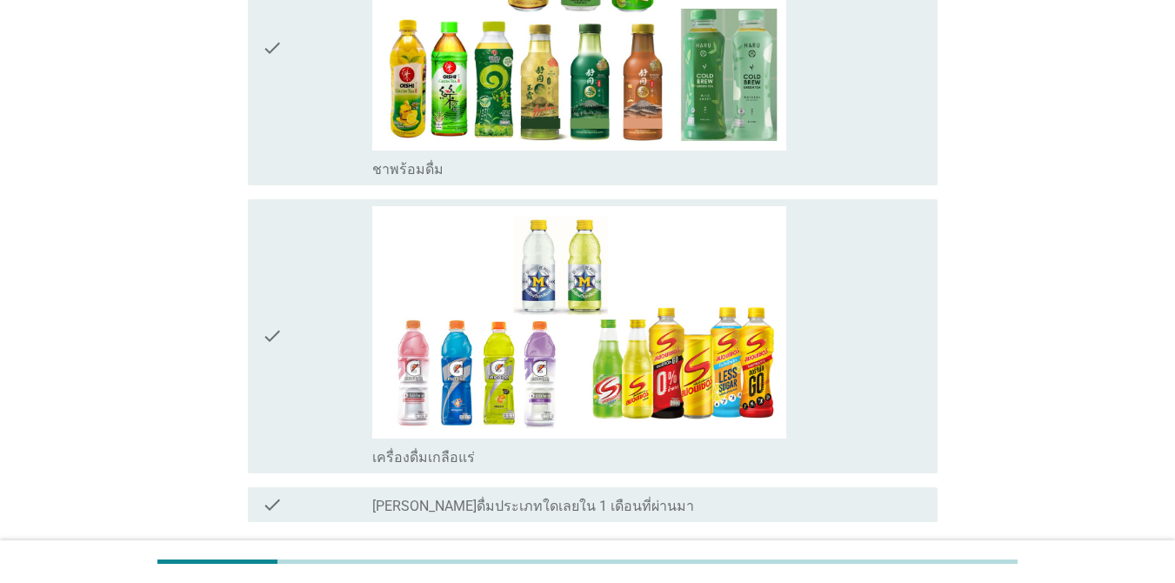
click at [798, 358] on div "check_box_outline_blank เครื่องดื่มเกลือแร่" at bounding box center [647, 336] width 551 height 260
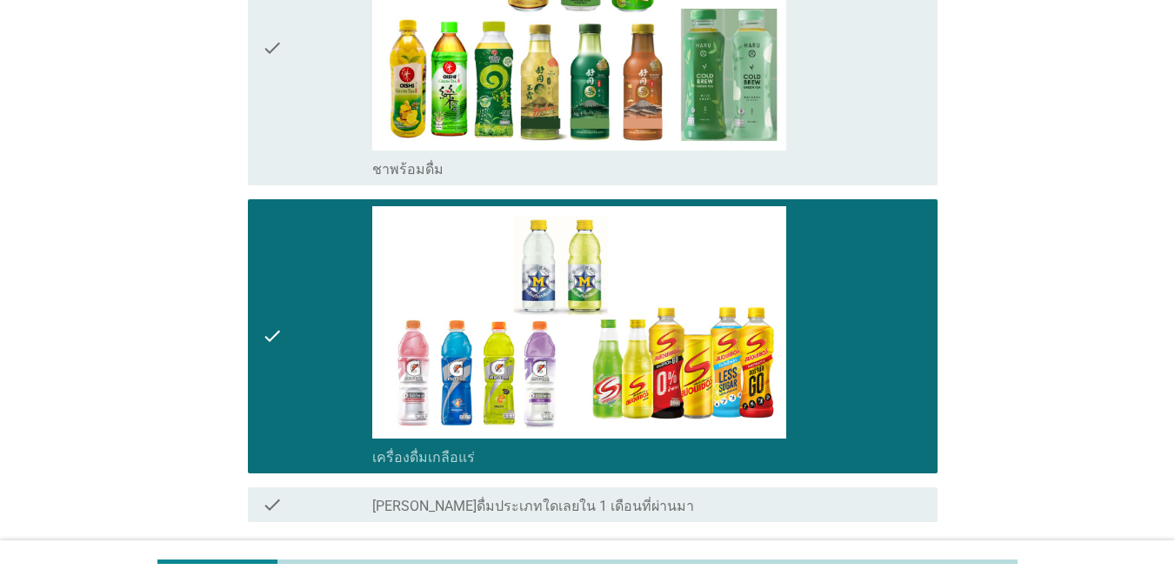
click at [896, 144] on div "check_box_outline_blank ชาพร้อมดื่ม" at bounding box center [647, 48] width 551 height 260
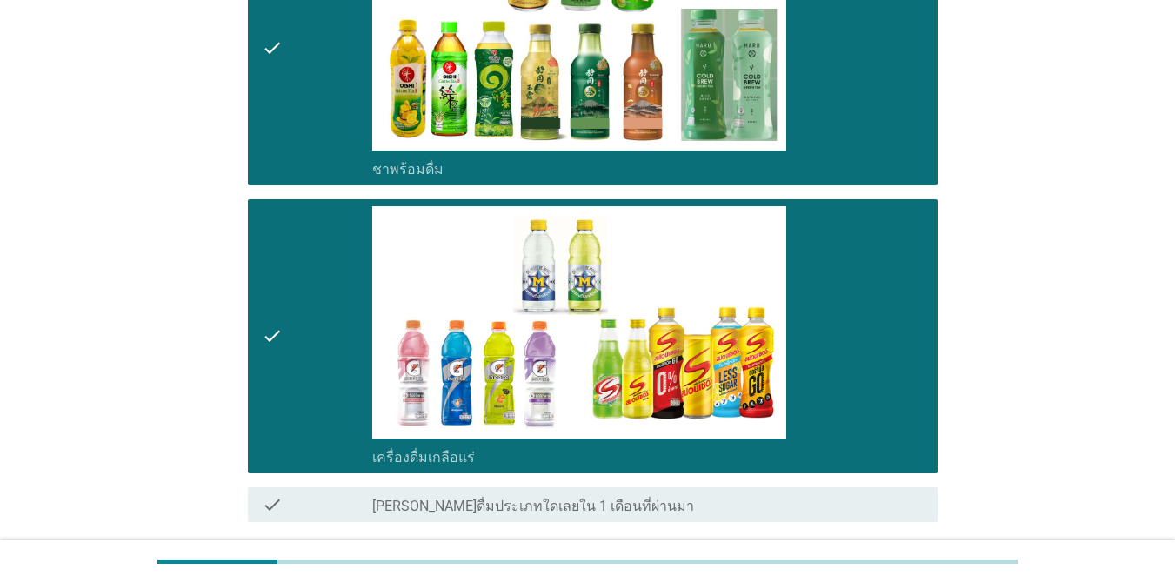
scroll to position [698, 0]
